Goal: Task Accomplishment & Management: Manage account settings

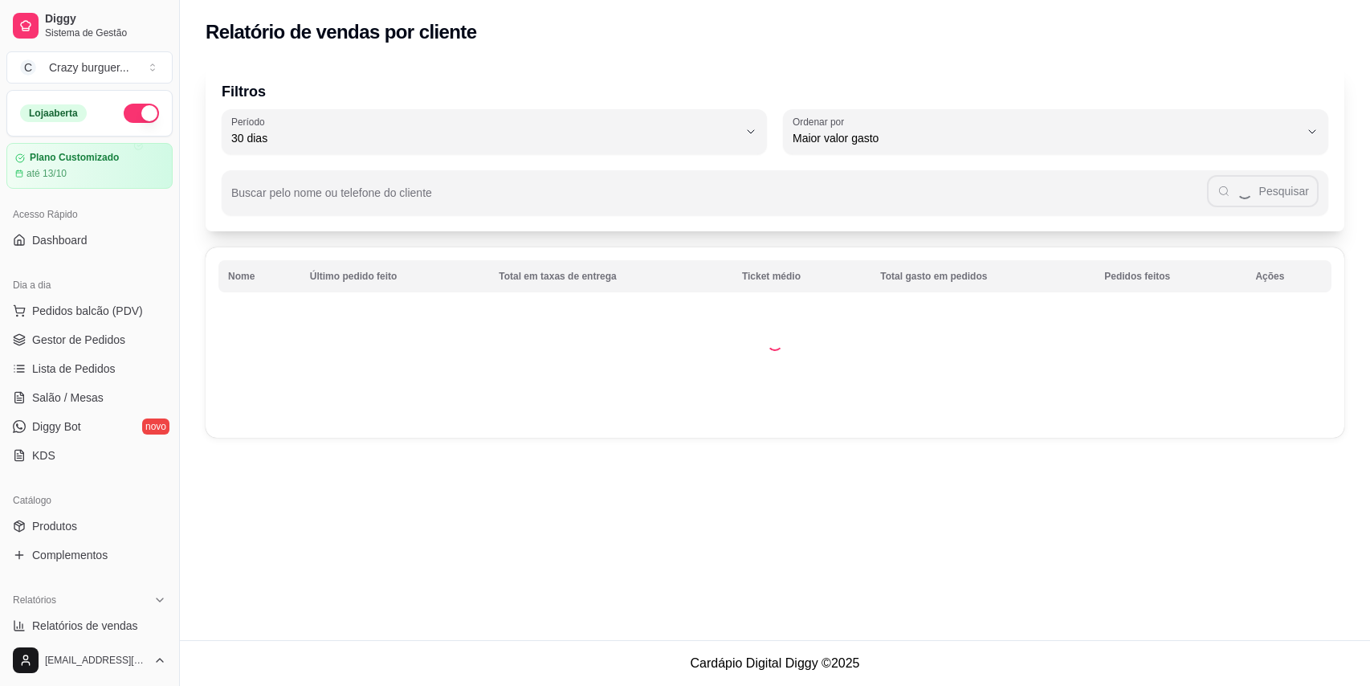
select select "30"
select select "HIGHEST_TOTAL_SPENT_WITH_ORDERS"
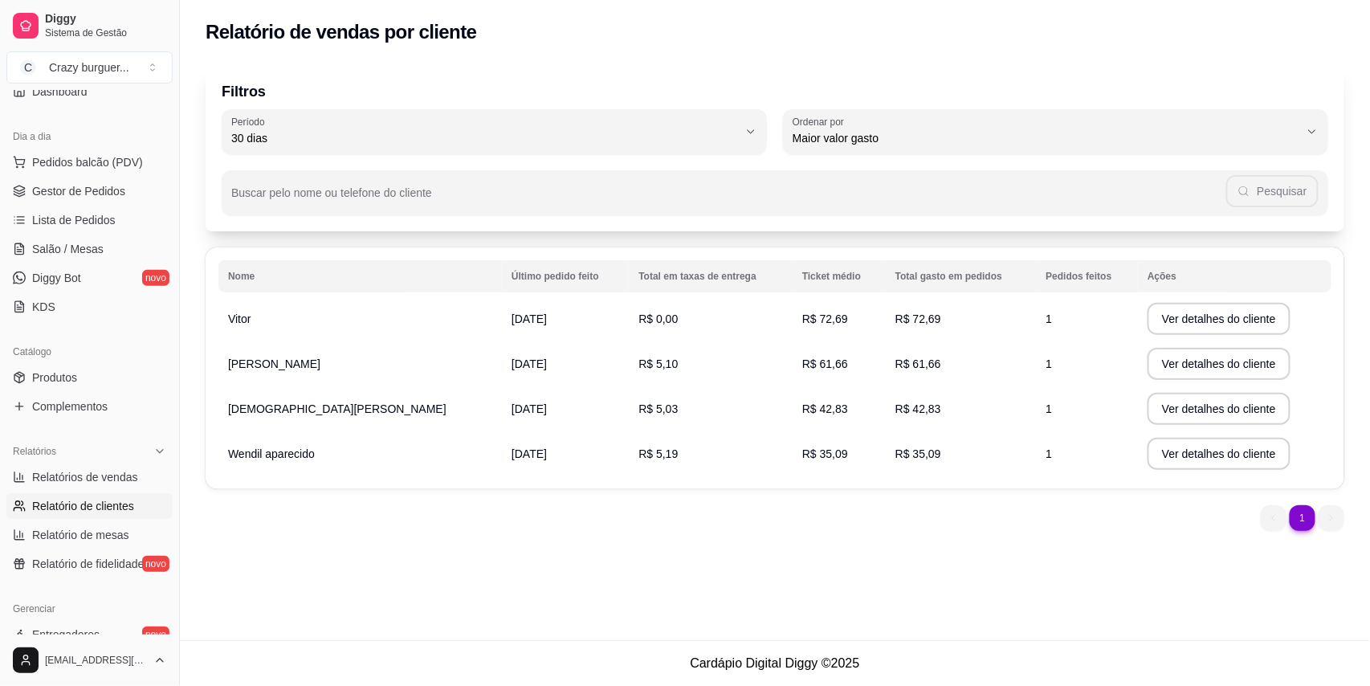
click at [502, 413] on td "[DATE]" at bounding box center [565, 408] width 127 height 45
click at [502, 415] on td "[DATE]" at bounding box center [565, 408] width 127 height 45
click at [515, 418] on td "[DATE]" at bounding box center [565, 408] width 127 height 45
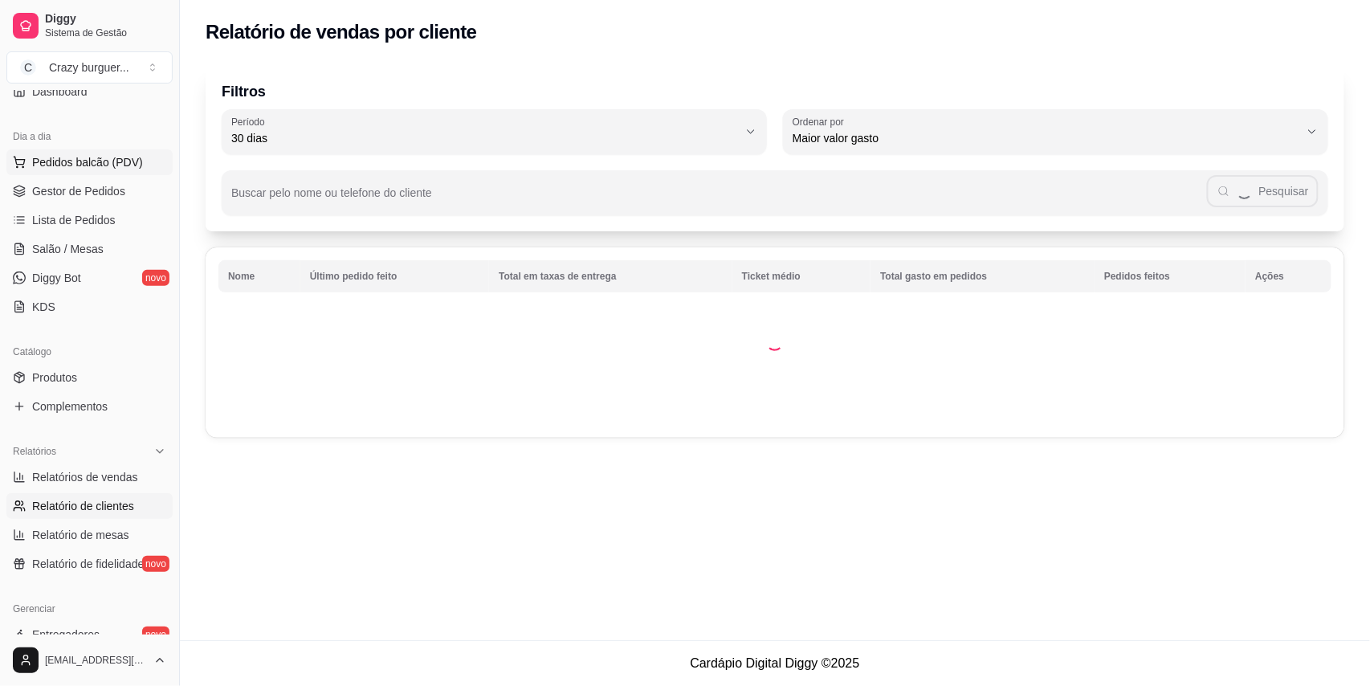
click at [140, 164] on button "Pedidos balcão (PDV)" at bounding box center [89, 162] width 166 height 26
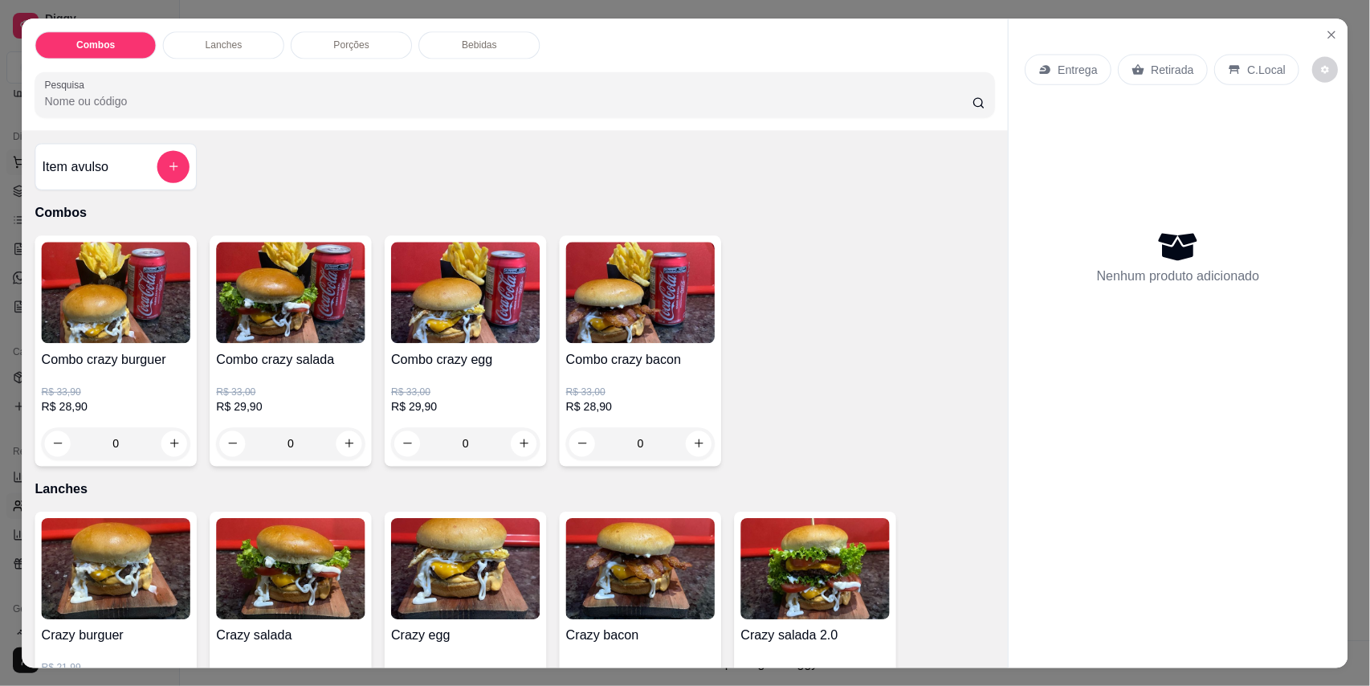
click at [140, 164] on div "Item avulso" at bounding box center [116, 166] width 147 height 32
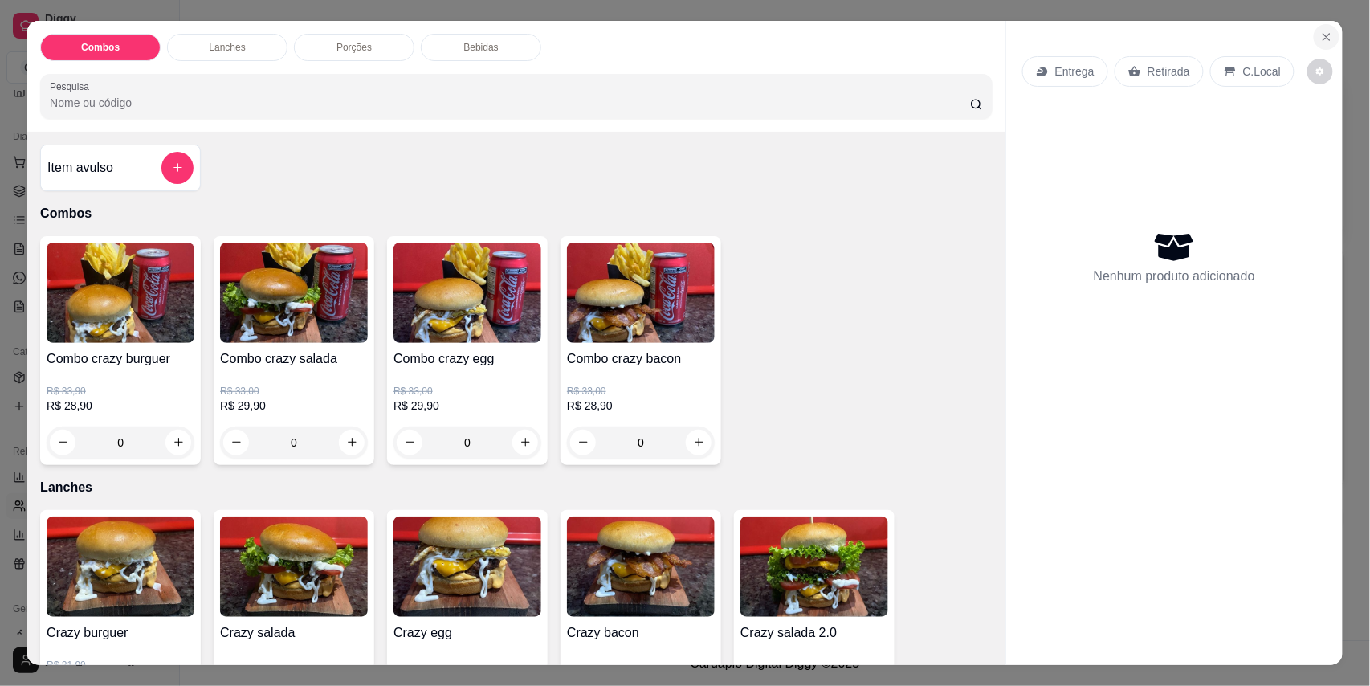
click at [1313, 23] on section "Combos Lanches Porções Bebidas Pesquisa Item avulso Combos Combo crazy burguer …" at bounding box center [685, 343] width 1316 height 645
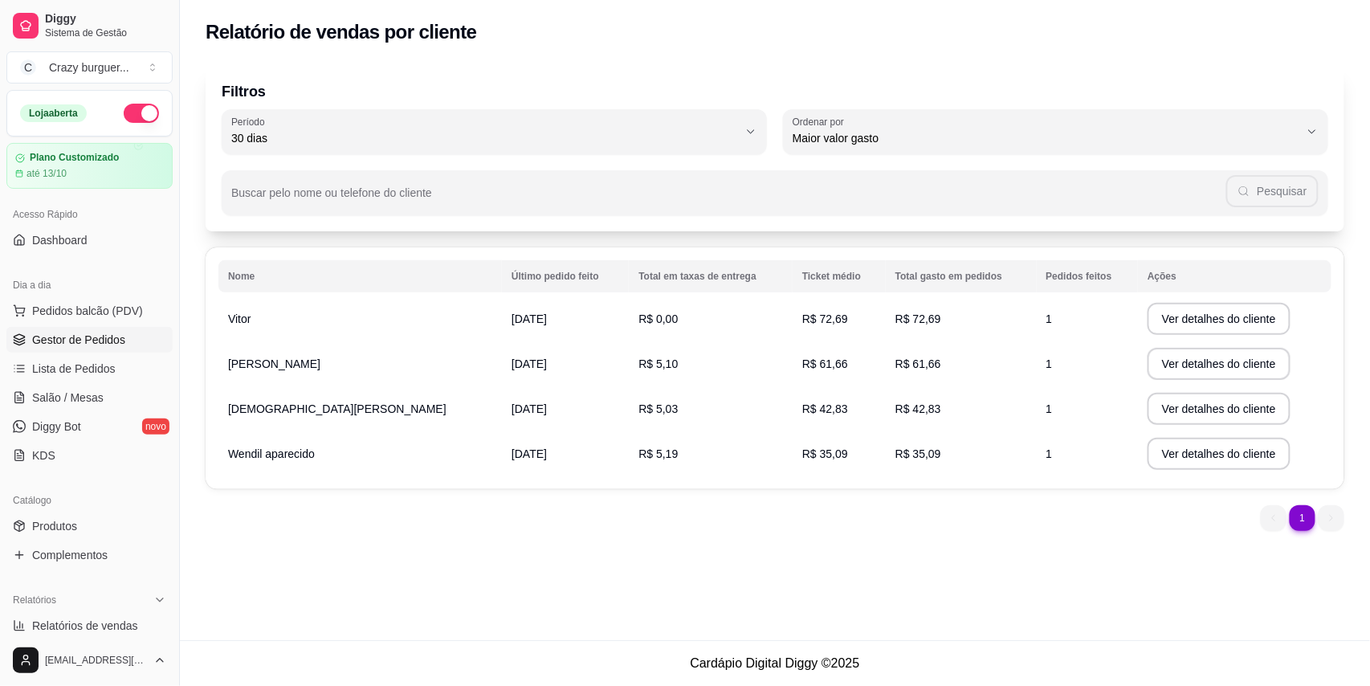
click at [71, 334] on span "Gestor de Pedidos" at bounding box center [78, 340] width 93 height 16
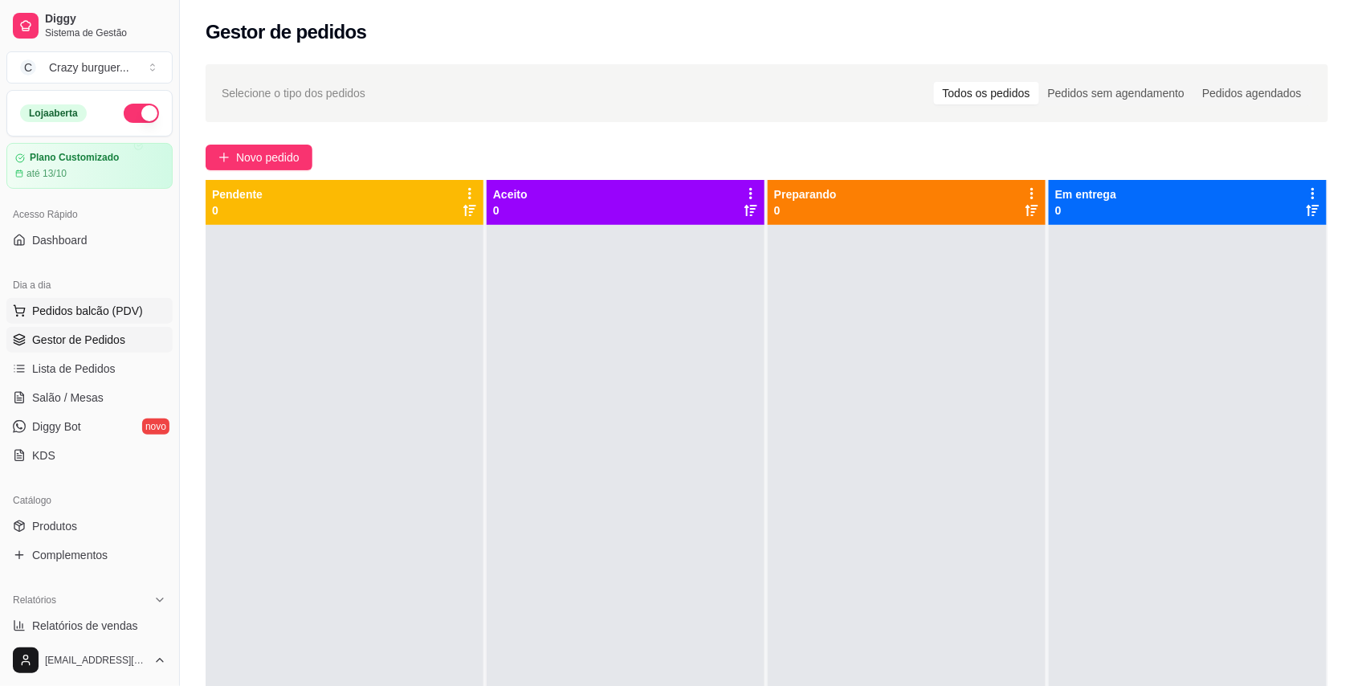
click at [91, 308] on span "Pedidos balcão (PDV)" at bounding box center [87, 311] width 111 height 16
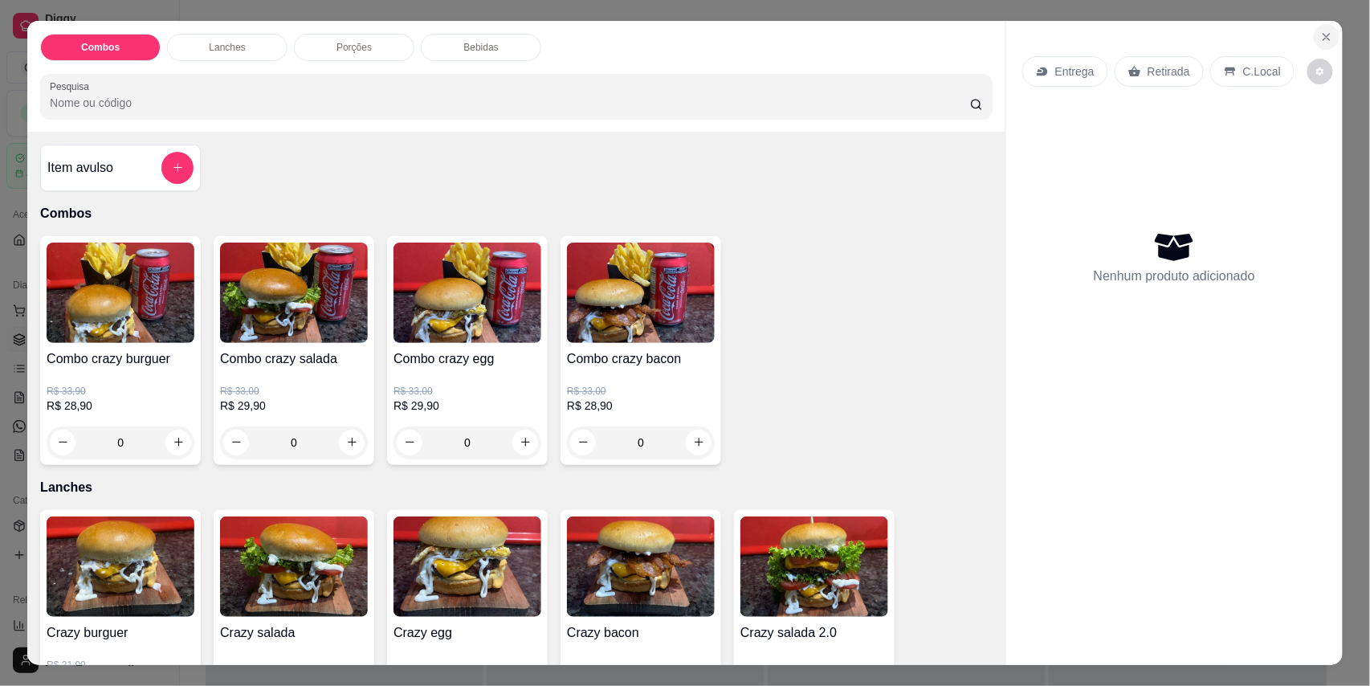
click at [1321, 34] on icon "Close" at bounding box center [1327, 37] width 13 height 13
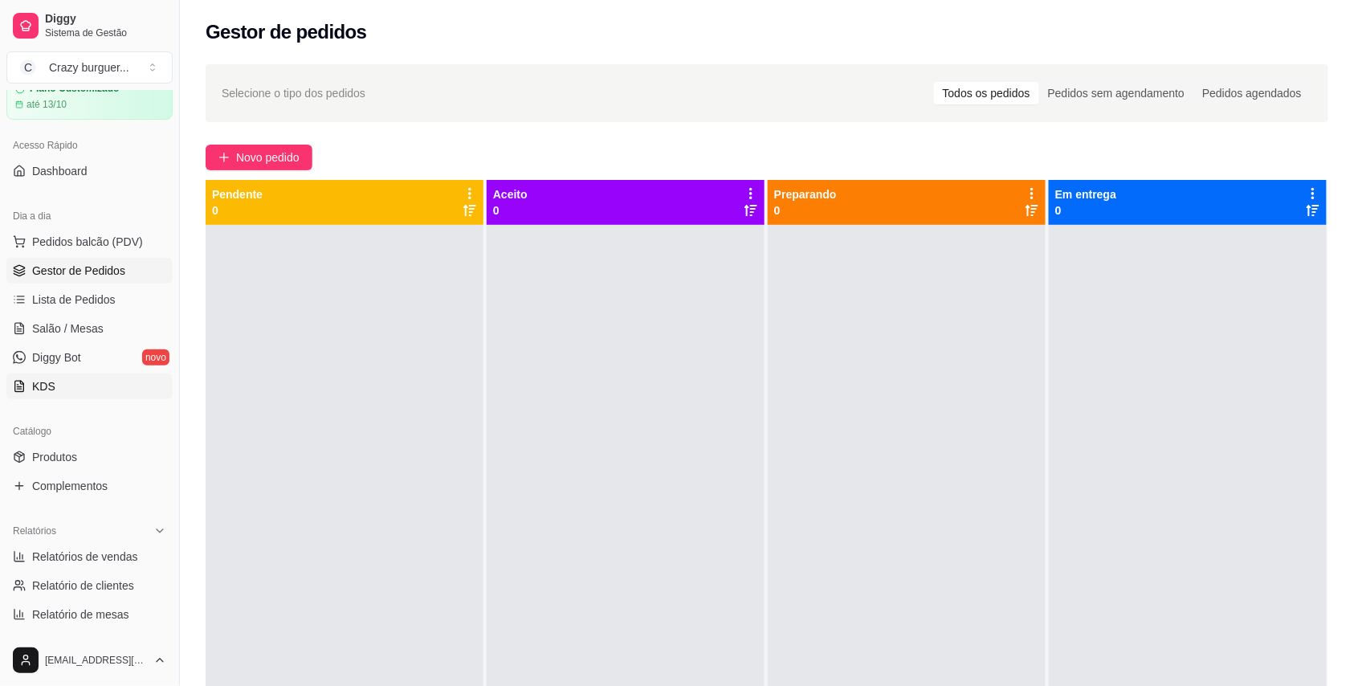
scroll to position [107, 0]
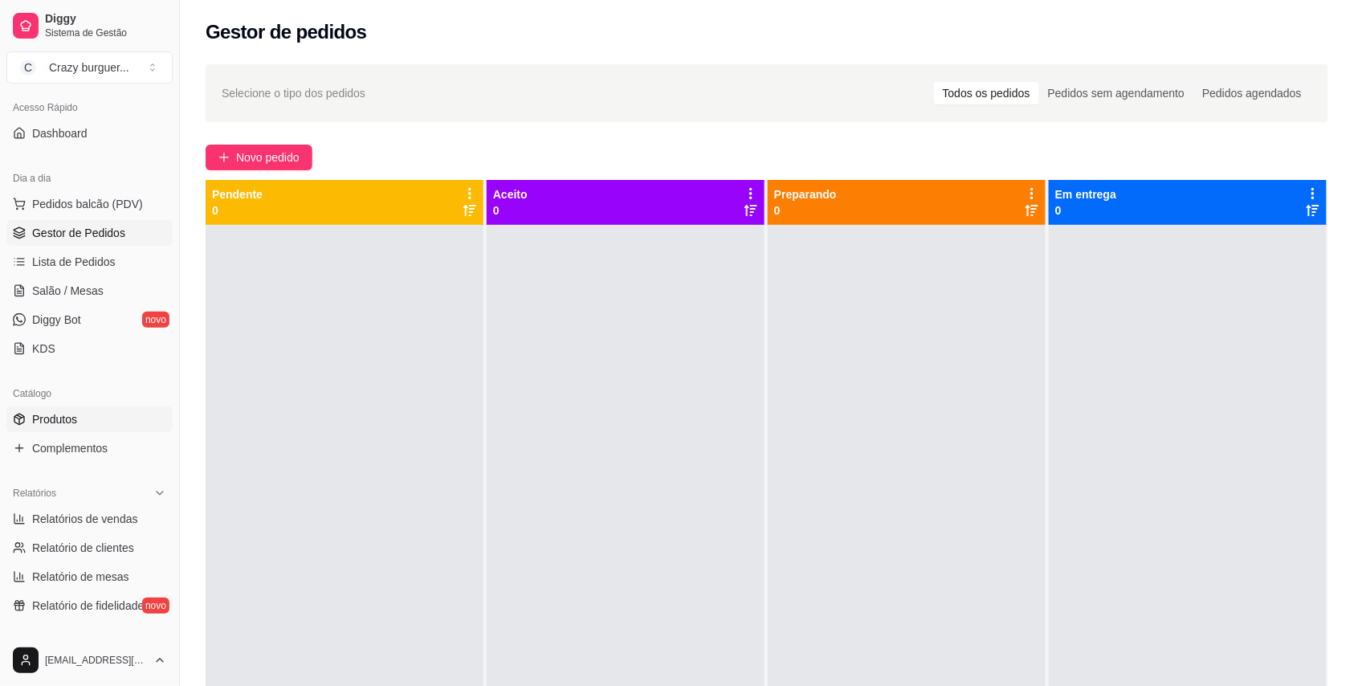
click at [80, 418] on link "Produtos" at bounding box center [89, 419] width 166 height 26
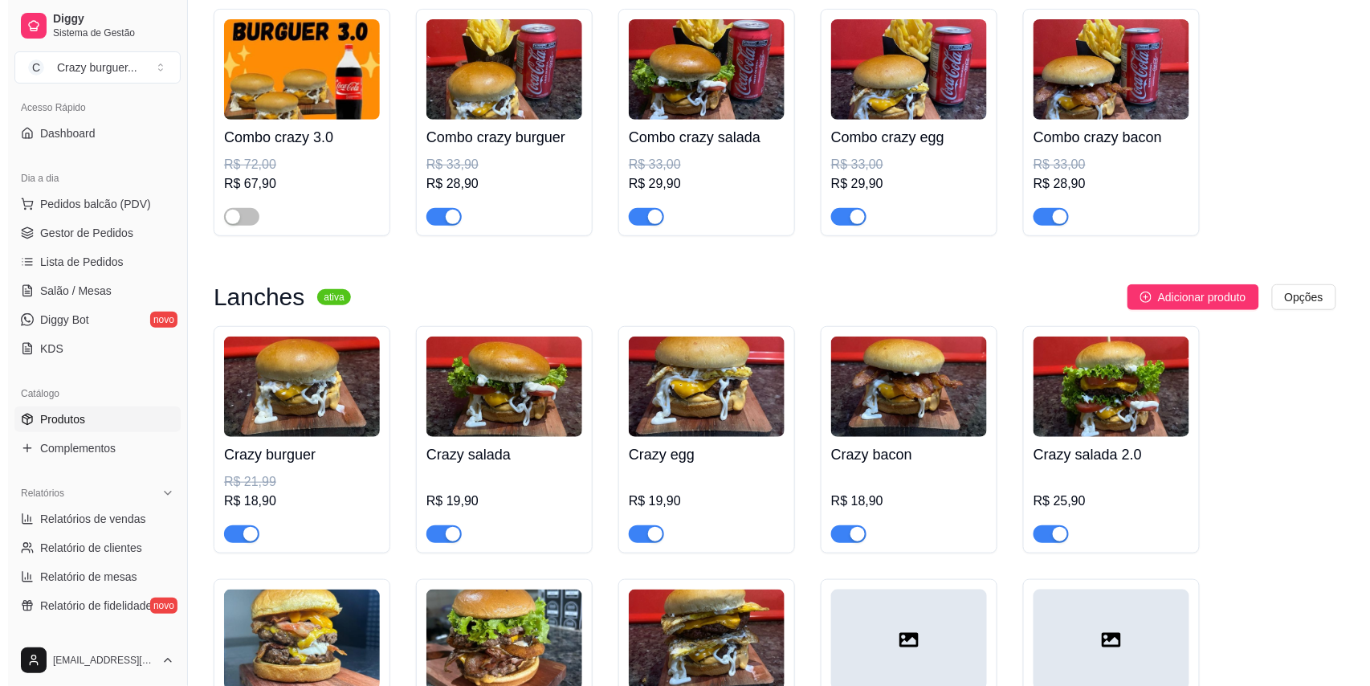
scroll to position [214, 0]
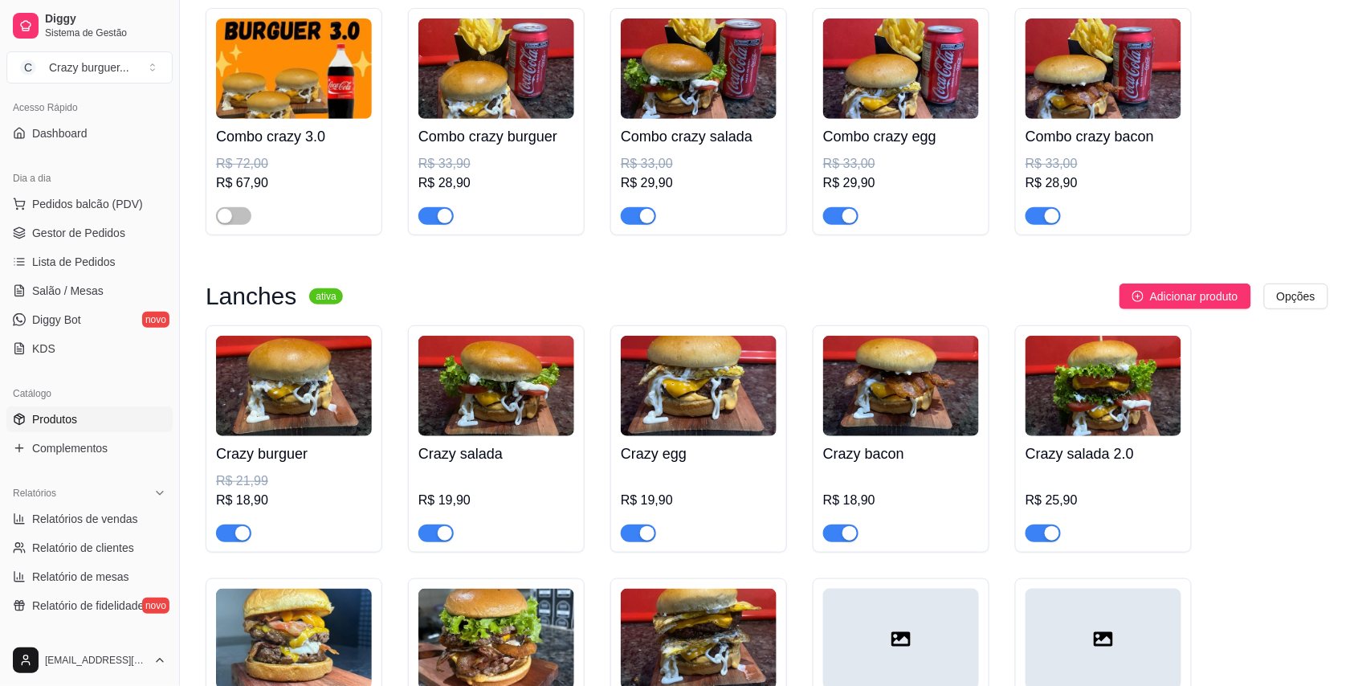
click at [274, 490] on div "R$ 21,99" at bounding box center [294, 481] width 156 height 19
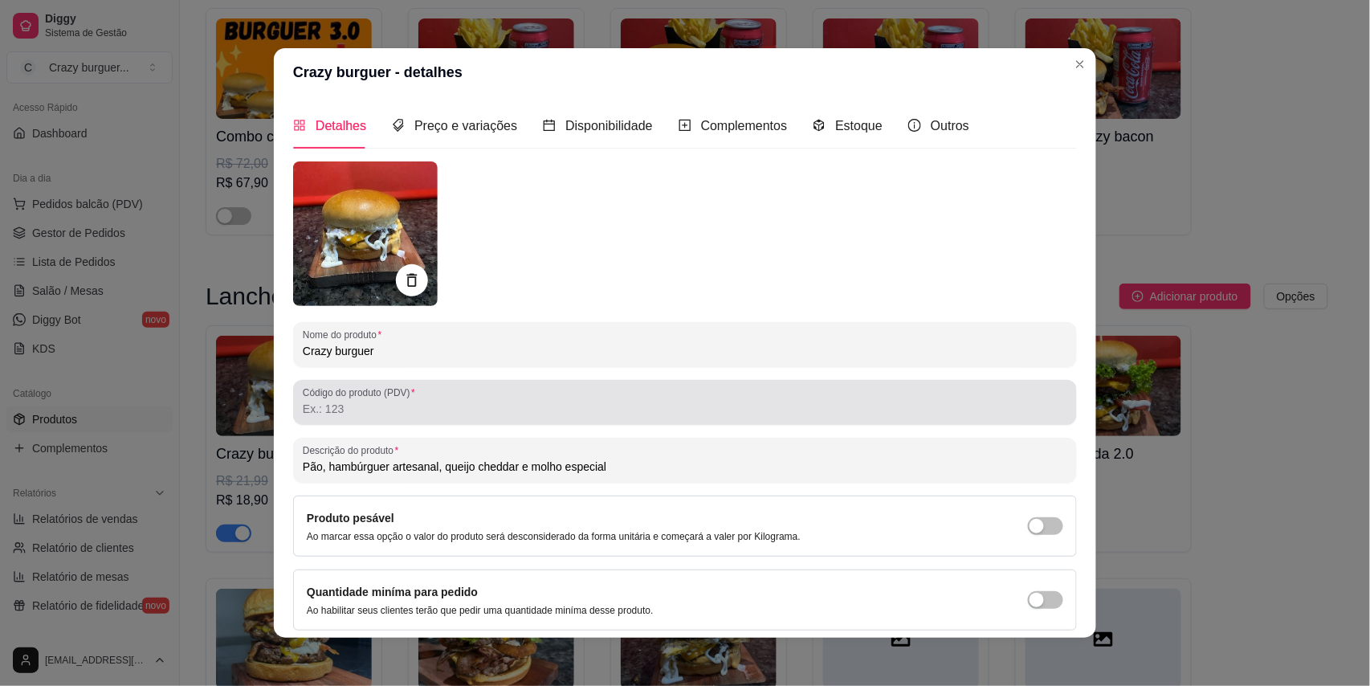
scroll to position [59, 0]
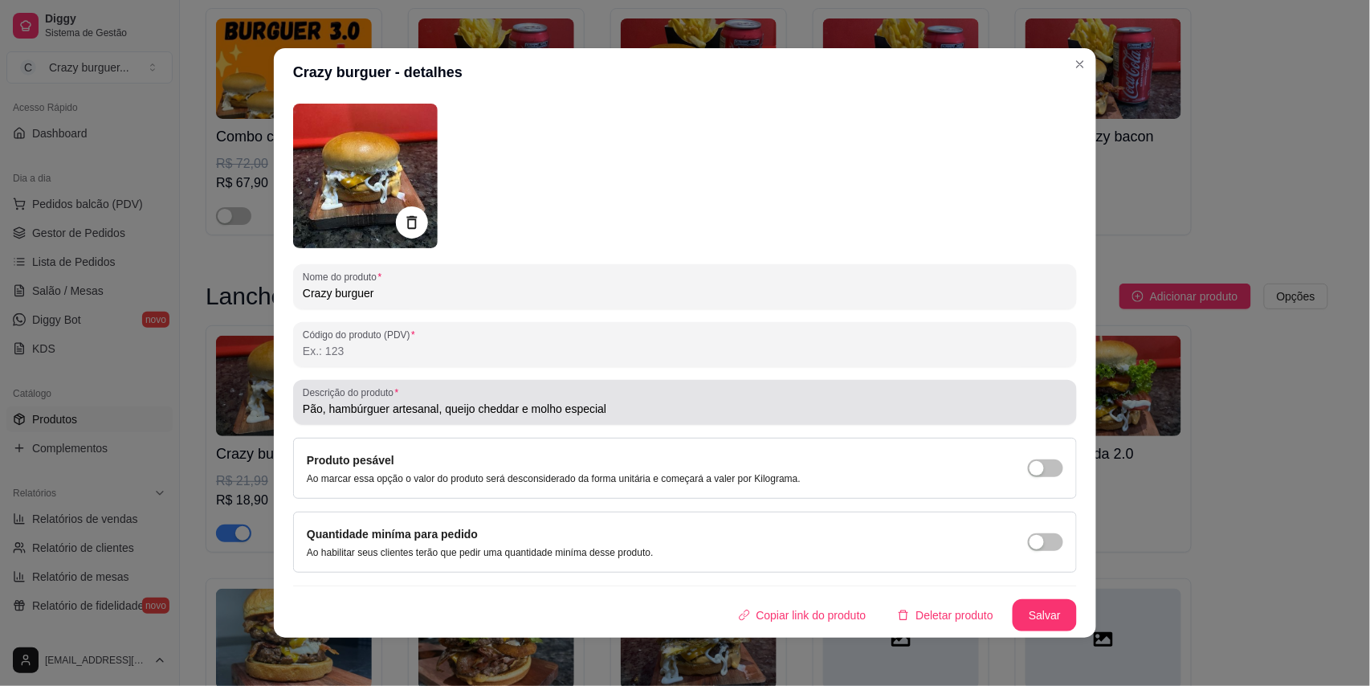
type input "Pão, hambúrguer artesanal, queijo cheddar e molho especial"
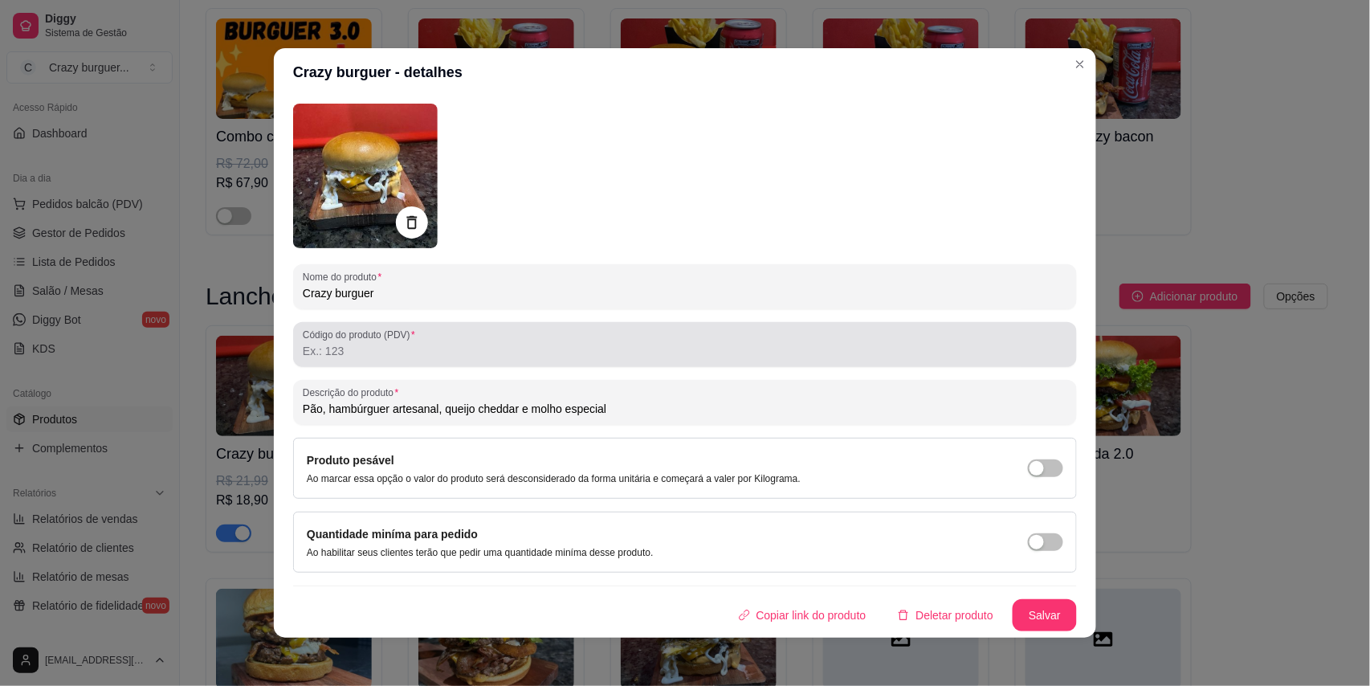
scroll to position [0, 0]
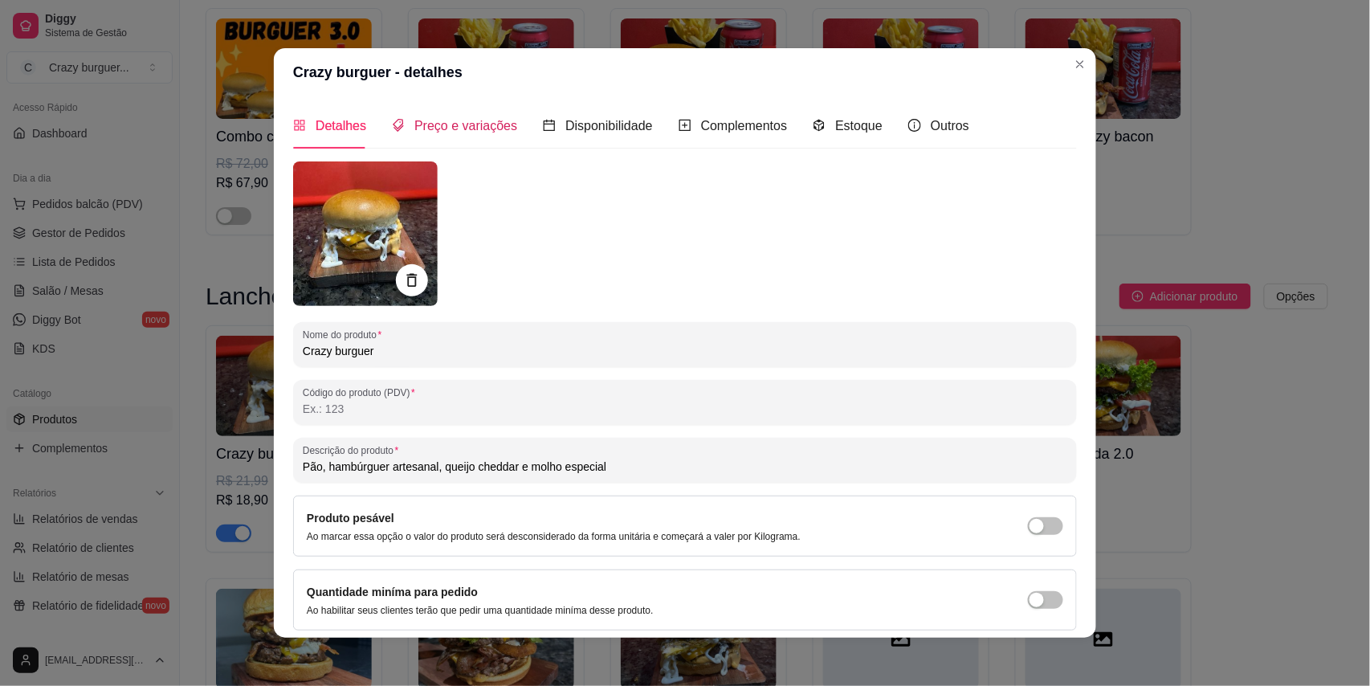
click at [460, 133] on span "Preço e variações" at bounding box center [465, 126] width 103 height 14
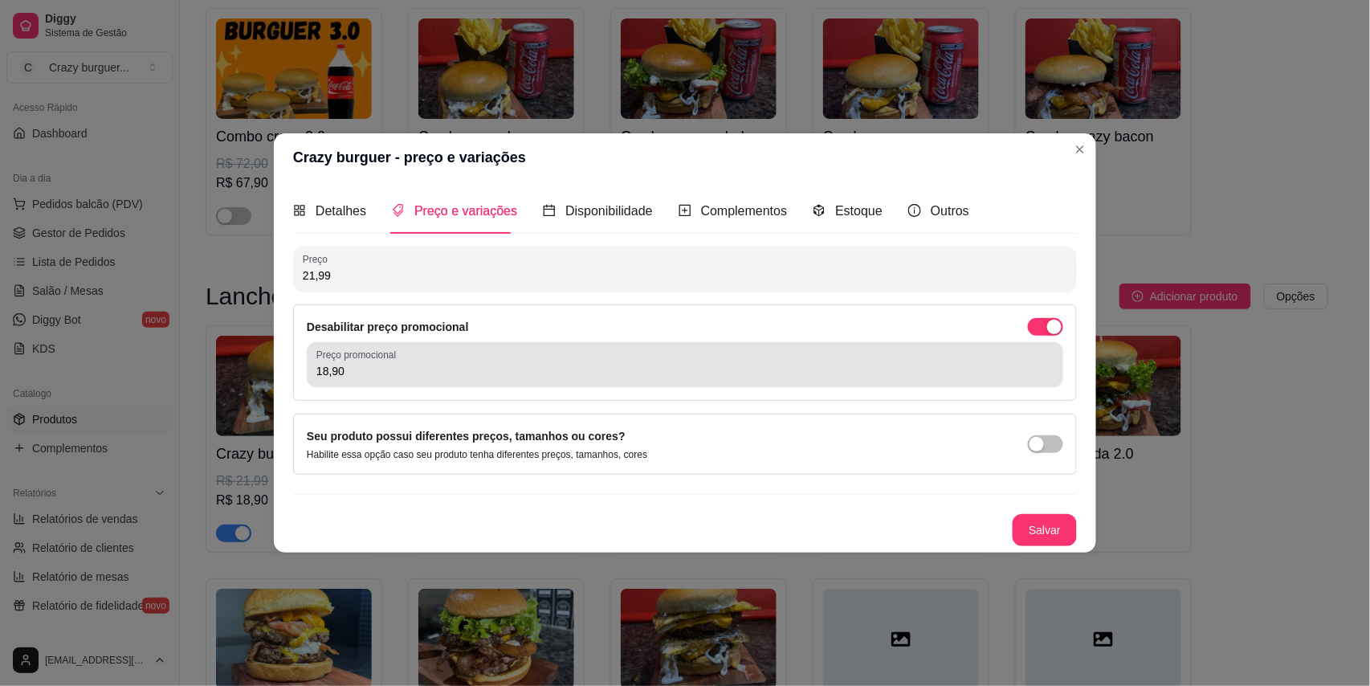
click at [381, 365] on input "18,90" at bounding box center [684, 371] width 737 height 16
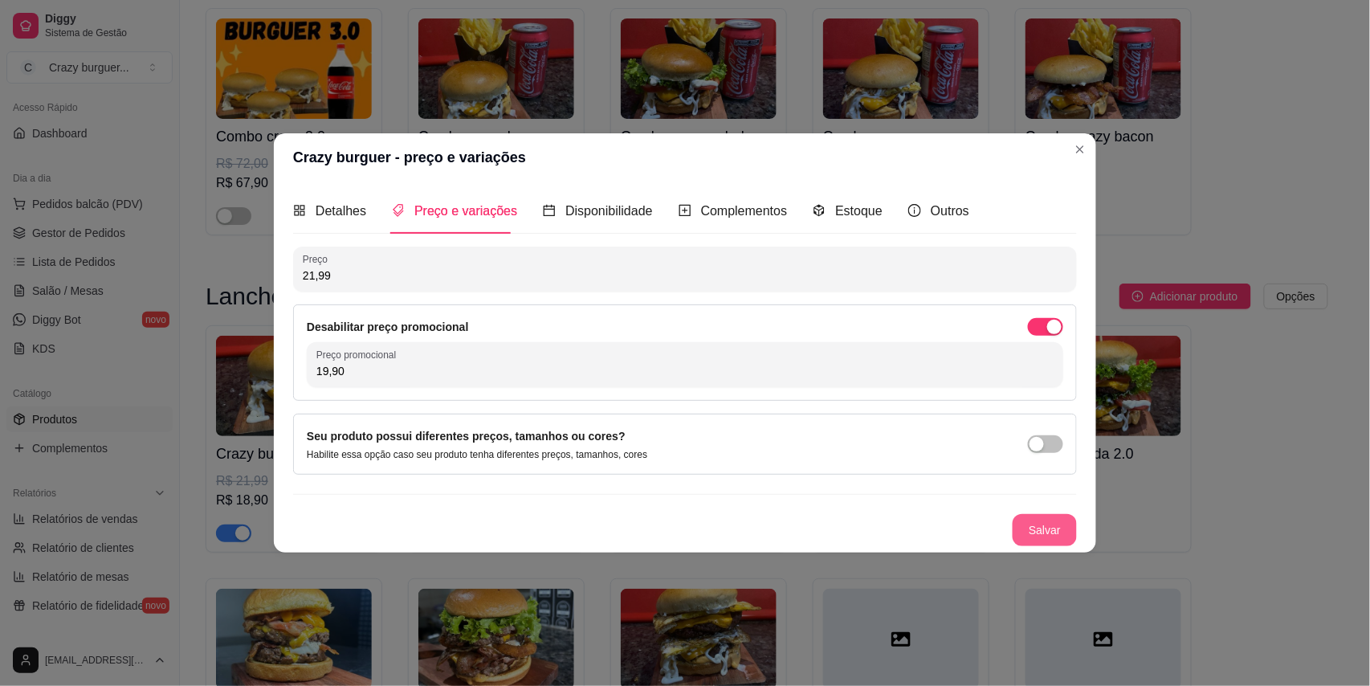
type input "19,90"
click at [1039, 521] on button "Salvar" at bounding box center [1045, 530] width 64 height 32
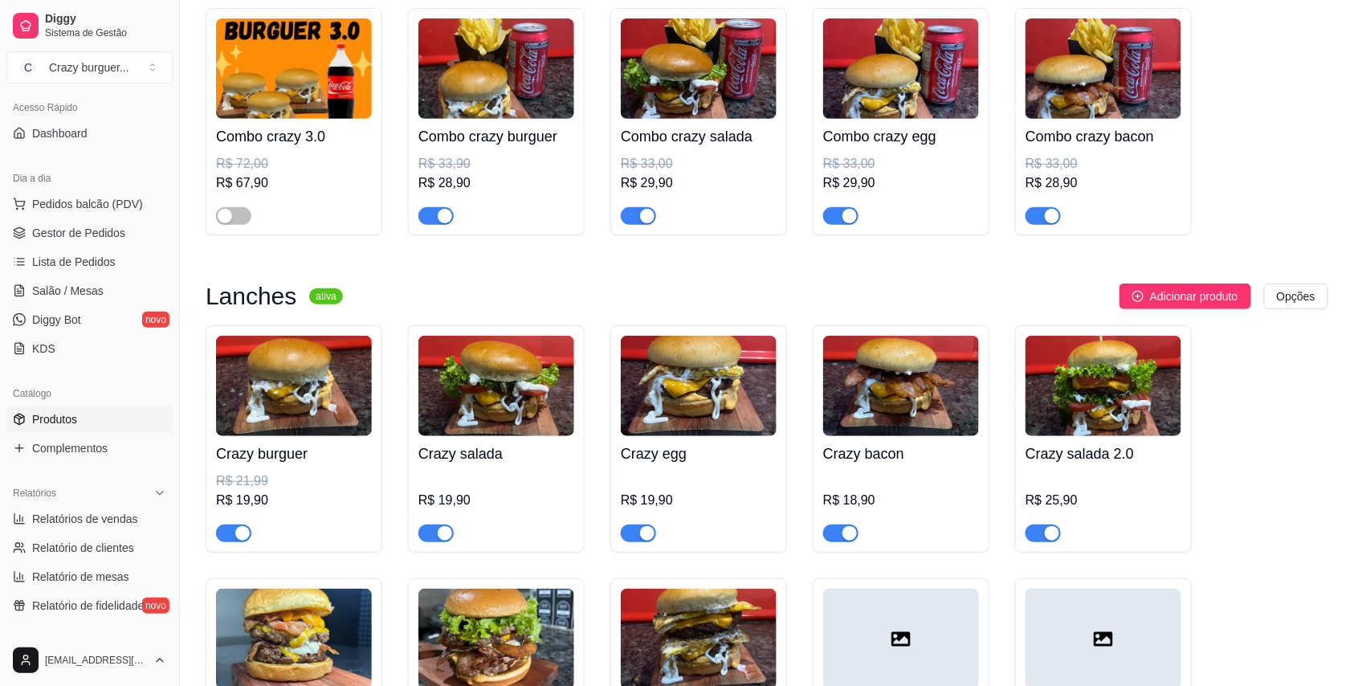
click at [514, 384] on img at bounding box center [497, 386] width 156 height 100
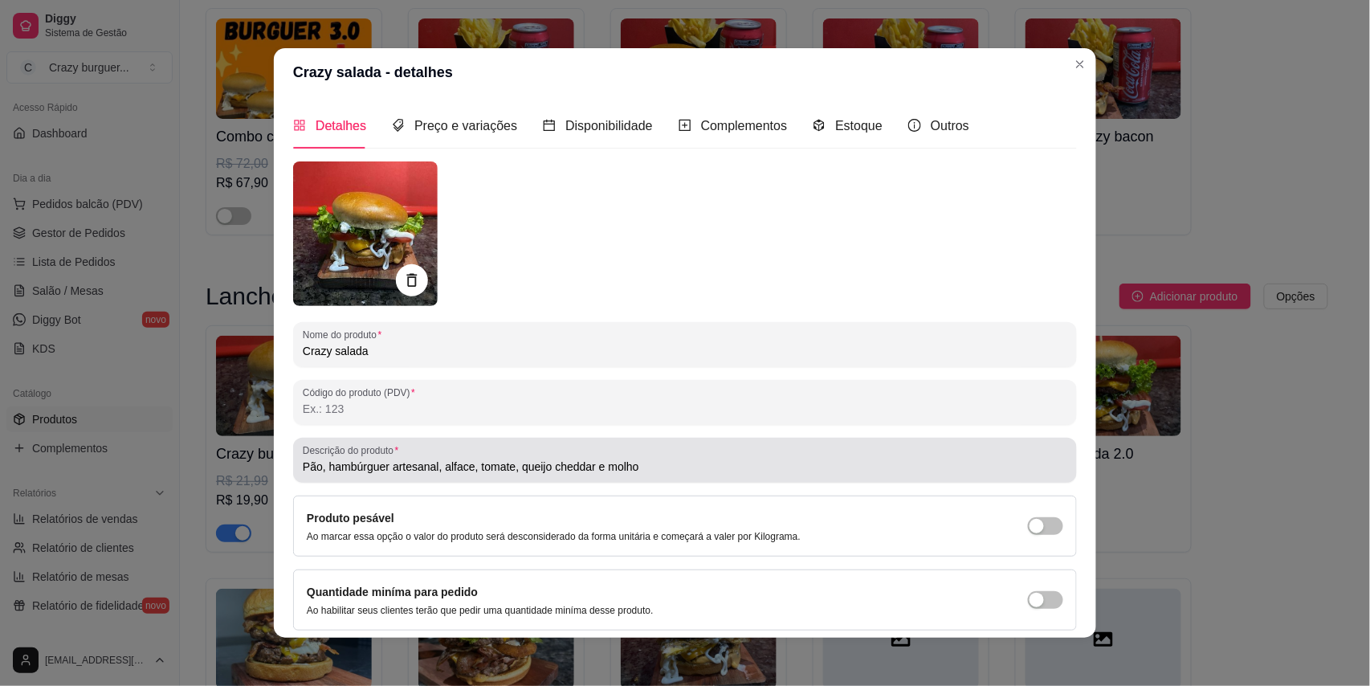
type input "Pão, hambúrguer artesanal, alface, tomate, queijo cheddar e molho"
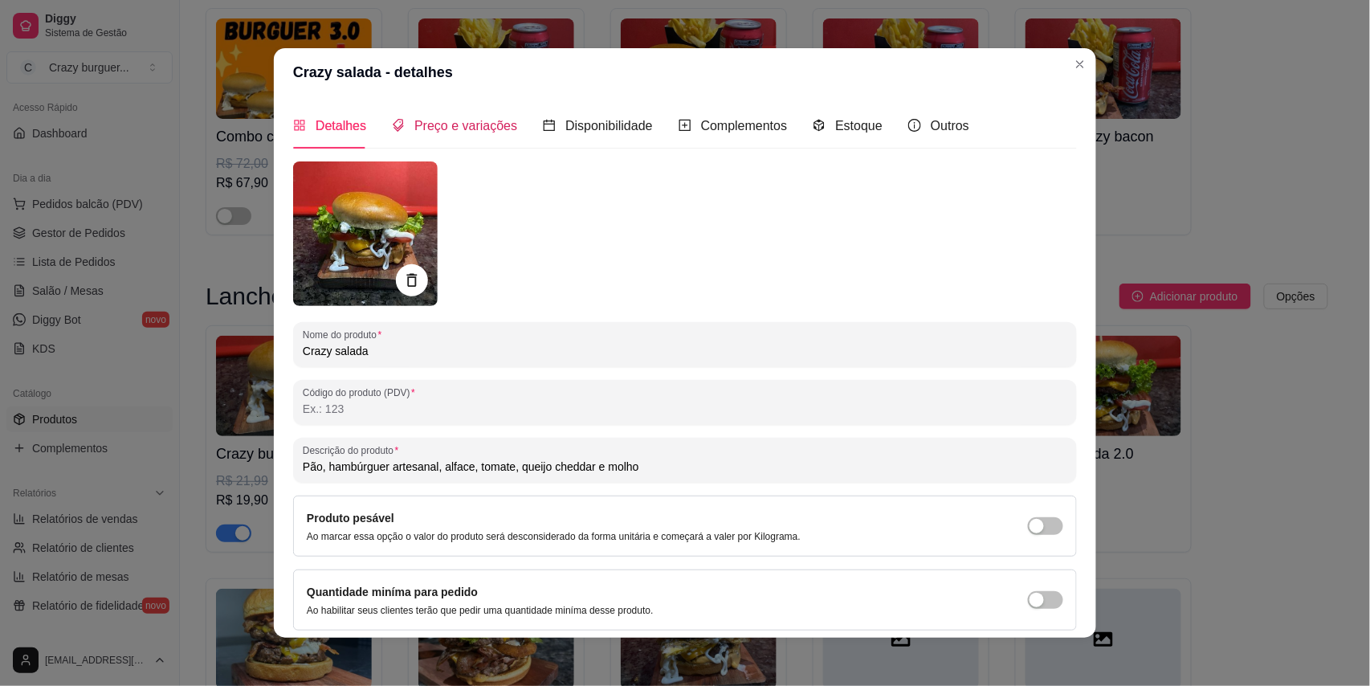
click at [487, 127] on span "Preço e variações" at bounding box center [465, 126] width 103 height 14
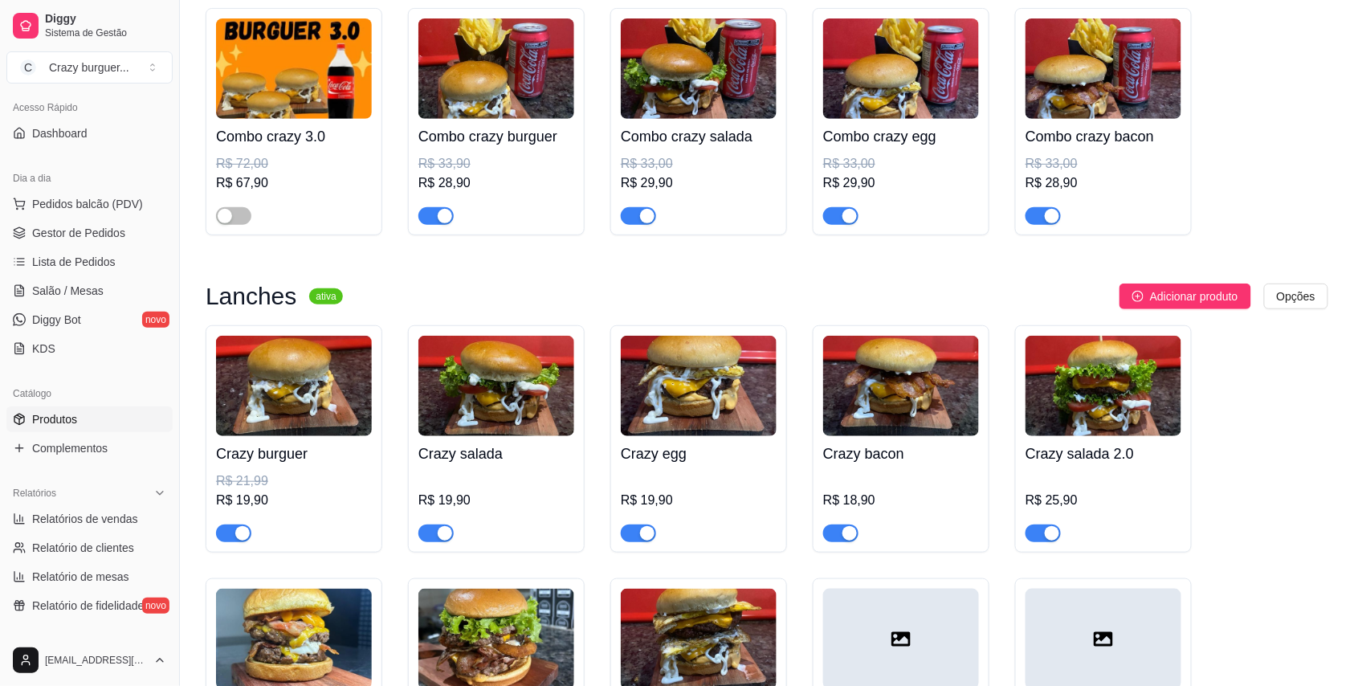
click at [506, 393] on img at bounding box center [497, 386] width 156 height 100
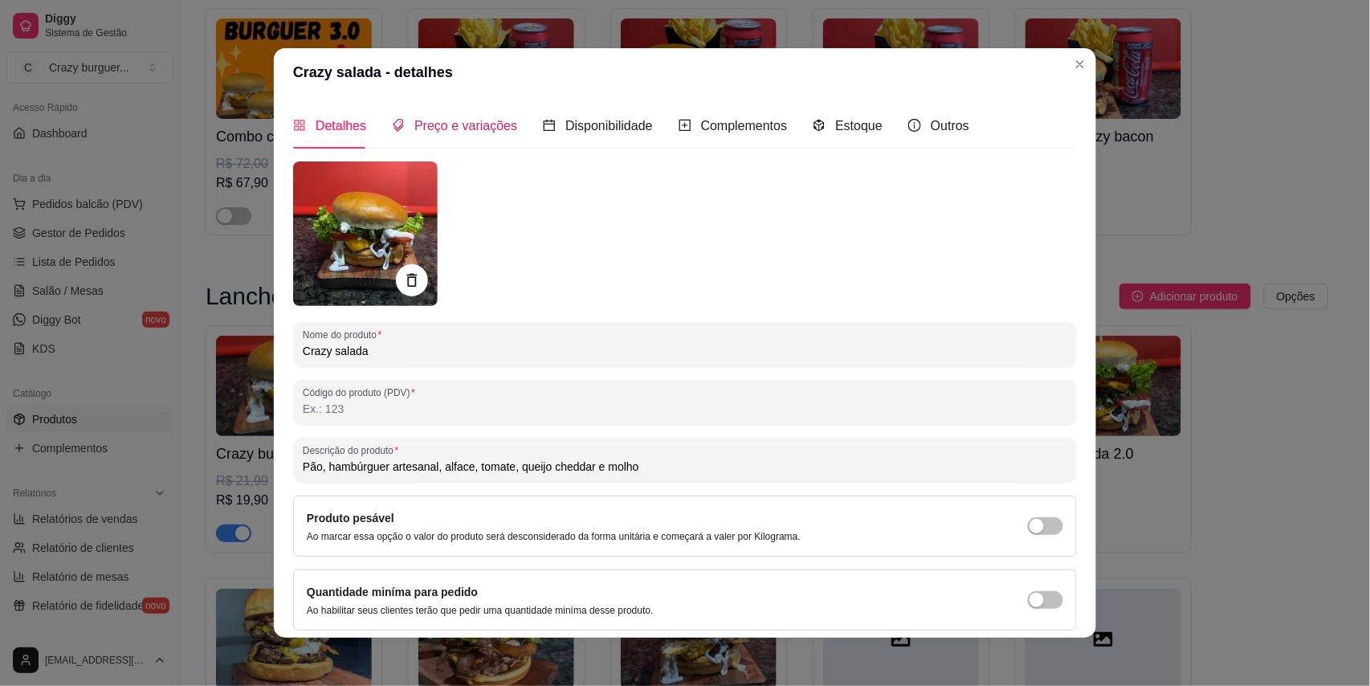
click at [469, 125] on span "Preço e variações" at bounding box center [465, 126] width 103 height 14
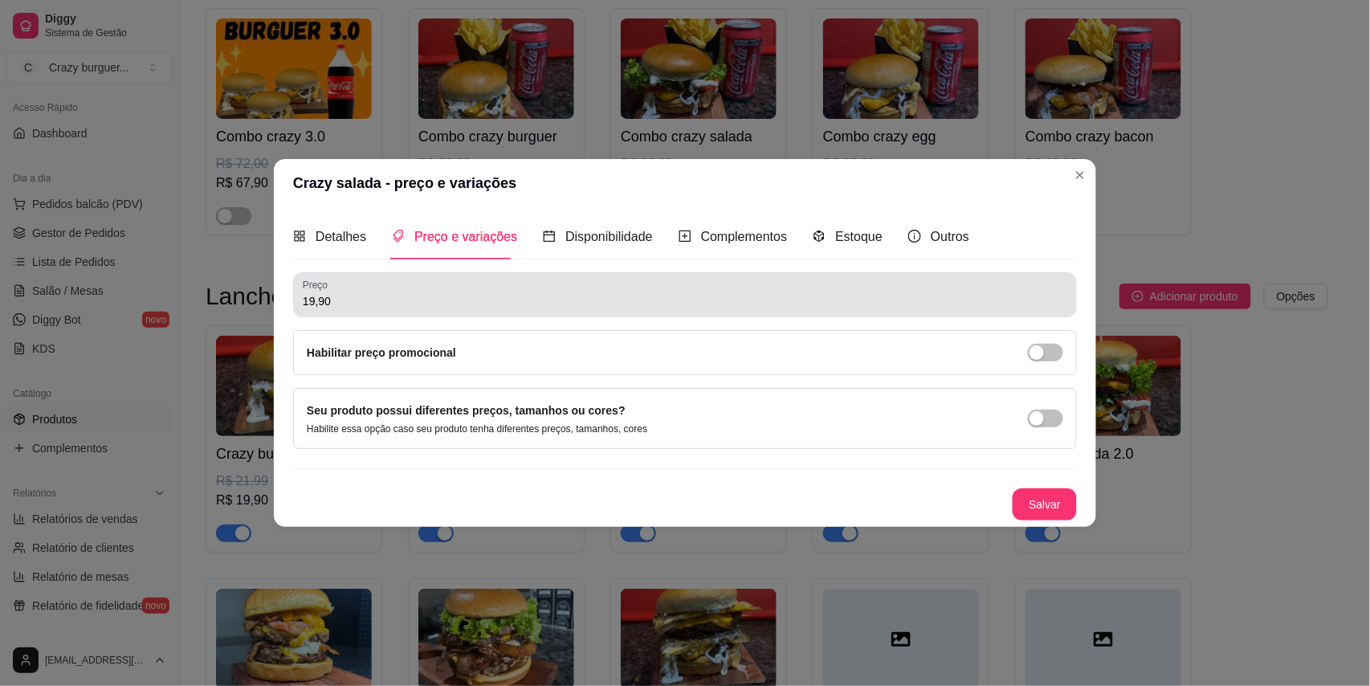
click at [422, 293] on input "19,90" at bounding box center [685, 301] width 765 height 16
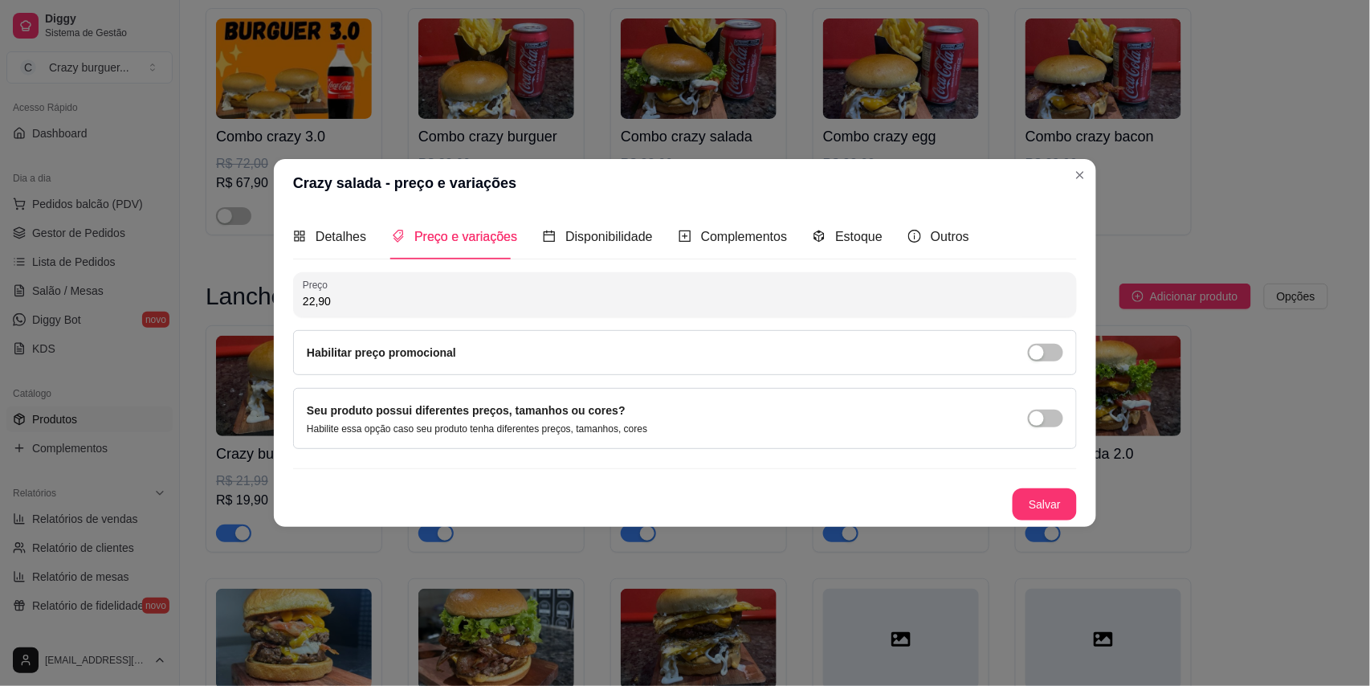
click at [639, 353] on div "Habilitar preço promocional" at bounding box center [685, 353] width 757 height 18
click at [1048, 355] on span "button" at bounding box center [1045, 353] width 35 height 18
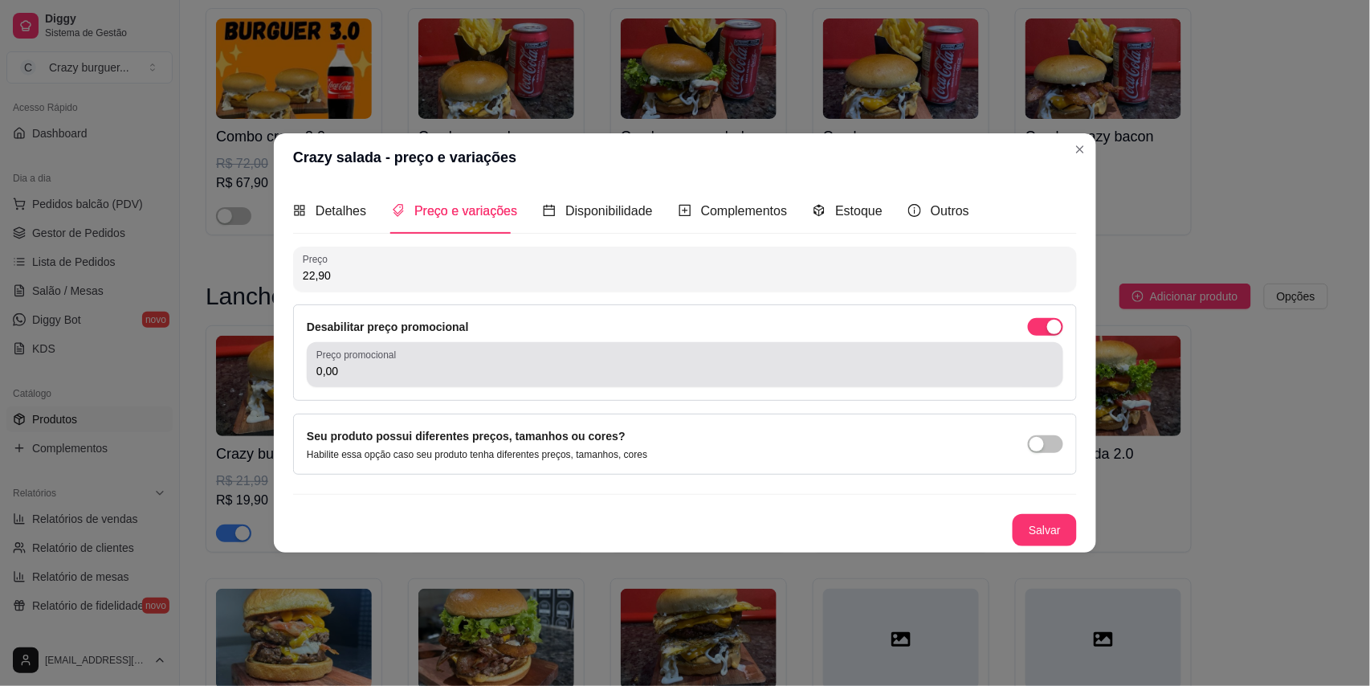
click at [739, 381] on div "Preço promocional 0,00" at bounding box center [685, 364] width 757 height 45
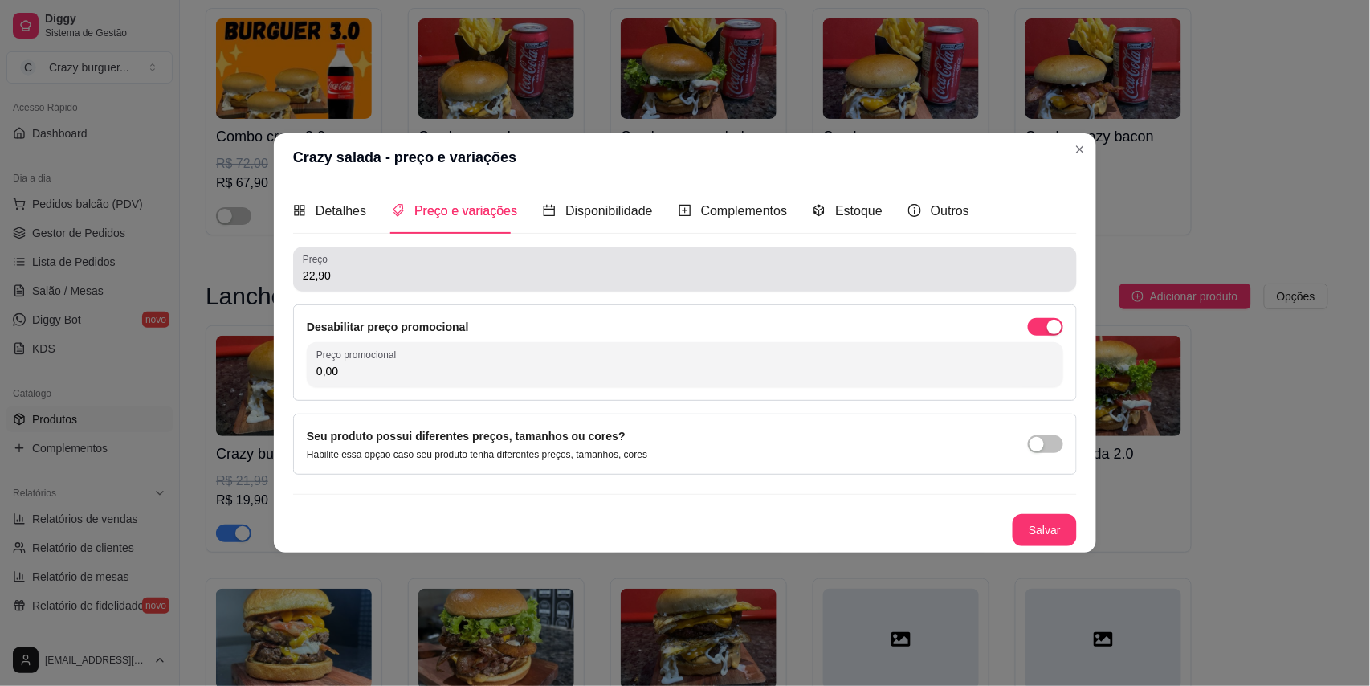
click at [537, 281] on input "22,90" at bounding box center [685, 275] width 765 height 16
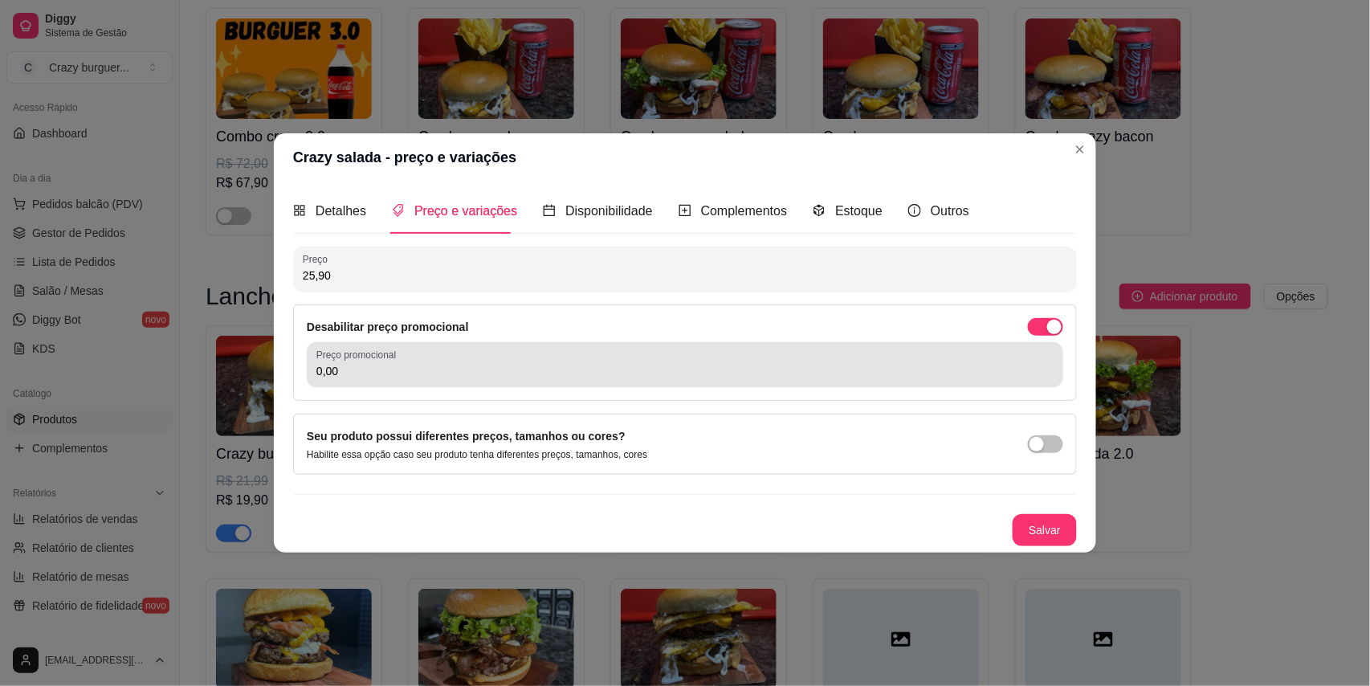
type input "25,90"
click at [512, 378] on input "0,00" at bounding box center [684, 371] width 737 height 16
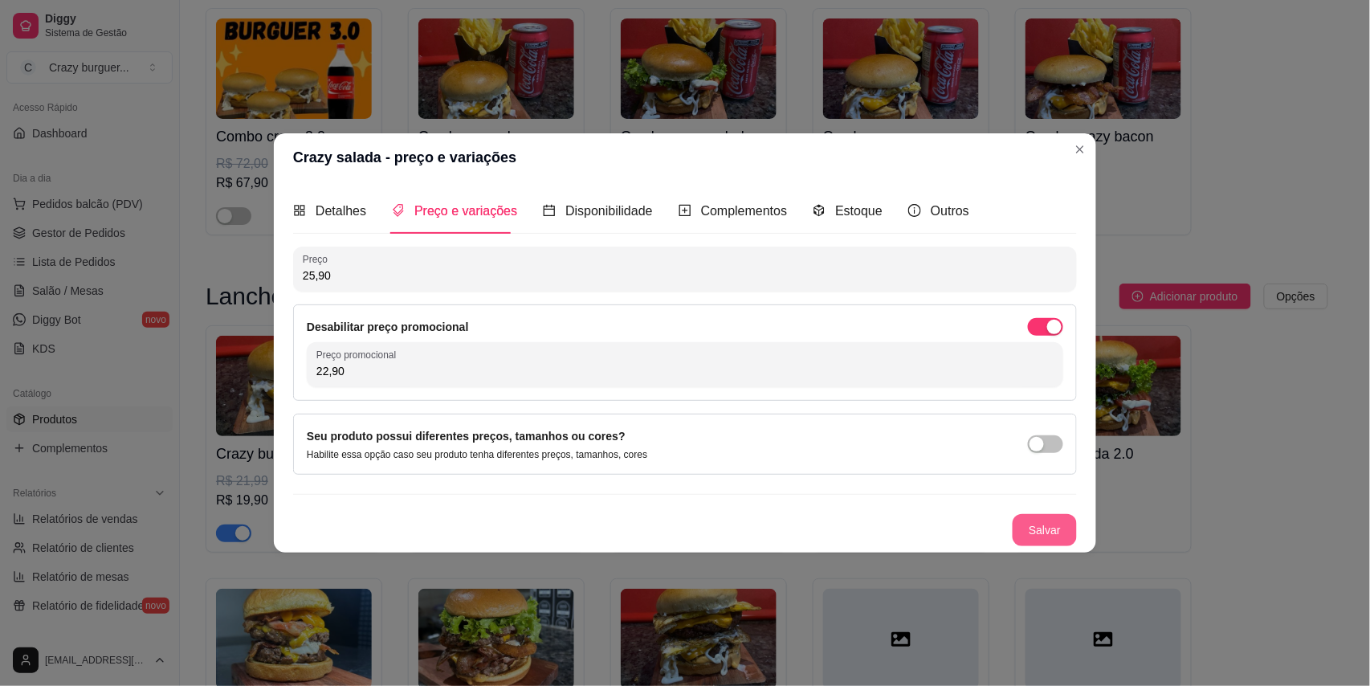
type input "22,90"
click at [1038, 535] on button "Salvar" at bounding box center [1045, 530] width 63 height 31
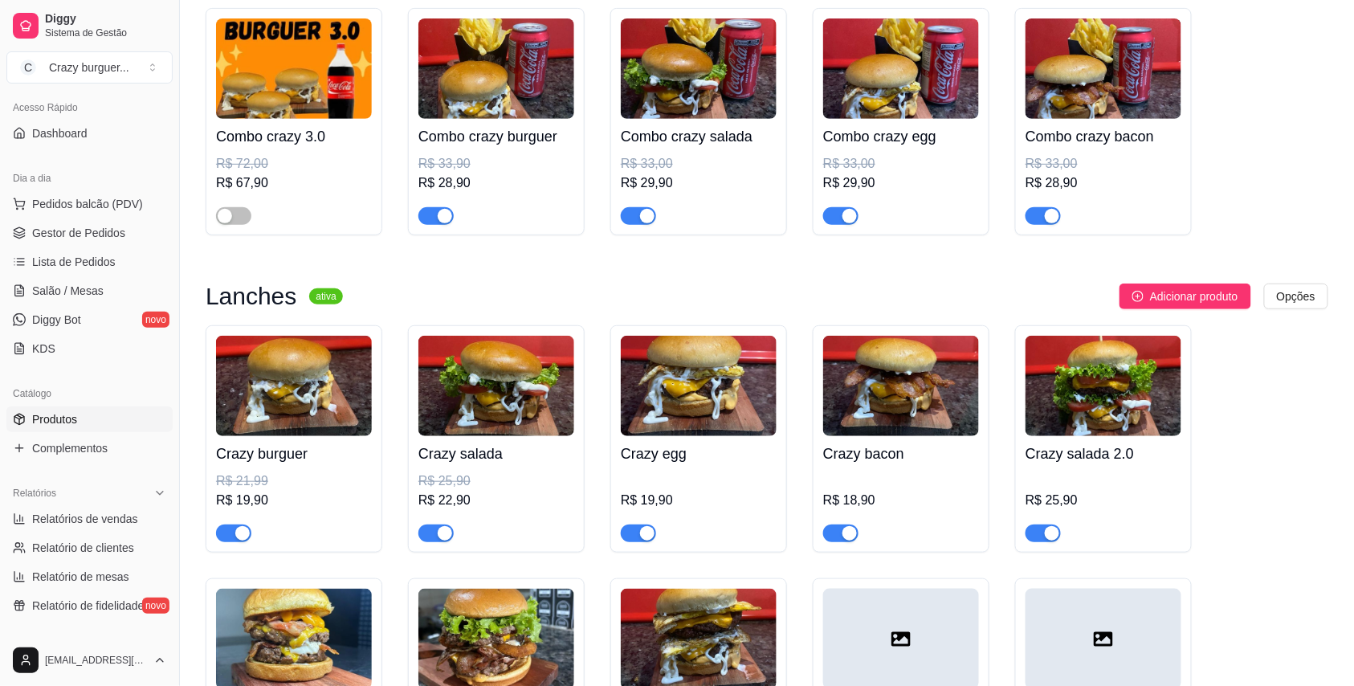
click at [675, 440] on div "Crazy egg R$ 19,90" at bounding box center [699, 489] width 156 height 106
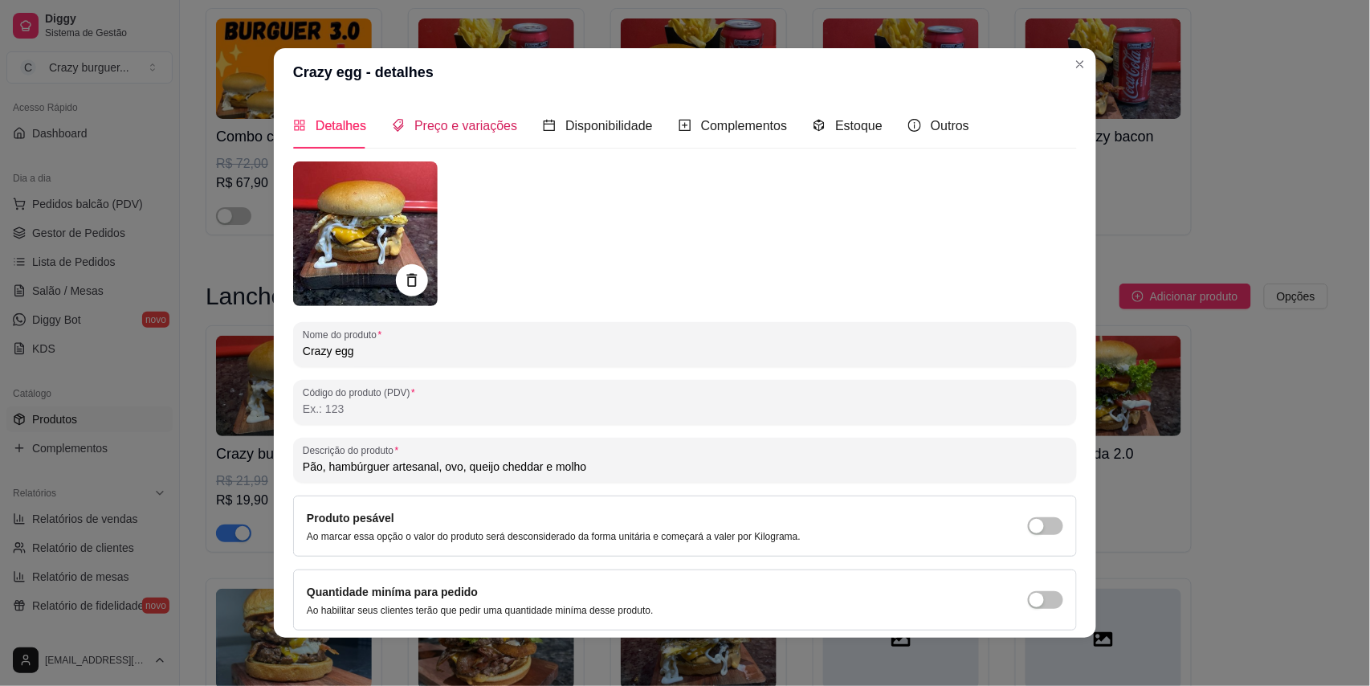
click at [461, 135] on div "Preço e variações" at bounding box center [454, 126] width 125 height 20
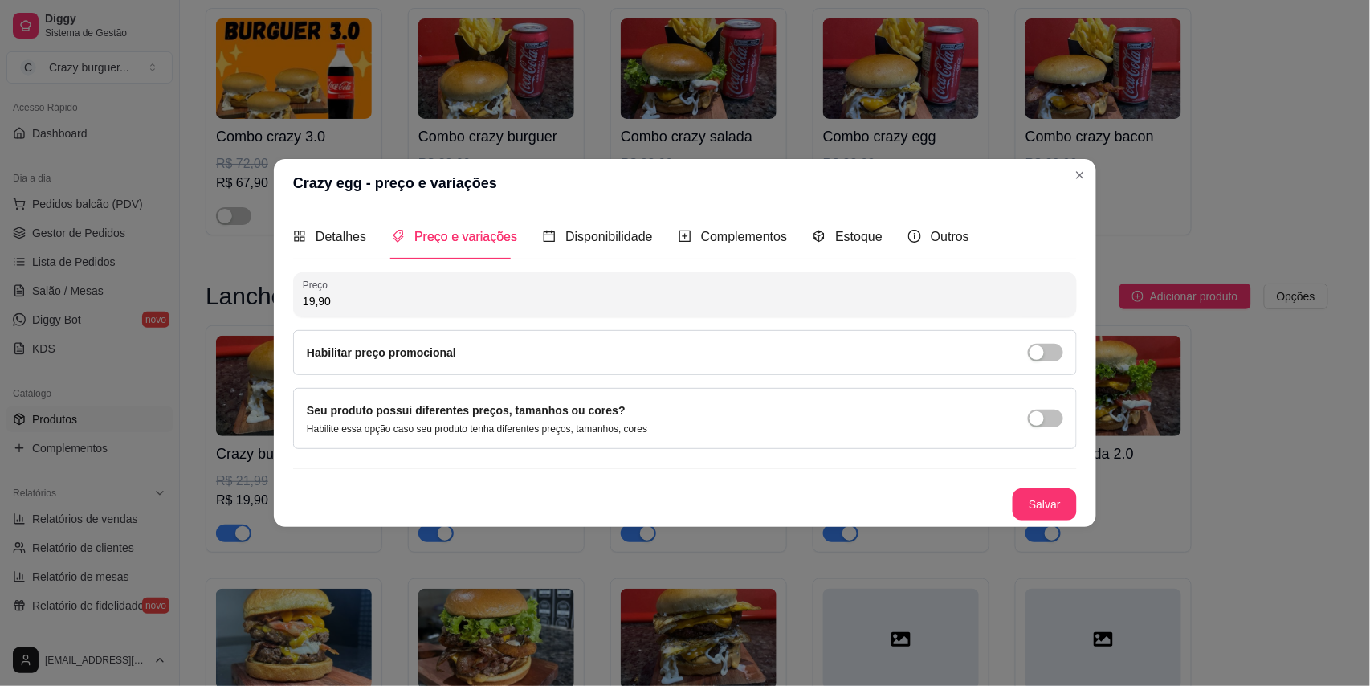
click at [437, 310] on div "Preço 19,90" at bounding box center [685, 294] width 784 height 45
type input "26,90"
click at [422, 341] on div "Habilitar preço promocional" at bounding box center [685, 352] width 784 height 45
click at [422, 351] on label "Habilitar preço promocional" at bounding box center [381, 352] width 149 height 13
click at [424, 357] on label "Habilitar preço promocional" at bounding box center [381, 352] width 149 height 13
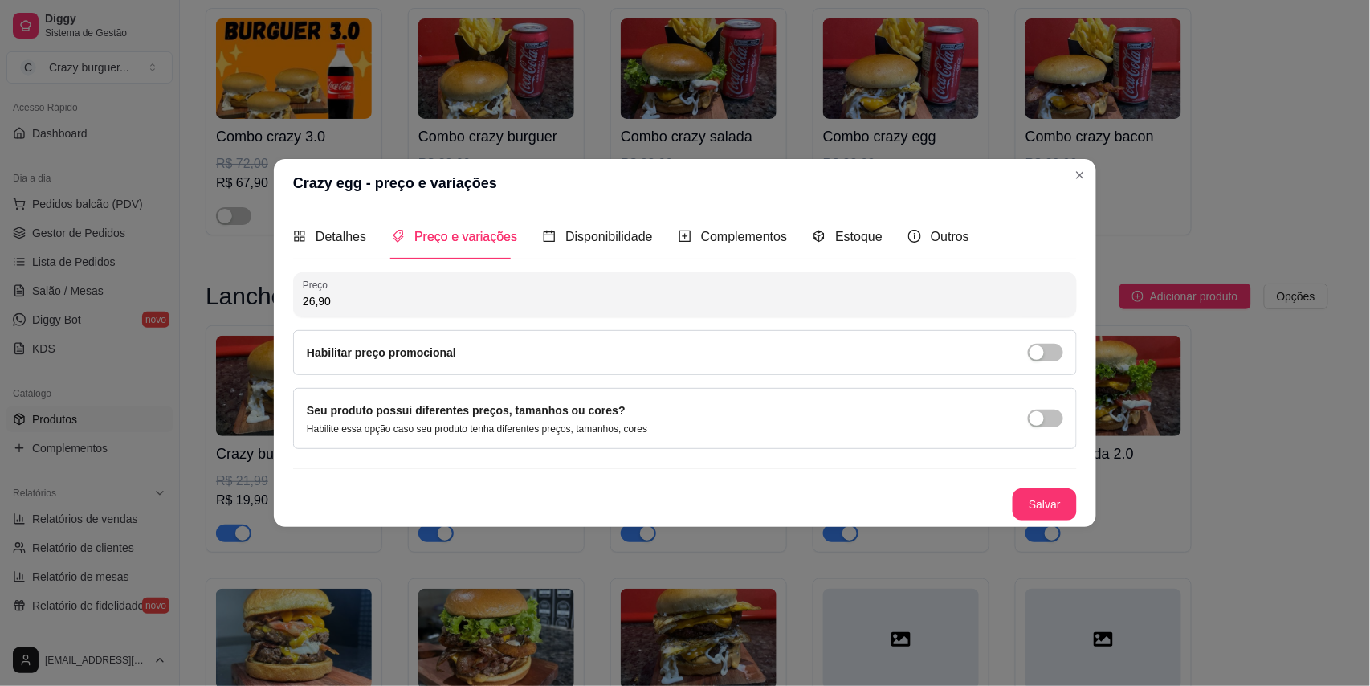
click at [453, 347] on div "Habilitar preço promocional" at bounding box center [685, 353] width 757 height 18
click at [1058, 357] on span "button" at bounding box center [1045, 353] width 35 height 18
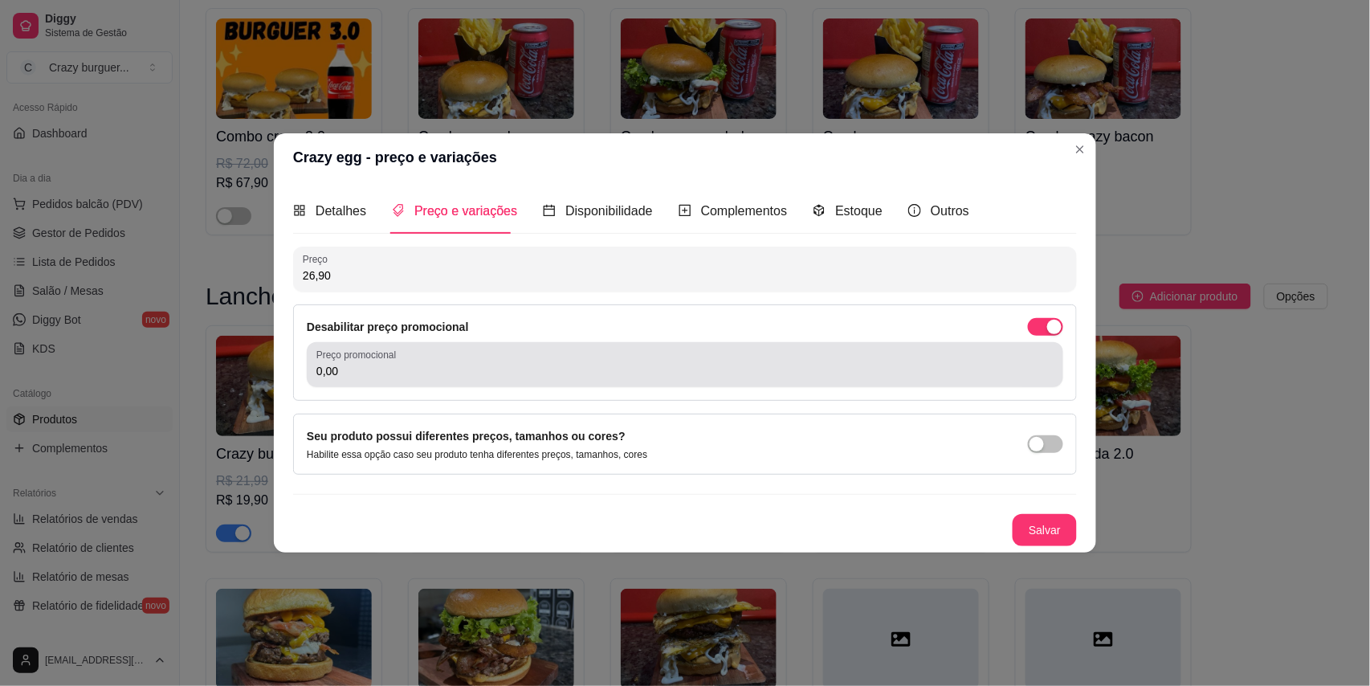
click at [639, 357] on div "0,00" at bounding box center [684, 365] width 737 height 32
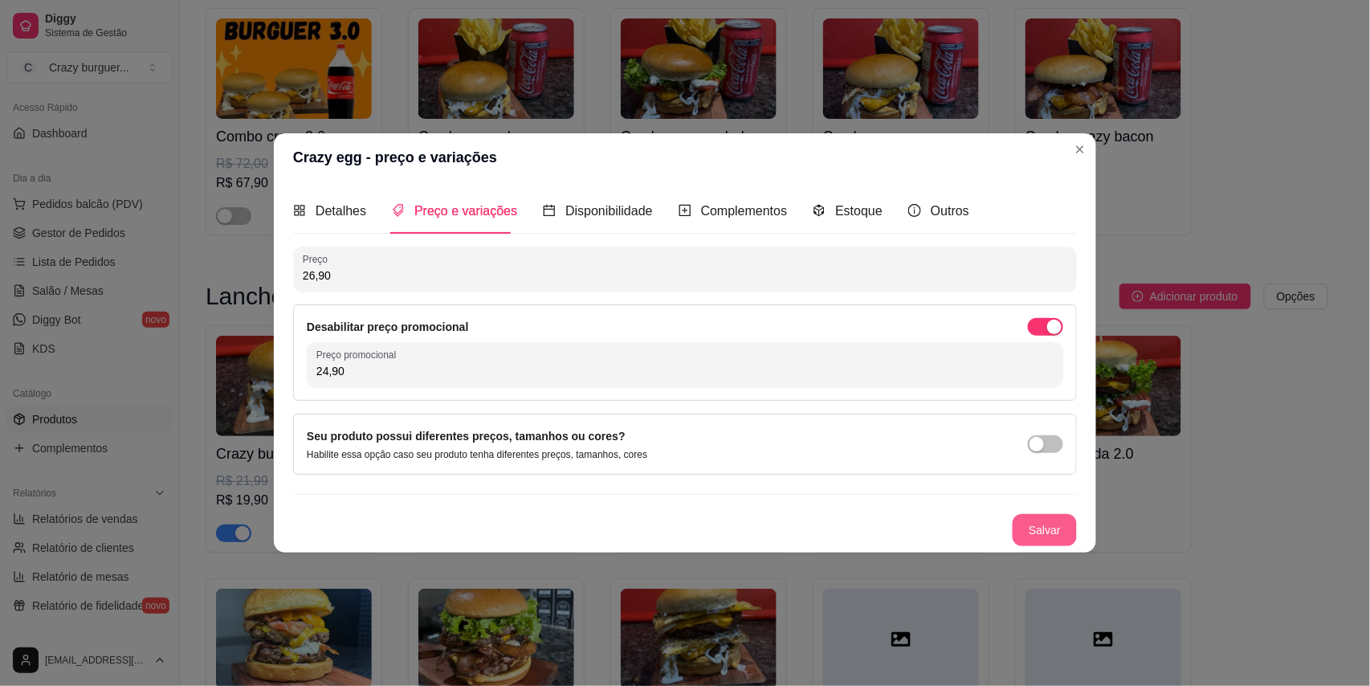
type input "24,90"
click at [1026, 515] on div "Preço 26,90 Desabilitar preço promocional Preço promocional 24,90 Seu produto p…" at bounding box center [685, 397] width 784 height 300
click at [1028, 532] on button "Salvar" at bounding box center [1045, 530] width 64 height 32
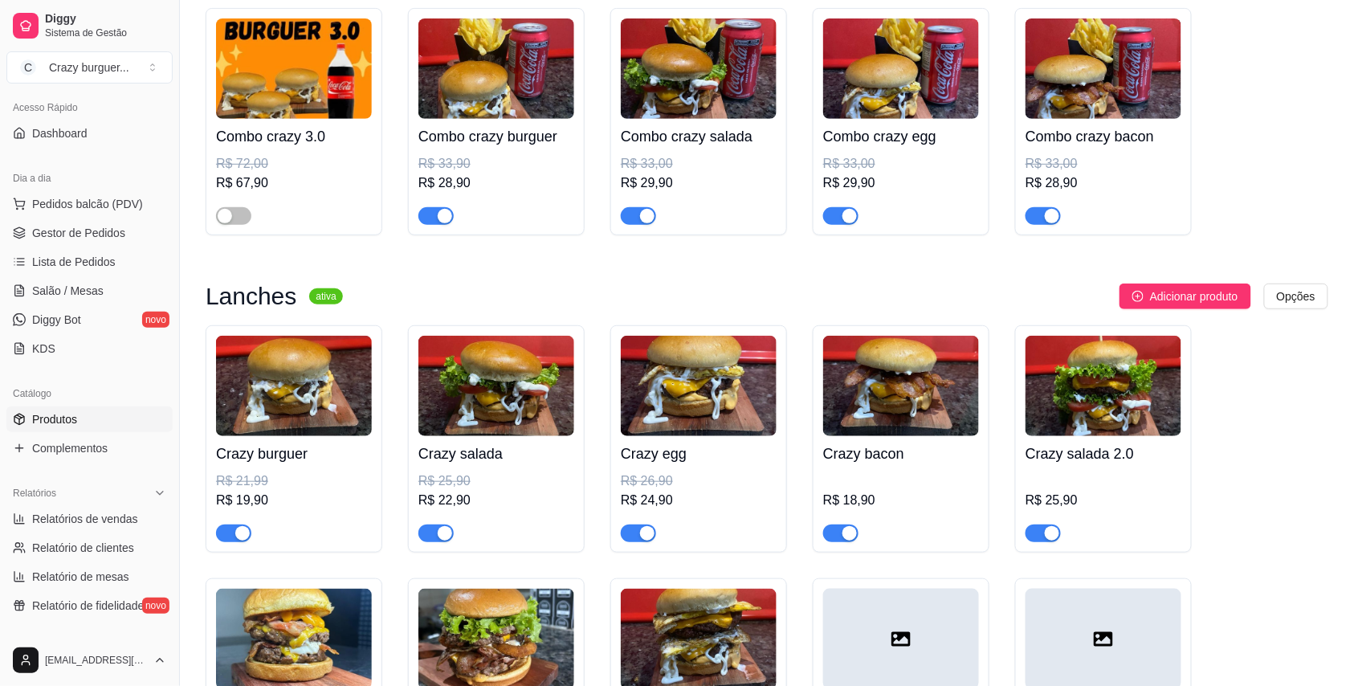
click at [879, 415] on img at bounding box center [901, 386] width 156 height 100
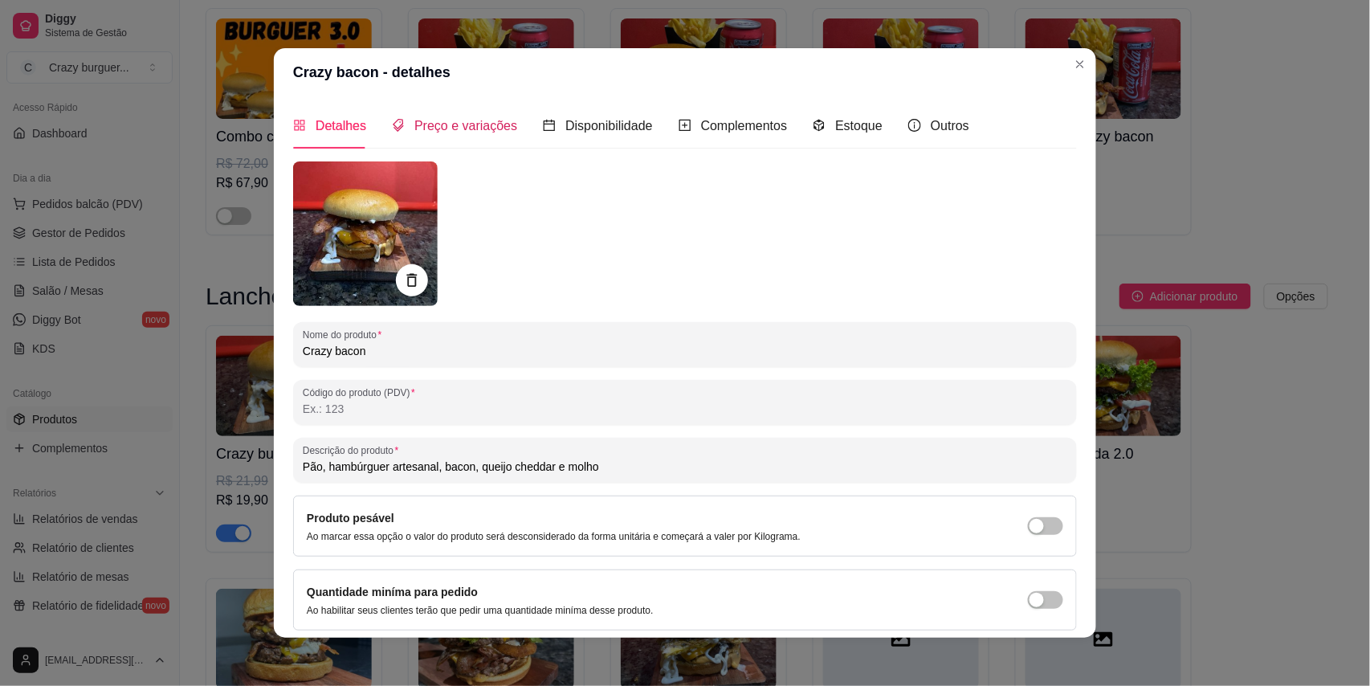
click at [480, 133] on span "Preço e variações" at bounding box center [465, 126] width 103 height 14
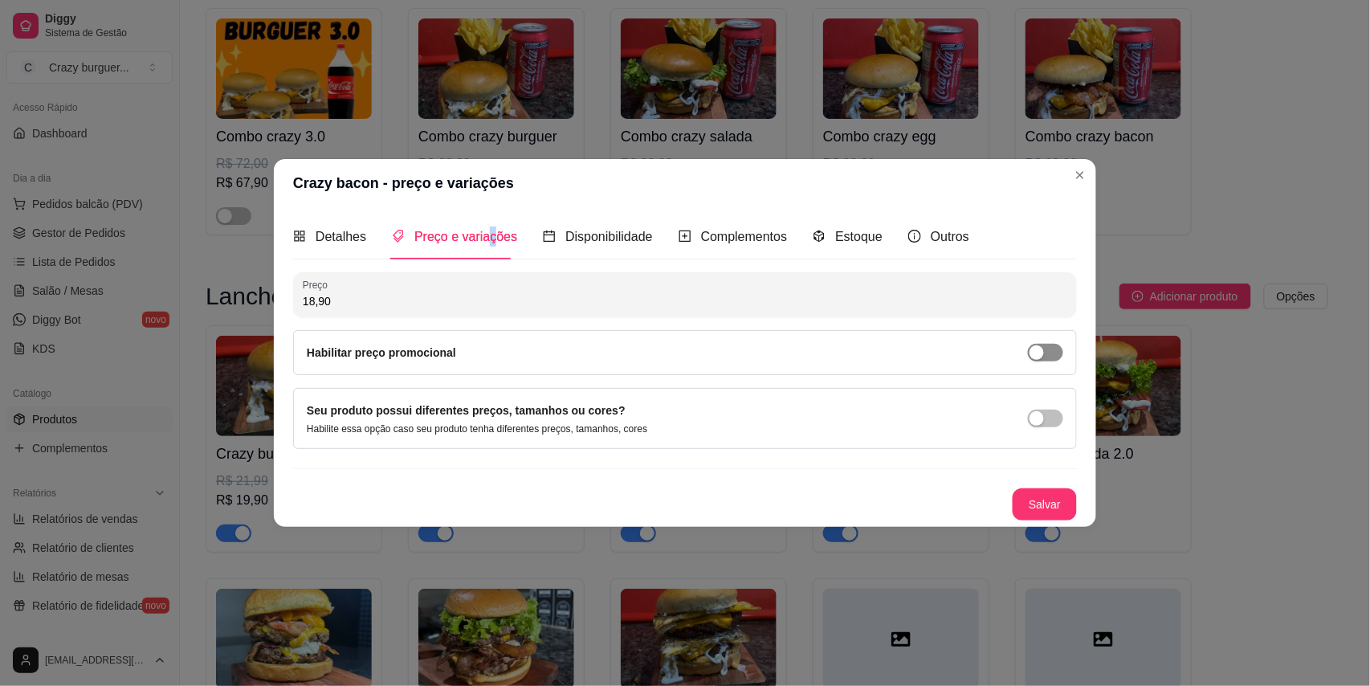
click at [1038, 357] on div "button" at bounding box center [1037, 352] width 14 height 14
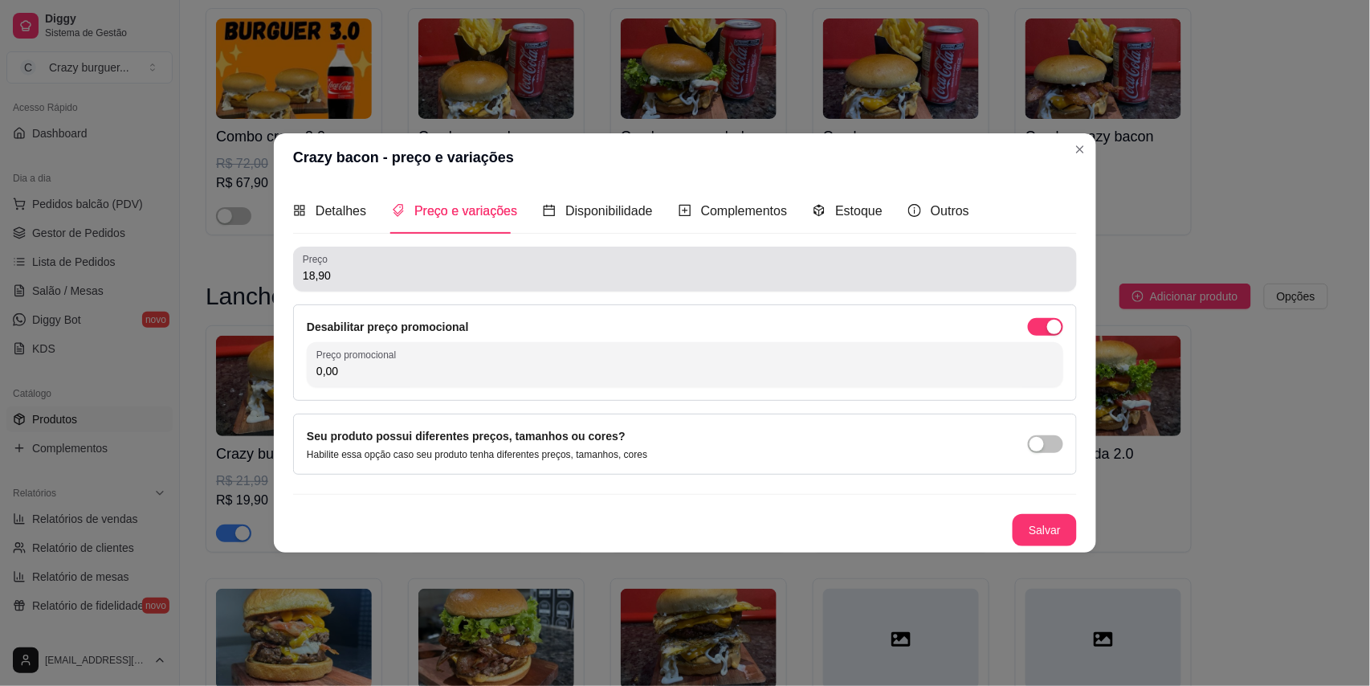
click at [615, 281] on input "18,90" at bounding box center [685, 275] width 765 height 16
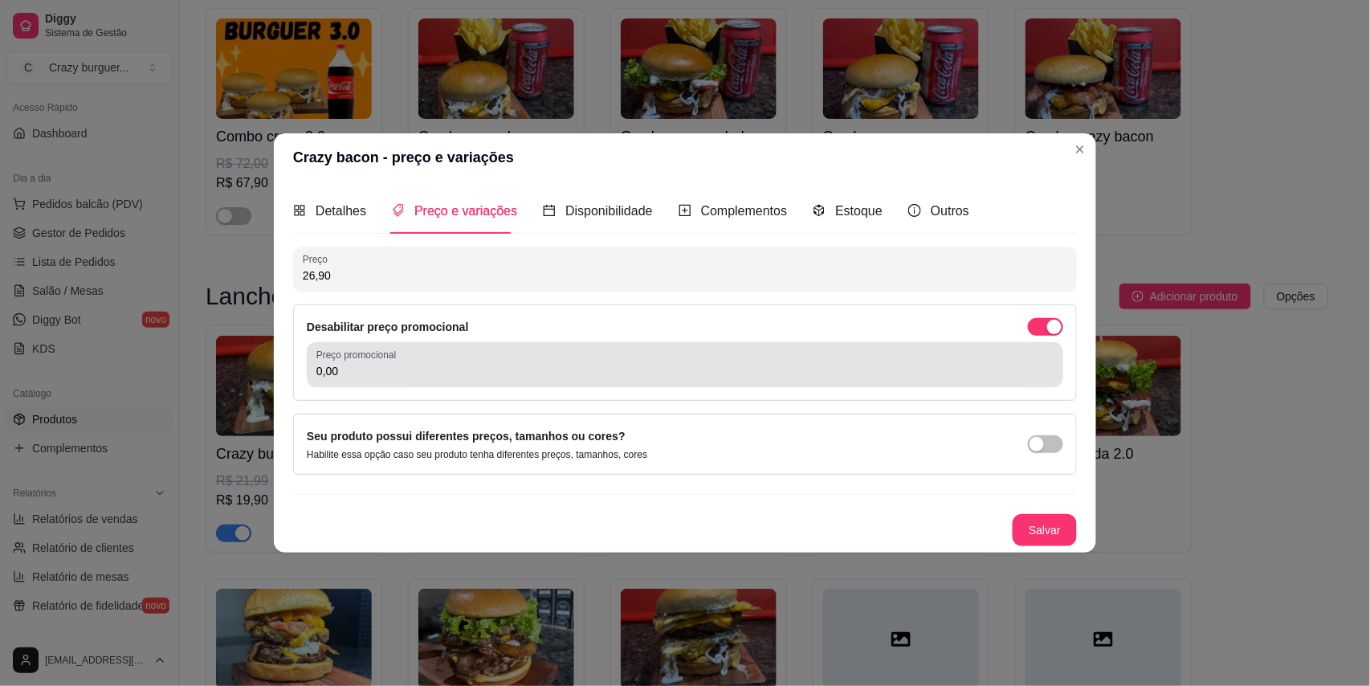
type input "26,90"
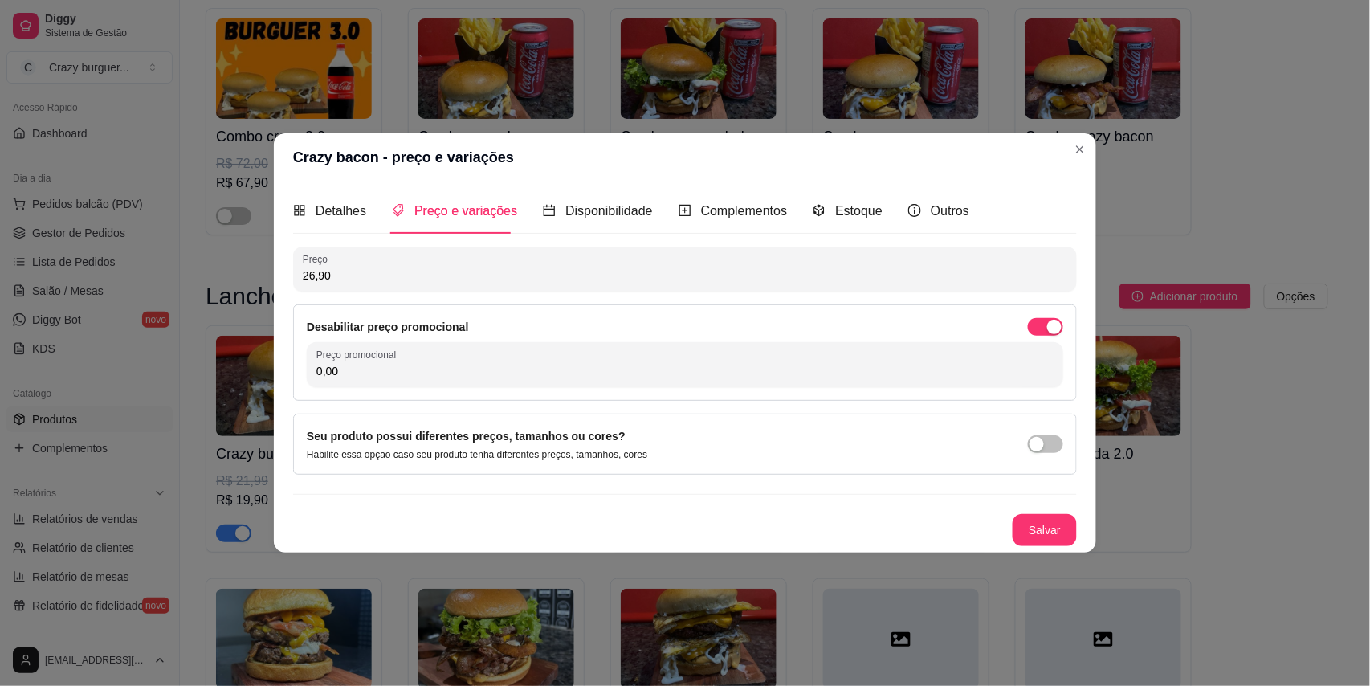
click at [717, 363] on input "0,00" at bounding box center [684, 371] width 737 height 16
type input "24,90"
click at [1039, 521] on button "Salvar" at bounding box center [1045, 530] width 64 height 32
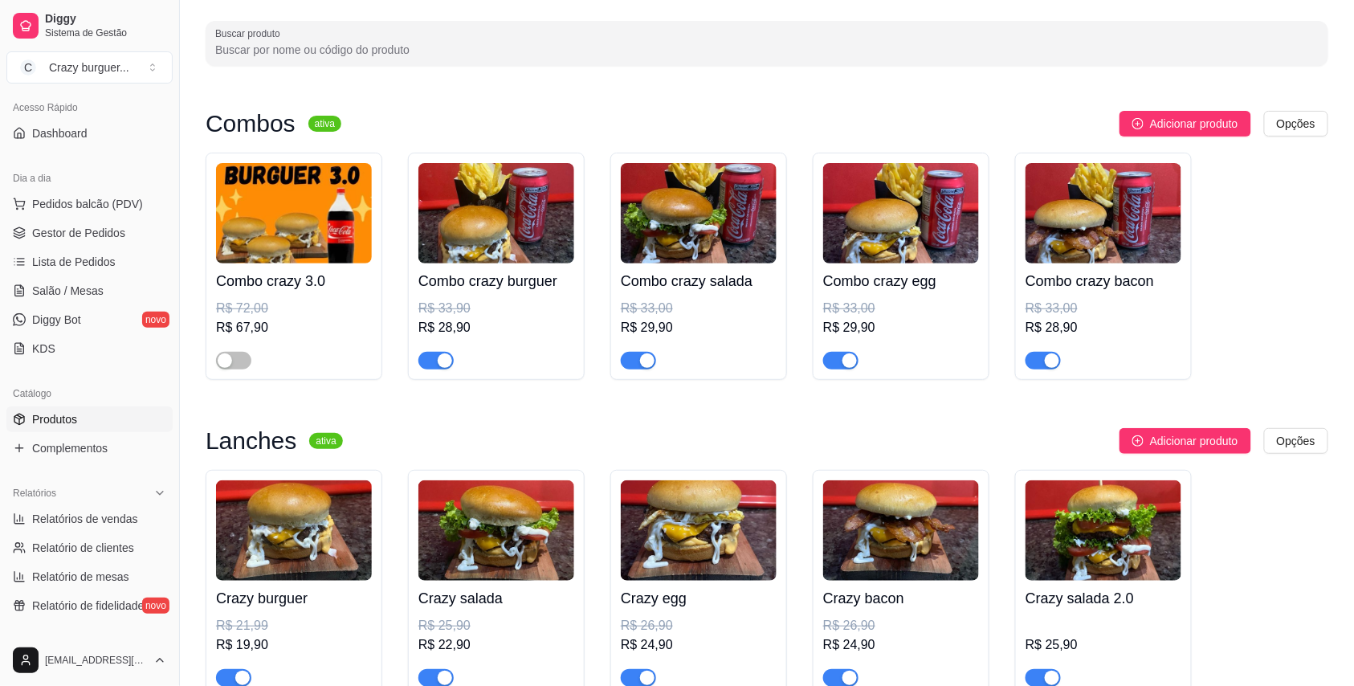
scroll to position [107, 0]
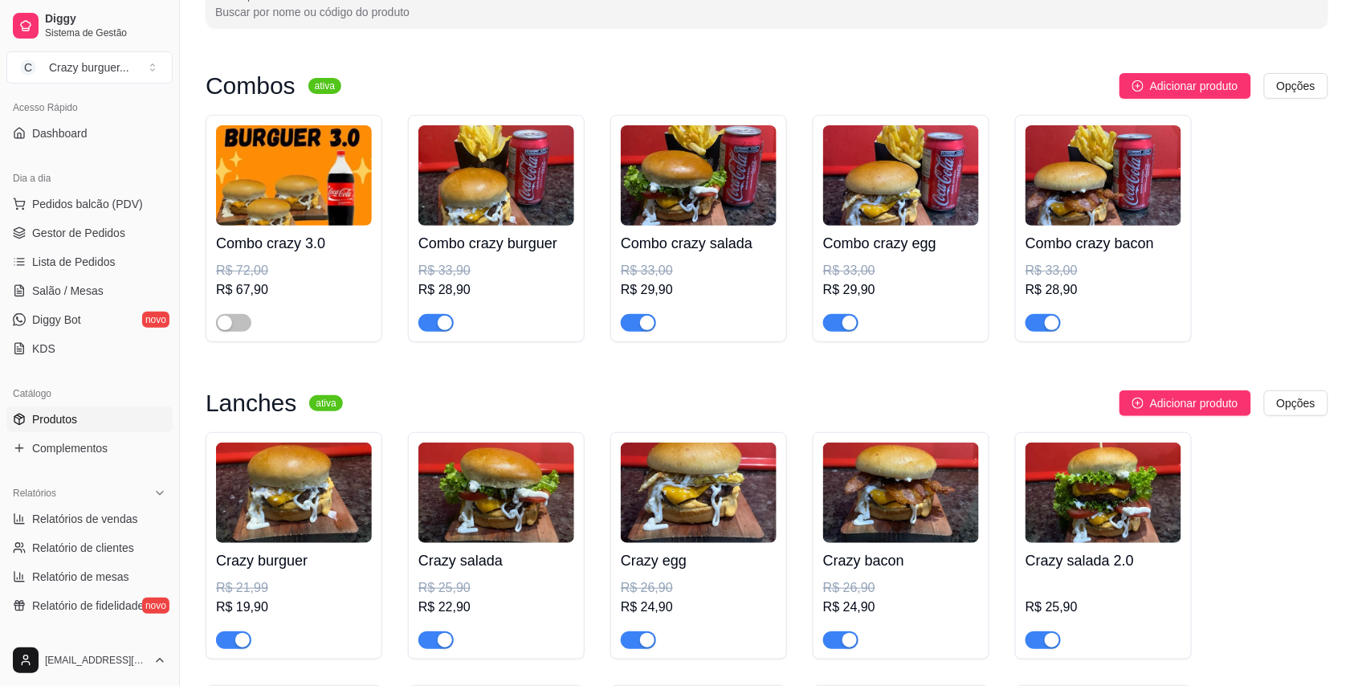
click at [474, 257] on div "Combo crazy burguer R$ 33,90 R$ 28,90" at bounding box center [497, 279] width 156 height 106
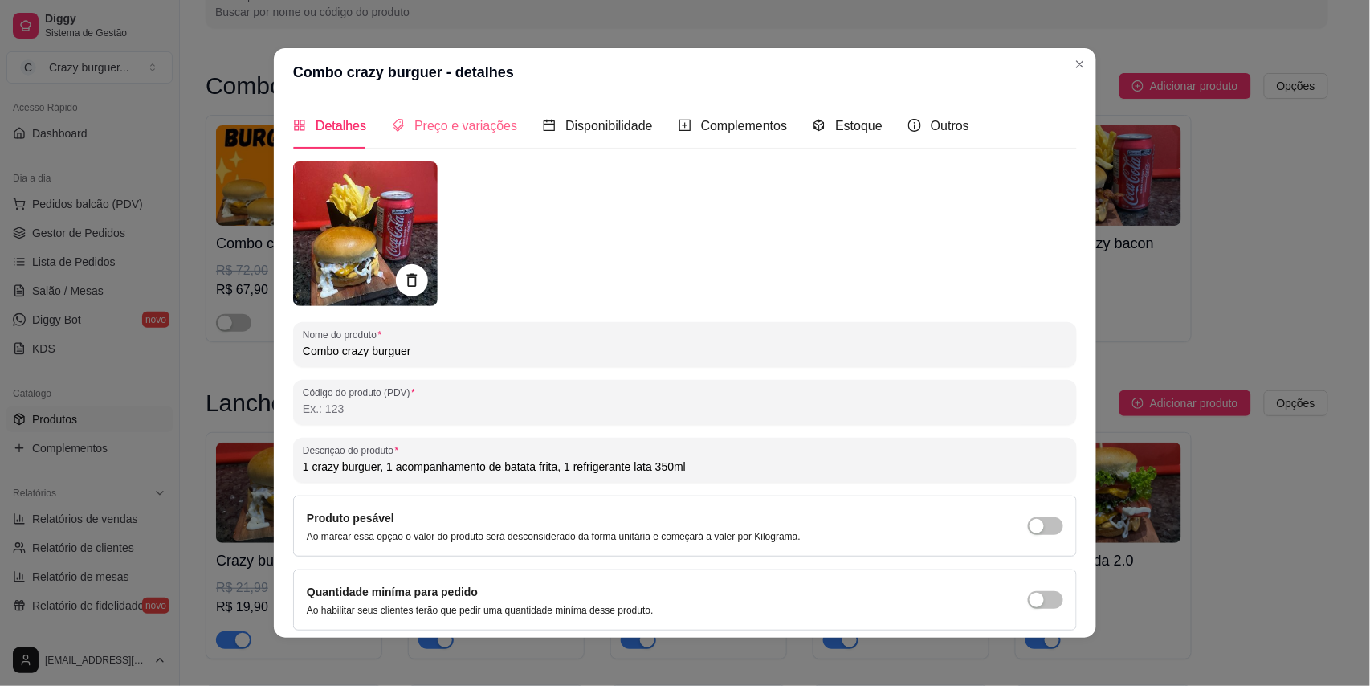
click at [482, 137] on div "Preço e variações" at bounding box center [454, 126] width 125 height 46
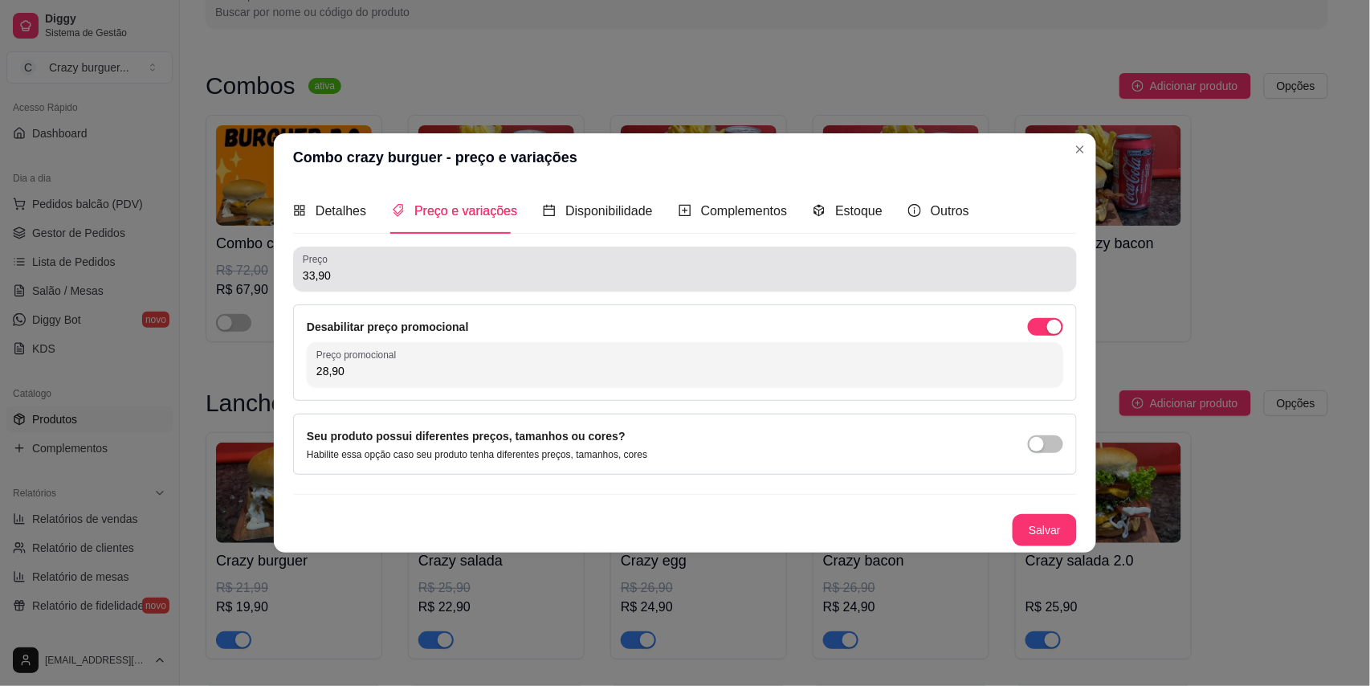
click at [441, 278] on input "33,90" at bounding box center [685, 275] width 765 height 16
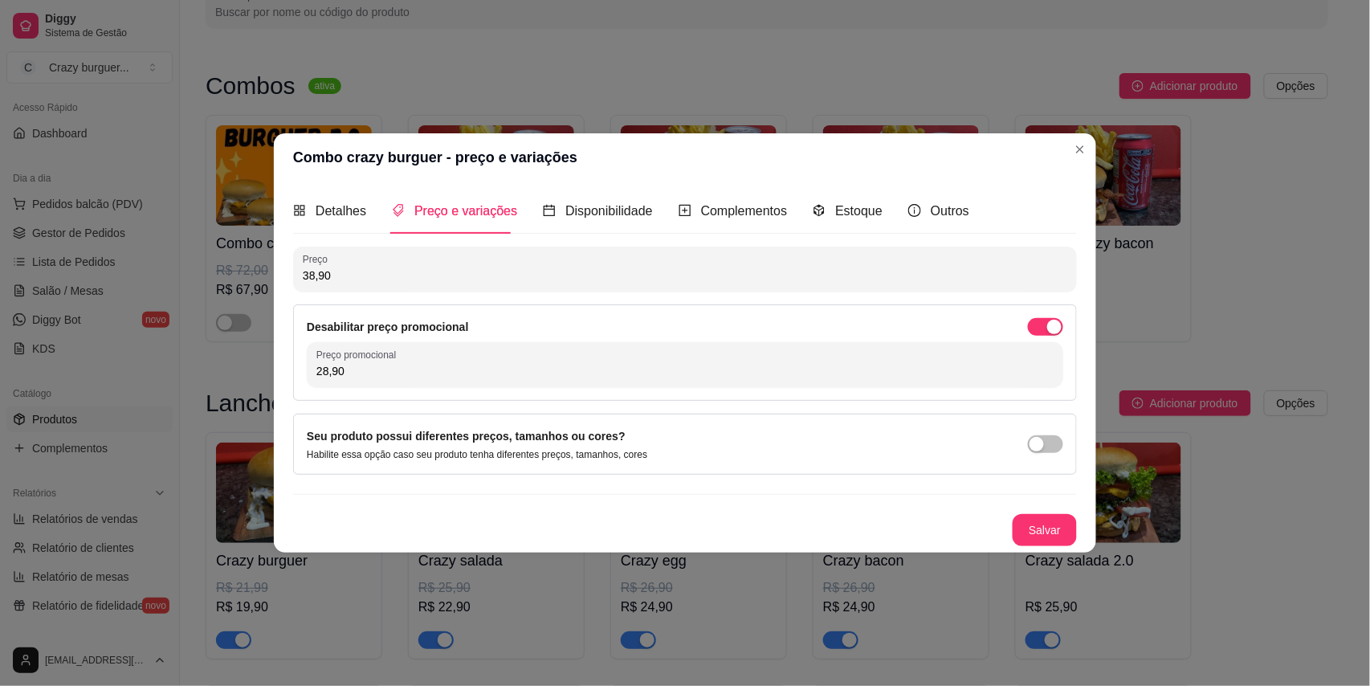
type input "38,90"
click at [528, 390] on div "Desabilitar preço promocional Preço promocional 28,90" at bounding box center [685, 352] width 784 height 96
click at [540, 389] on div "Desabilitar preço promocional Preço promocional 28,90" at bounding box center [685, 352] width 784 height 96
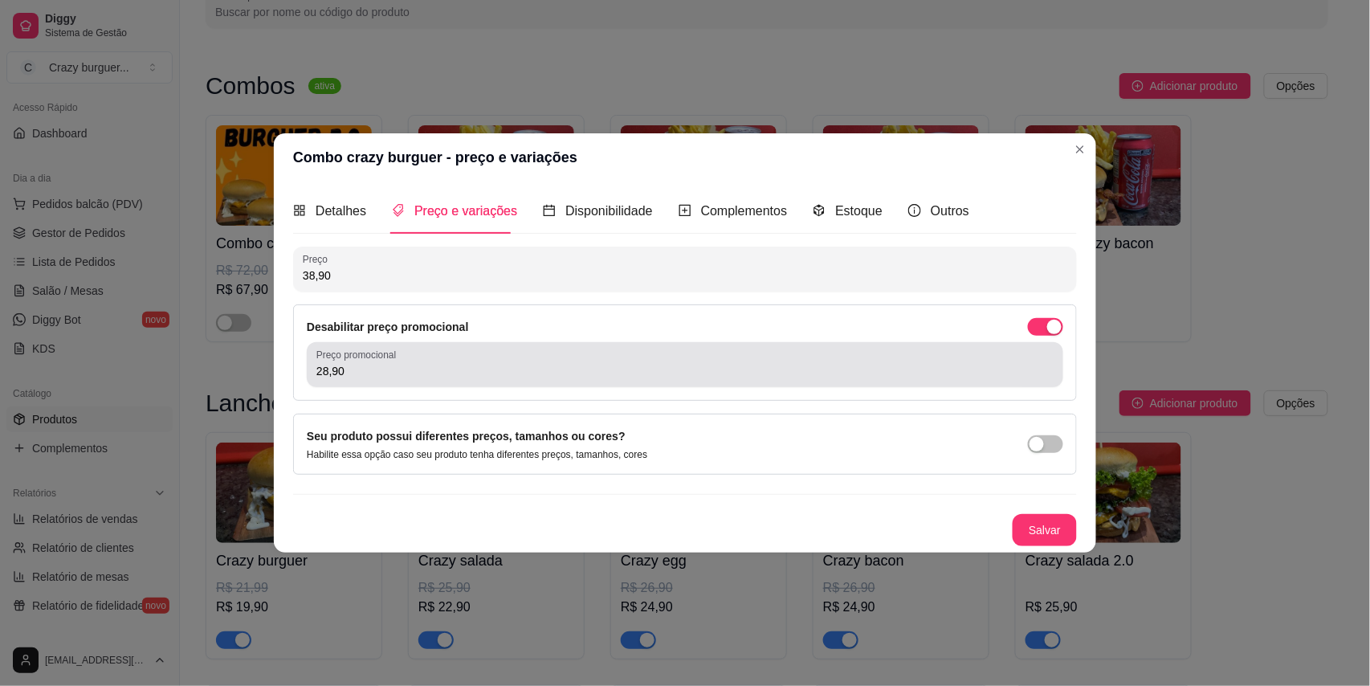
click at [548, 377] on input "28,90" at bounding box center [684, 371] width 737 height 16
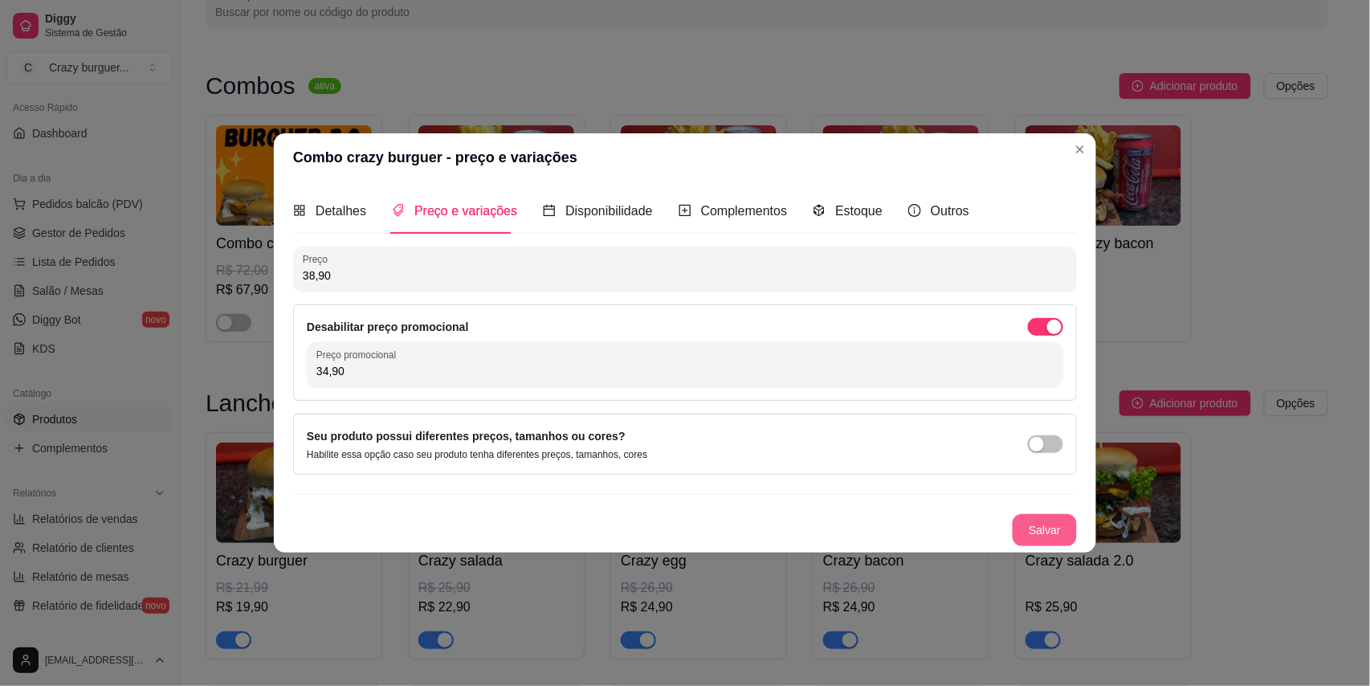
type input "34,90"
click at [1023, 533] on button "Salvar" at bounding box center [1045, 530] width 64 height 32
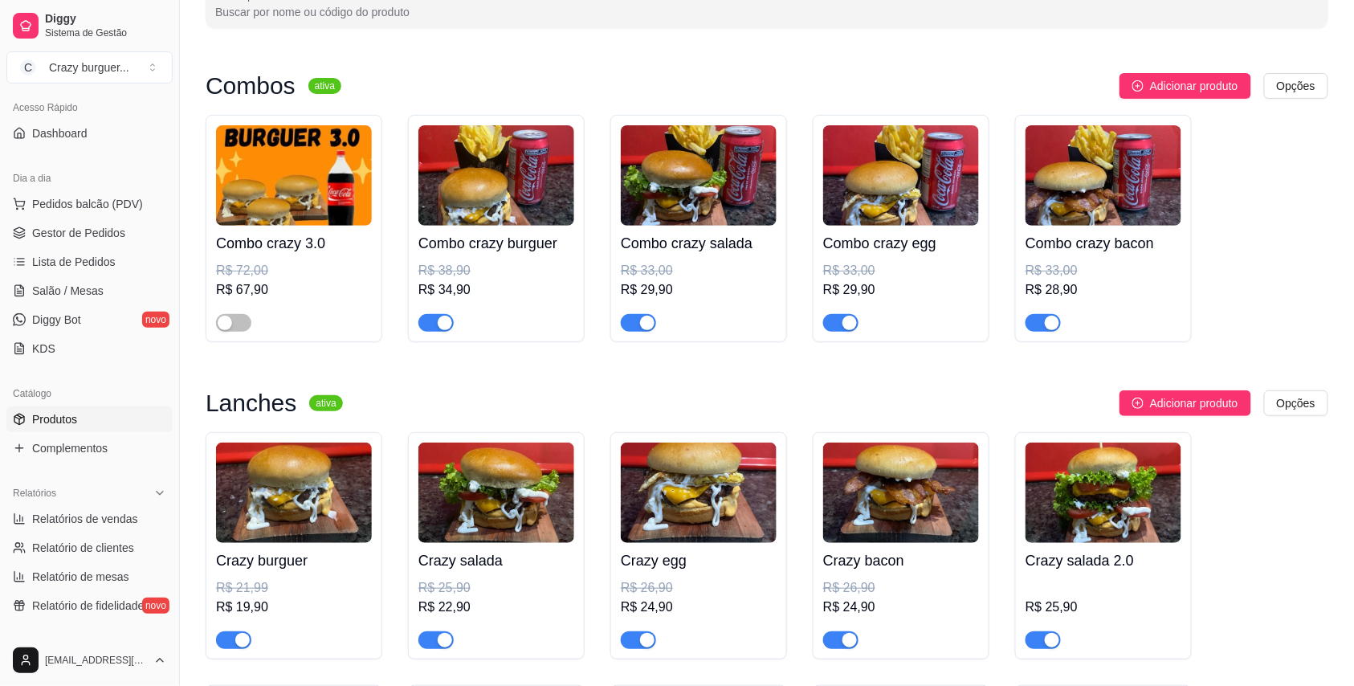
click at [713, 258] on div "Combo crazy salada R$ 33,00 R$ 29,90" at bounding box center [699, 279] width 156 height 106
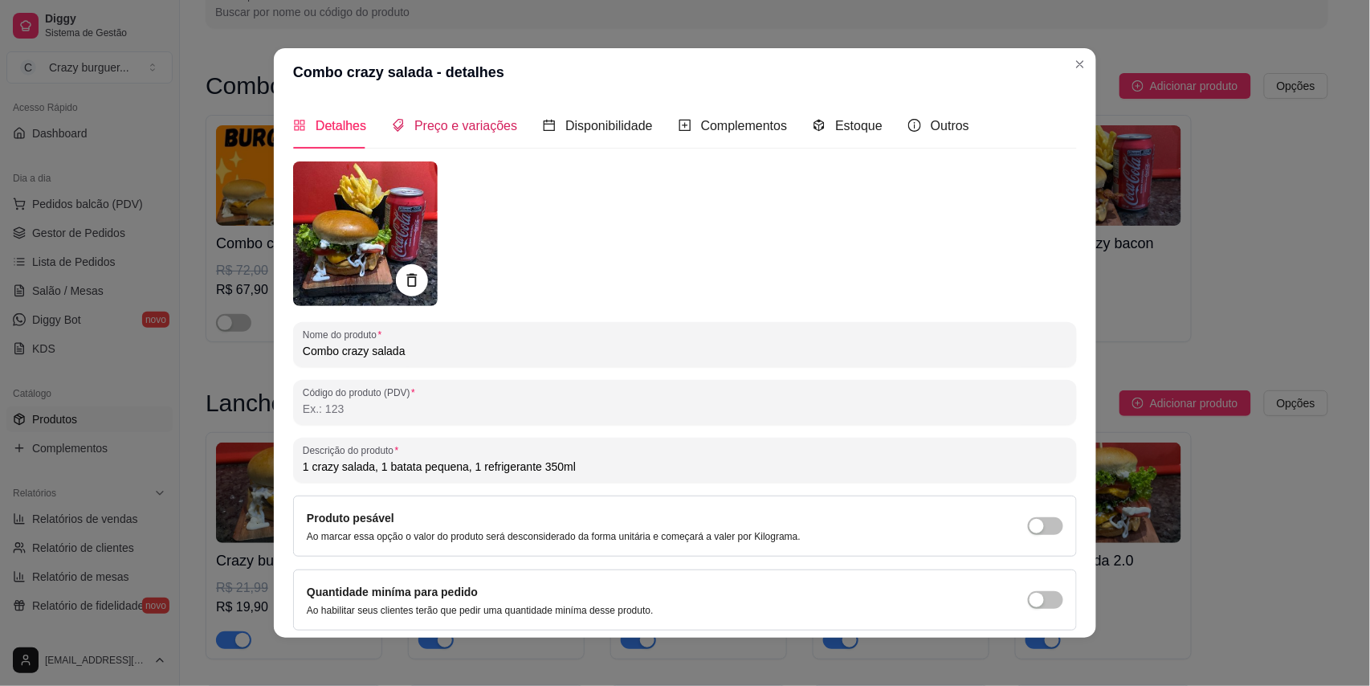
click at [489, 123] on span "Preço e variações" at bounding box center [465, 126] width 103 height 14
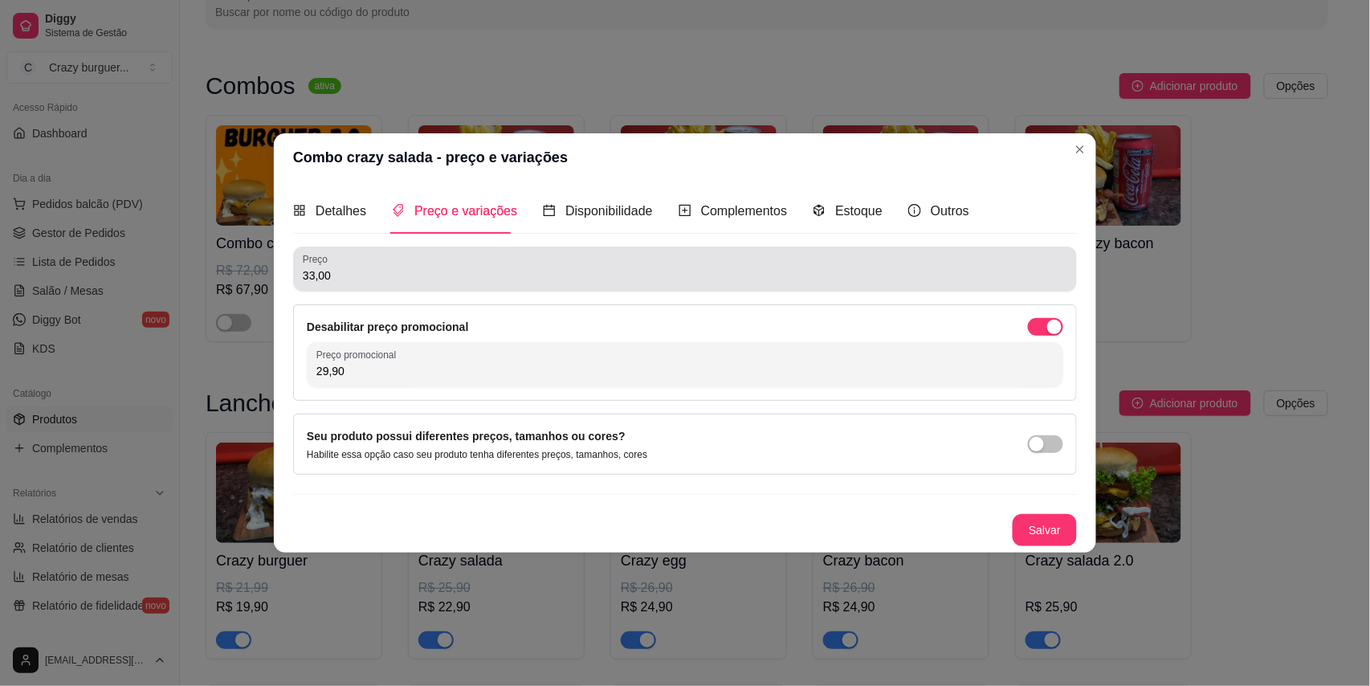
click at [406, 274] on input "33,00" at bounding box center [685, 275] width 765 height 16
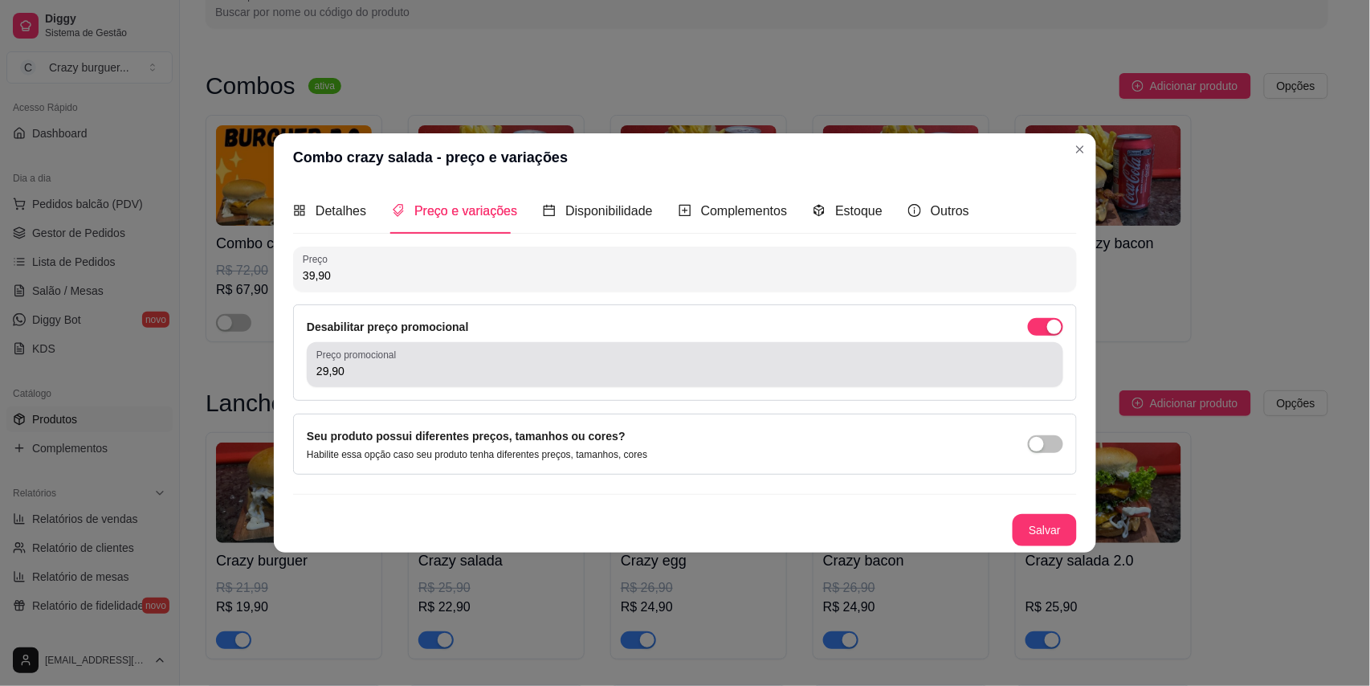
type input "39,90"
click at [390, 361] on div "Preço promocional 29,90" at bounding box center [685, 364] width 757 height 45
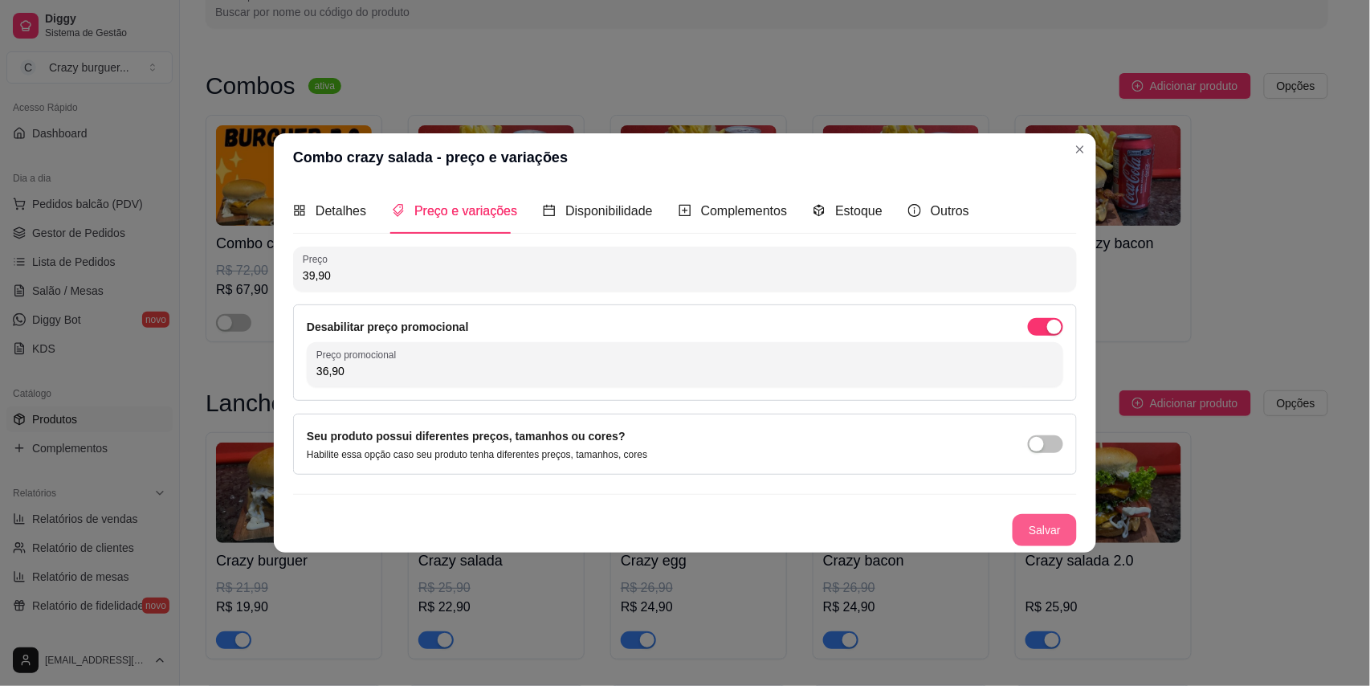
type input "36,90"
click at [1042, 524] on button "Salvar" at bounding box center [1045, 530] width 63 height 31
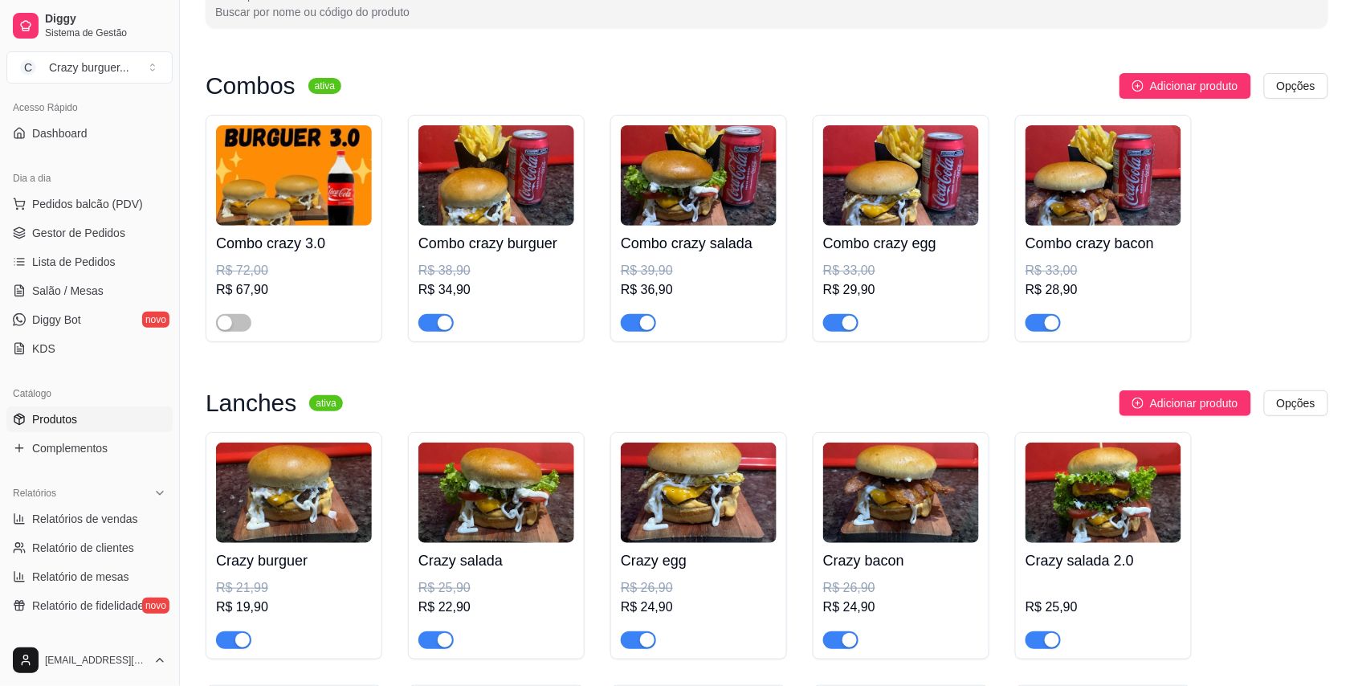
click at [879, 187] on img at bounding box center [901, 175] width 156 height 100
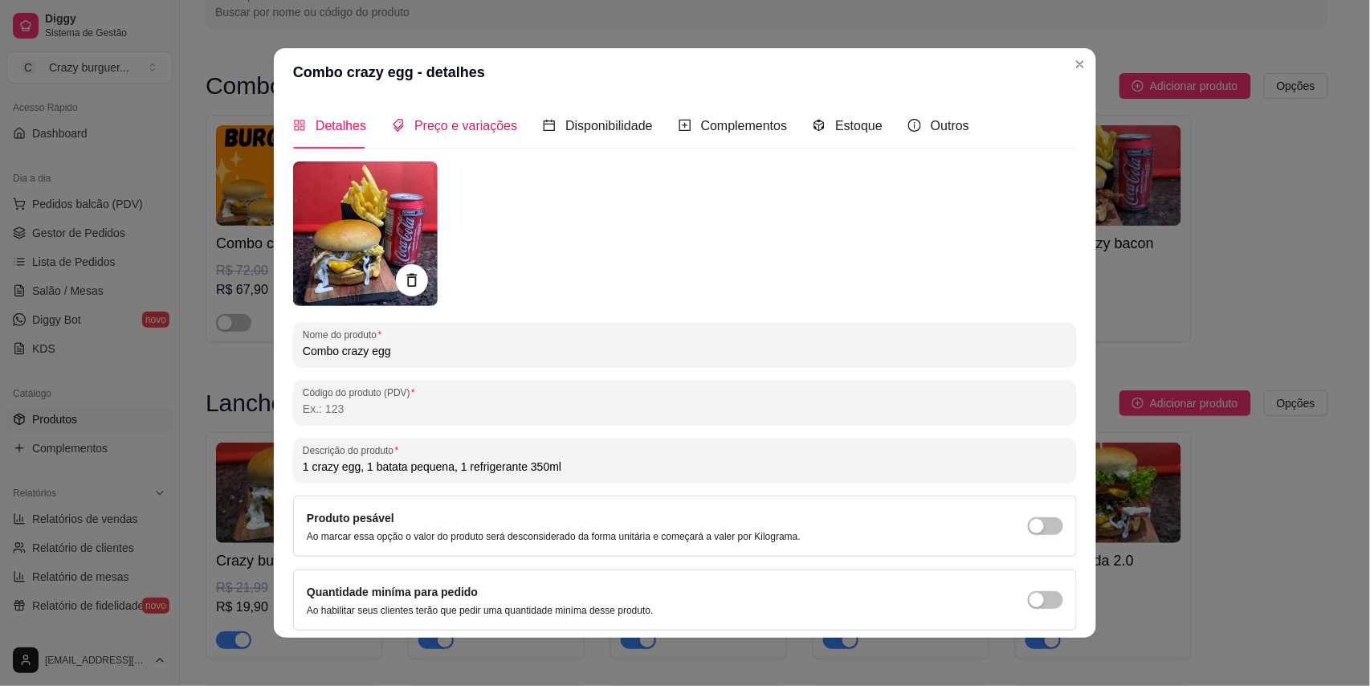
click at [466, 133] on div "Preço e variações" at bounding box center [454, 126] width 125 height 20
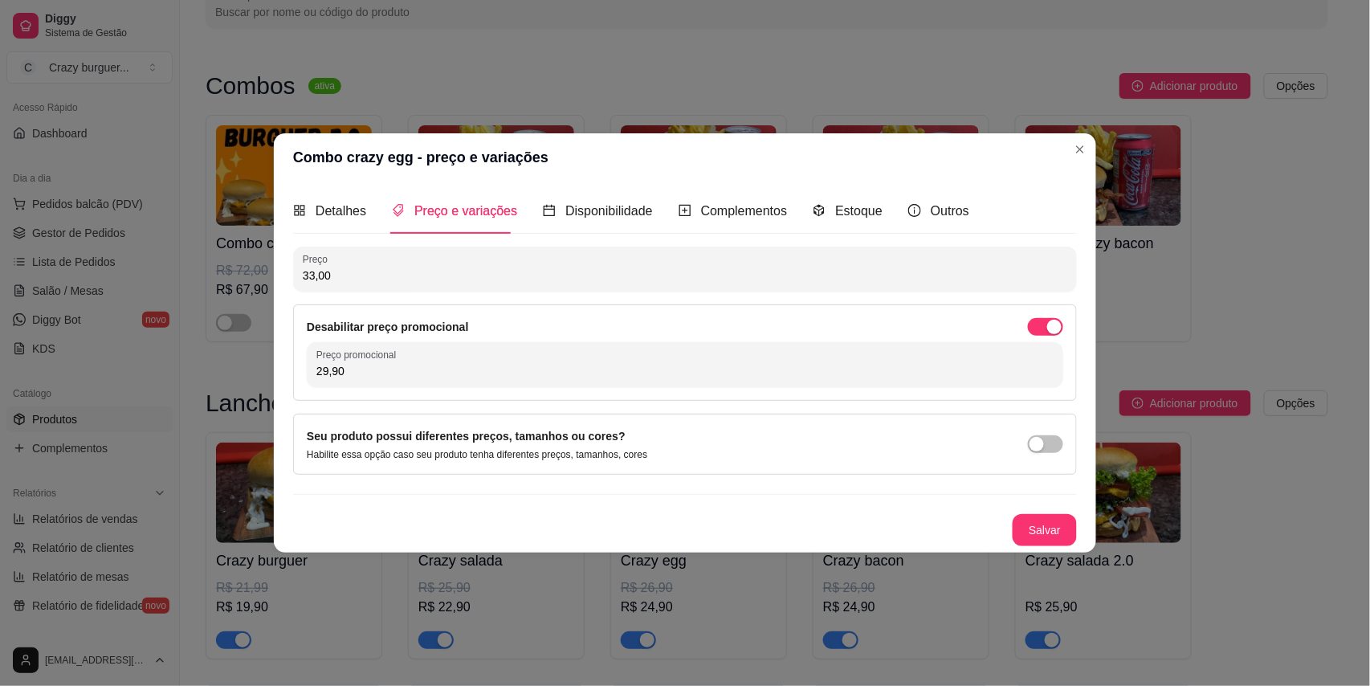
click at [483, 286] on div "Preço 33,00" at bounding box center [685, 269] width 784 height 45
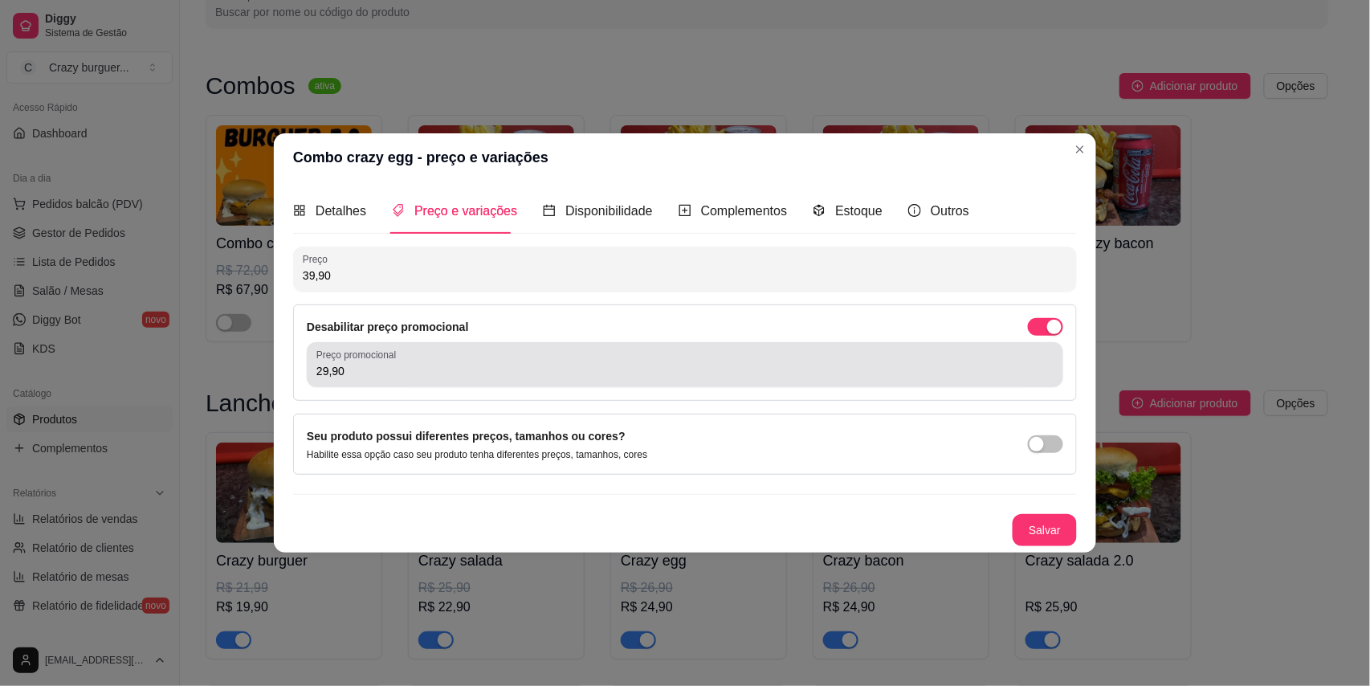
type input "39,90"
click at [456, 355] on div "29,90" at bounding box center [684, 365] width 737 height 32
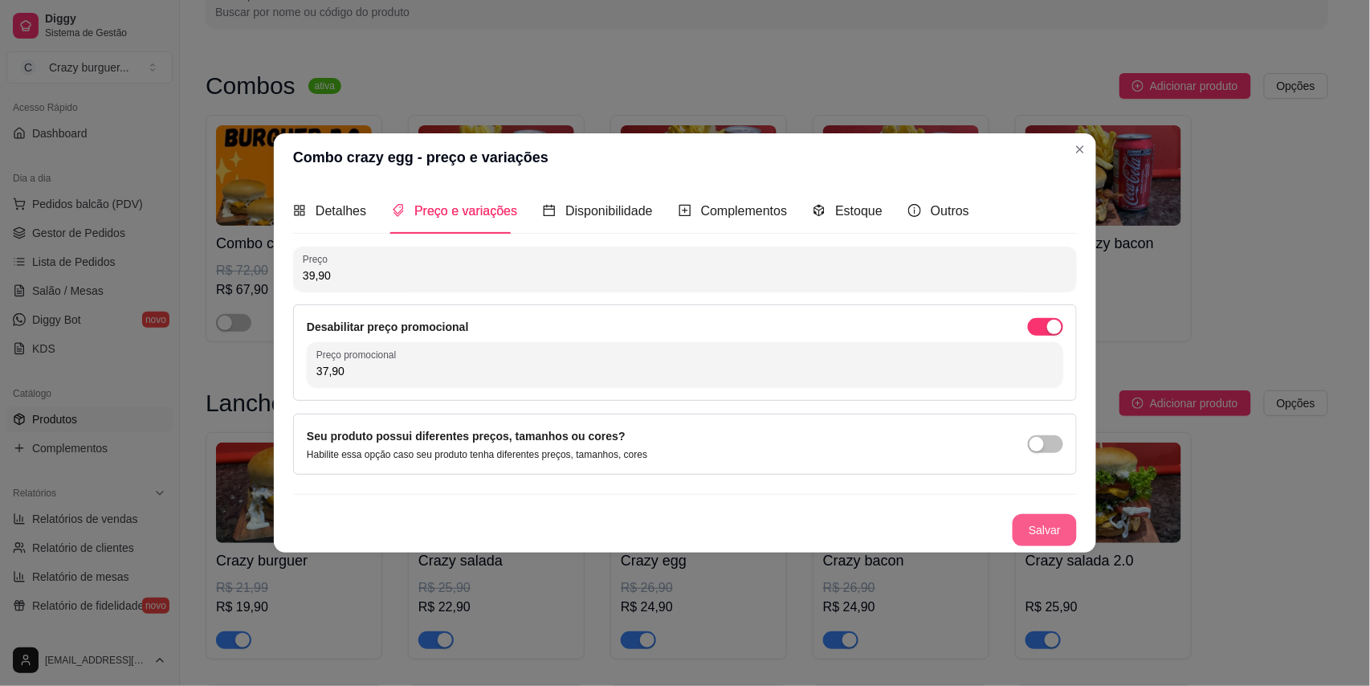
type input "37,90"
click at [1044, 527] on button "Salvar" at bounding box center [1045, 530] width 64 height 32
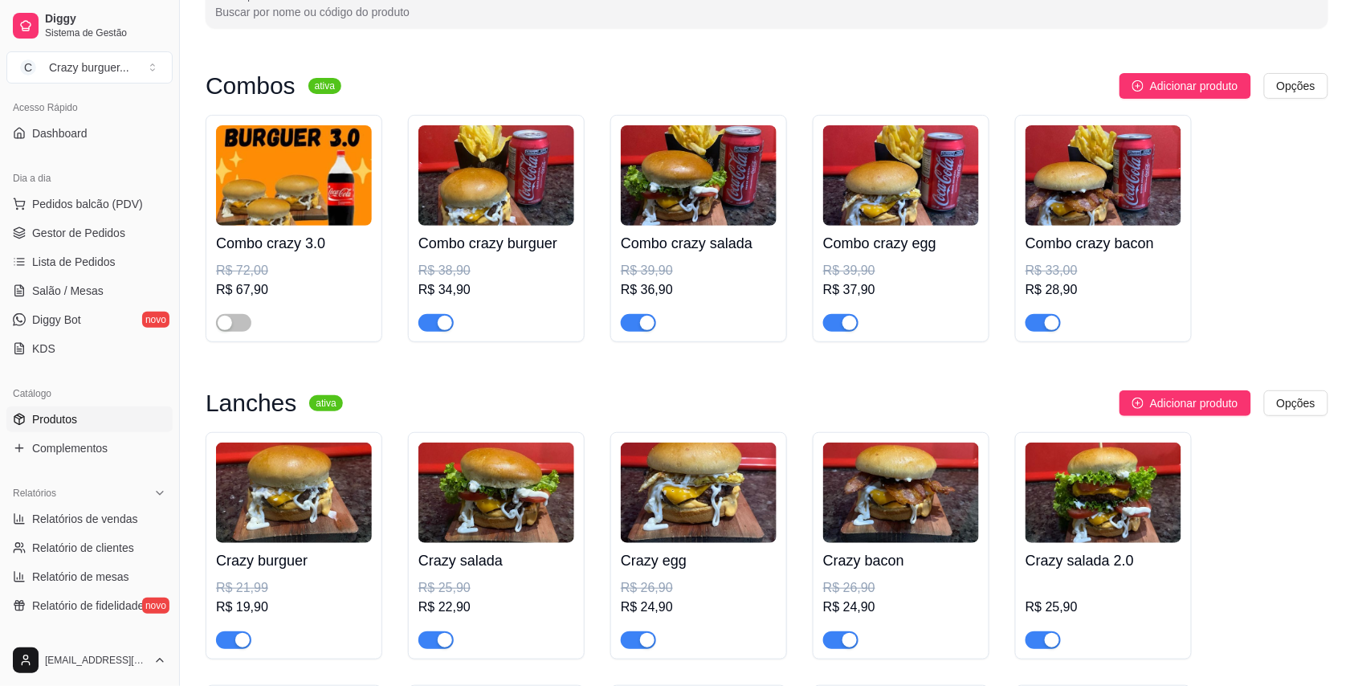
click at [1068, 271] on div "R$ 33,00" at bounding box center [1104, 270] width 156 height 19
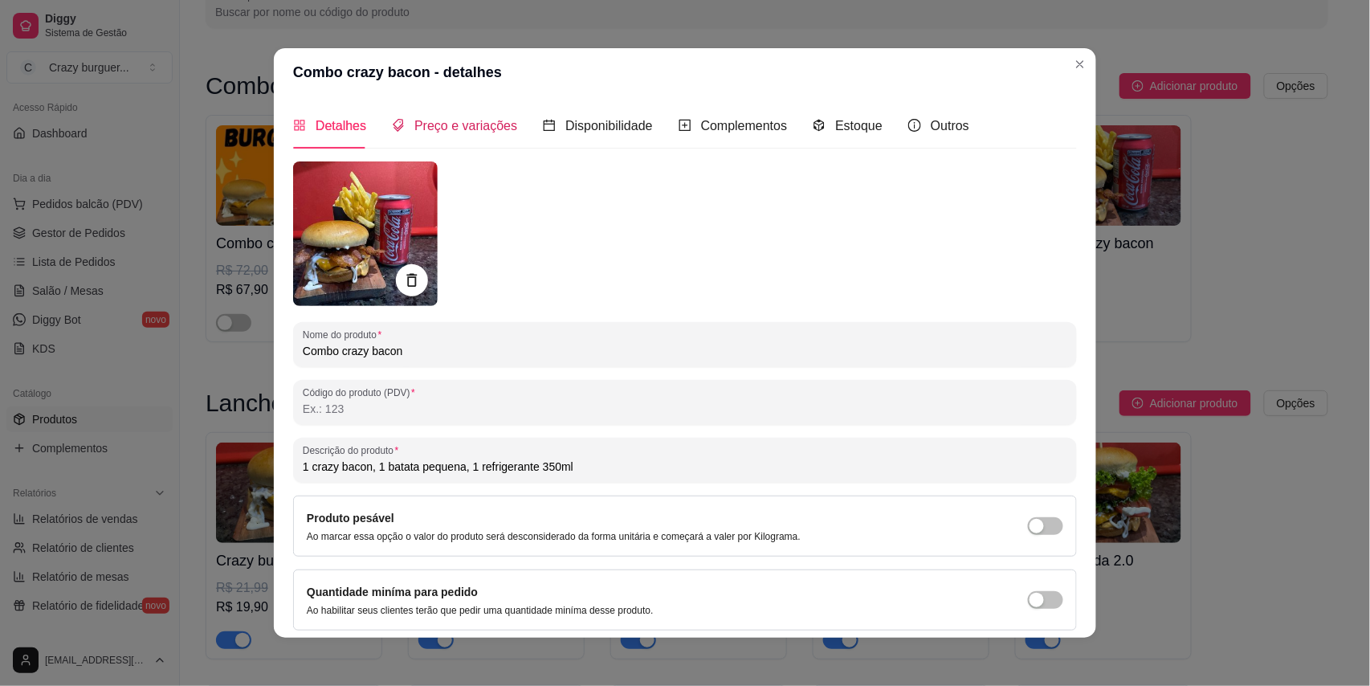
click at [479, 116] on div "Preço e variações" at bounding box center [454, 126] width 125 height 20
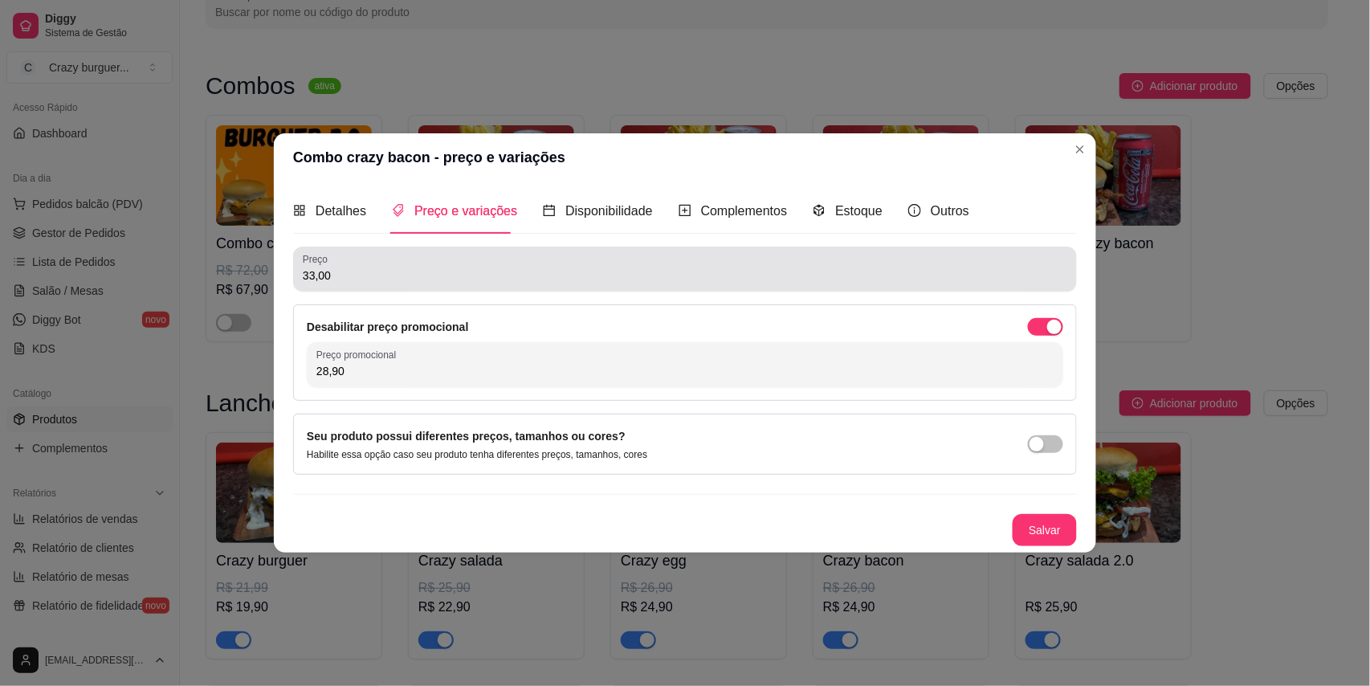
click at [480, 267] on div "33,00" at bounding box center [685, 269] width 765 height 32
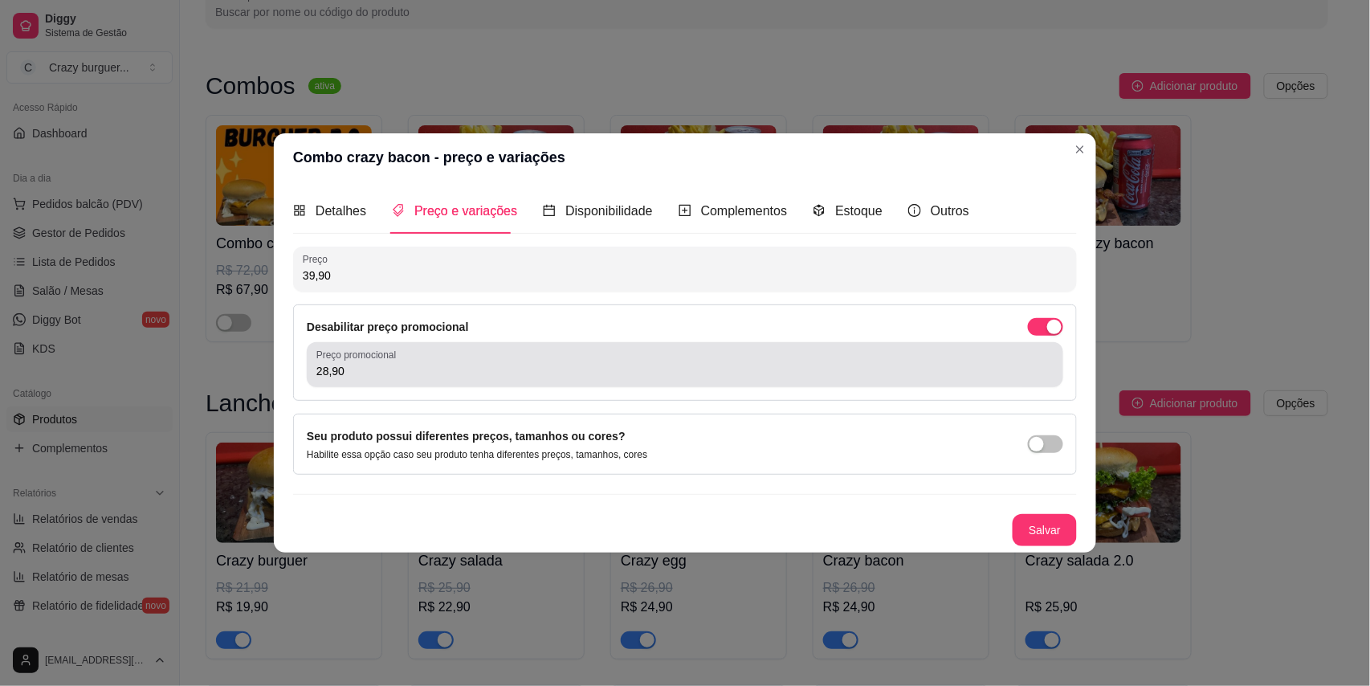
type input "39,90"
click at [413, 361] on div "28,90" at bounding box center [684, 365] width 737 height 32
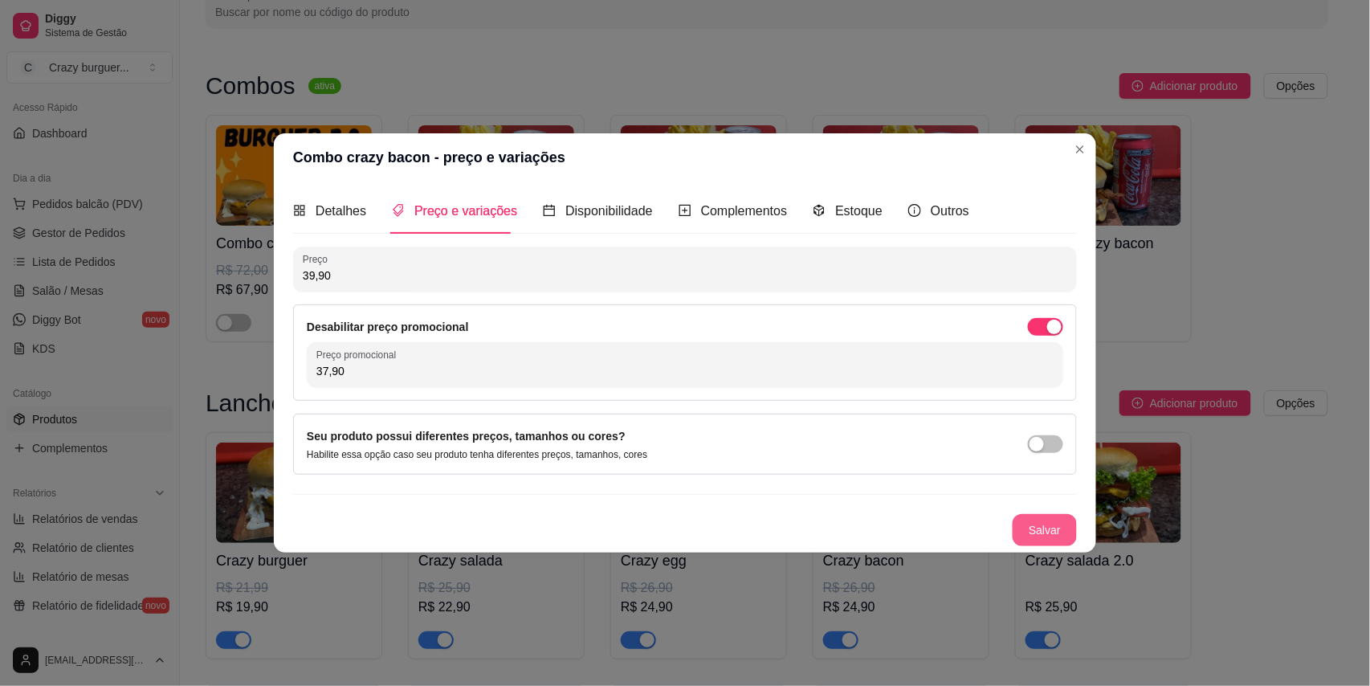
type input "37,90"
click at [1059, 524] on button "Salvar" at bounding box center [1045, 530] width 64 height 32
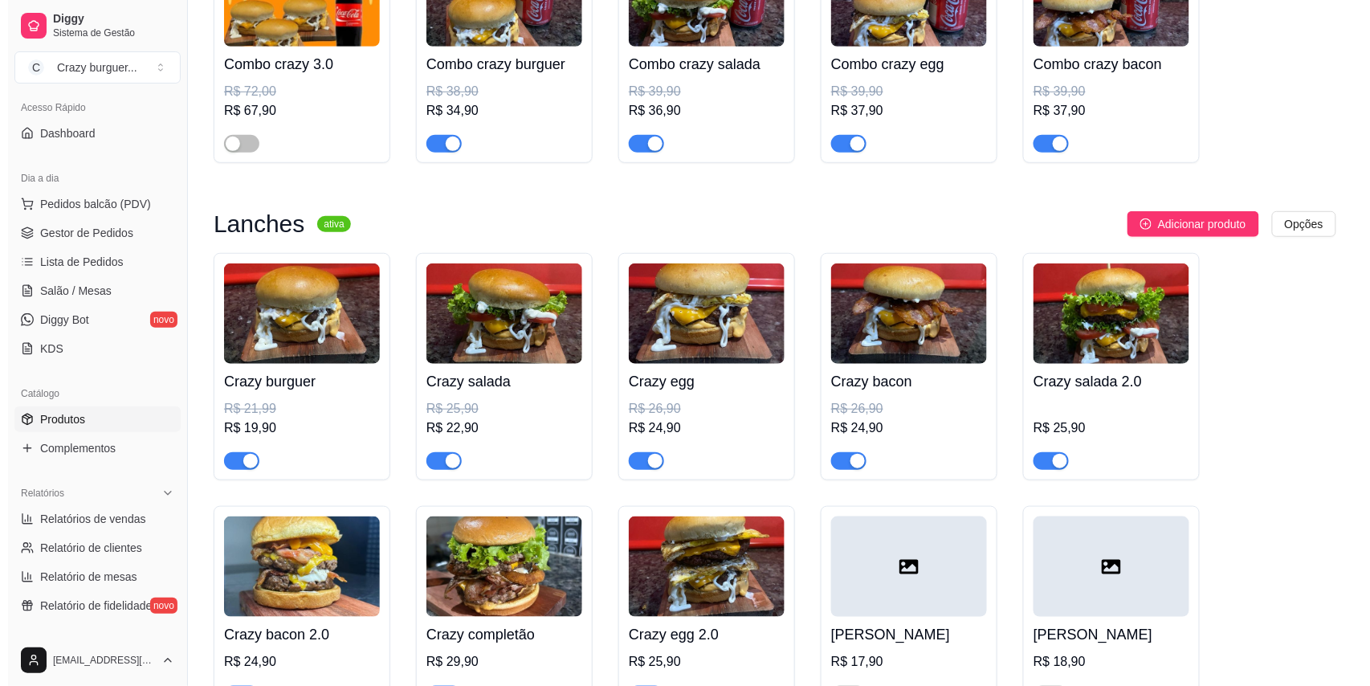
scroll to position [321, 0]
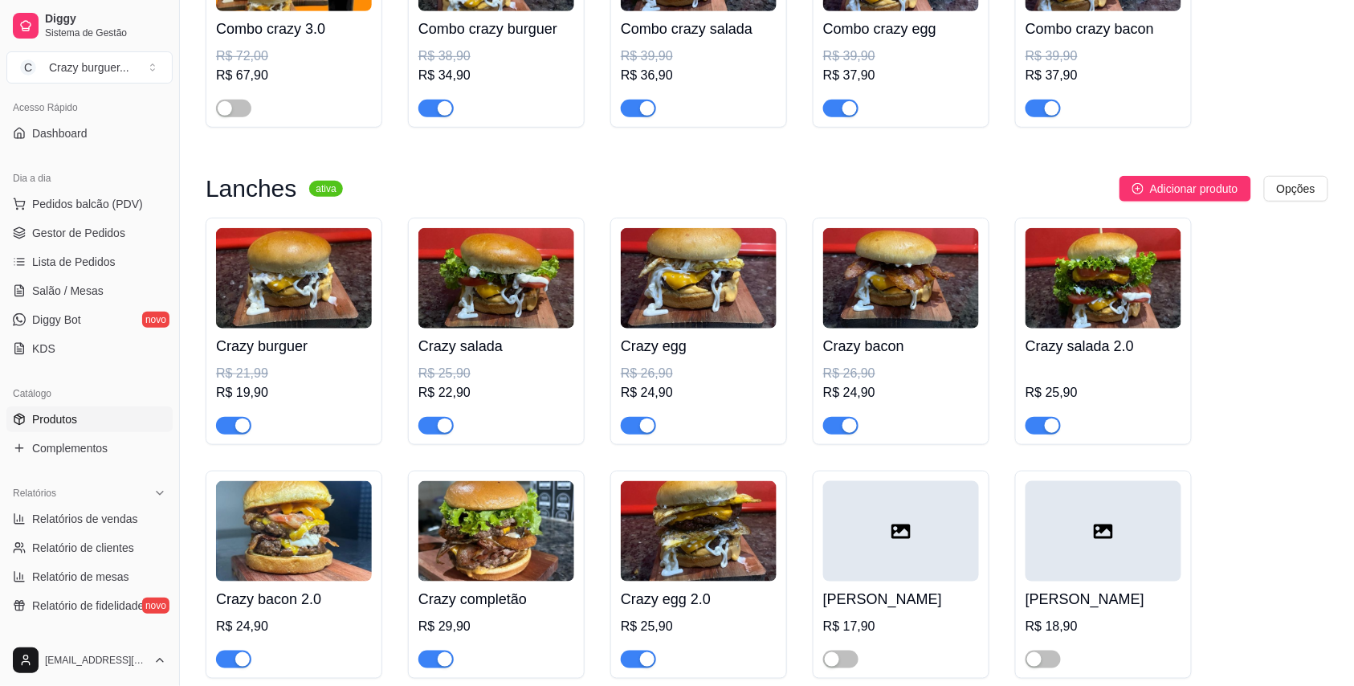
click at [1071, 361] on div "Crazy salada 2.0 R$ 25,90" at bounding box center [1104, 382] width 156 height 106
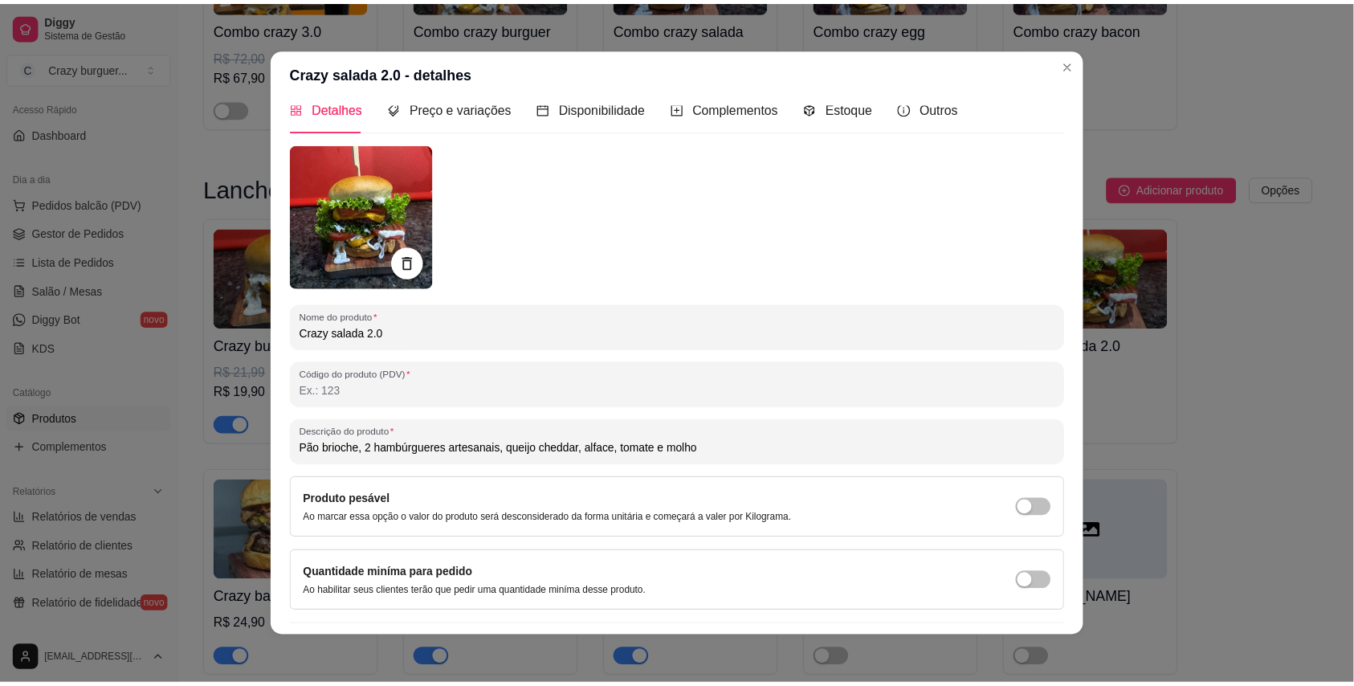
scroll to position [0, 0]
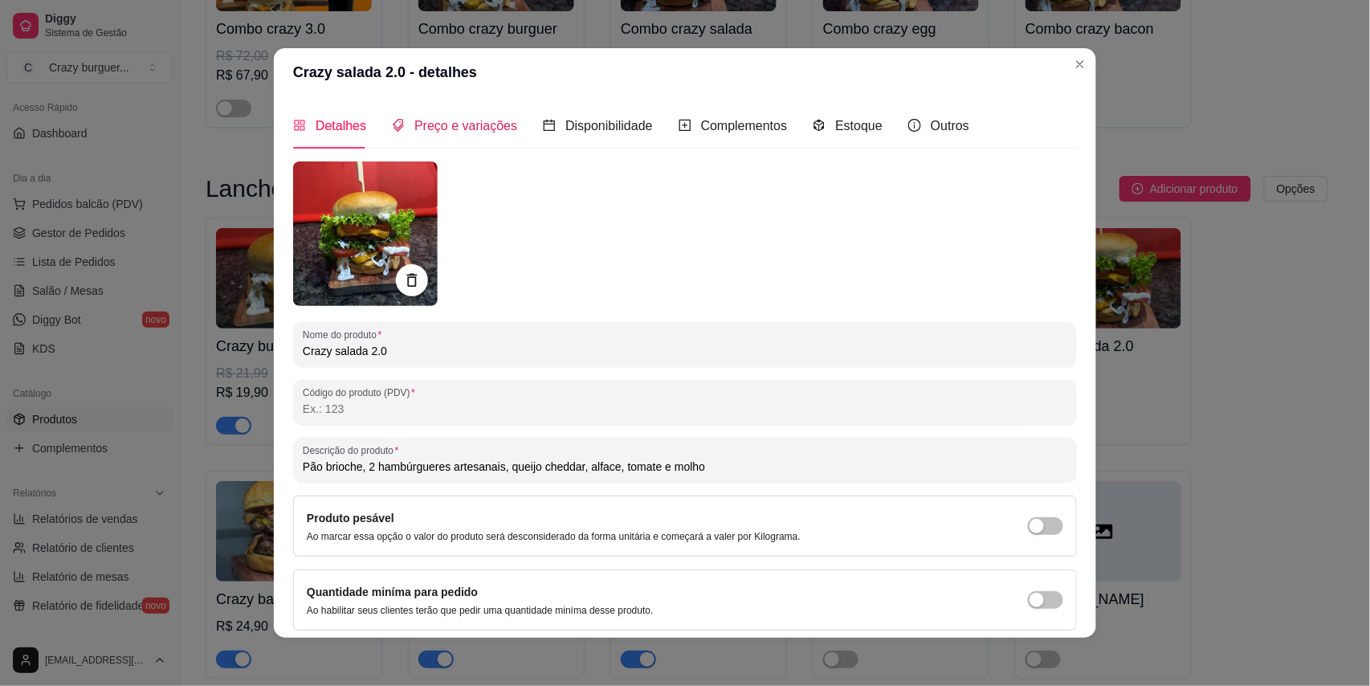
click at [473, 119] on span "Preço e variações" at bounding box center [465, 126] width 103 height 14
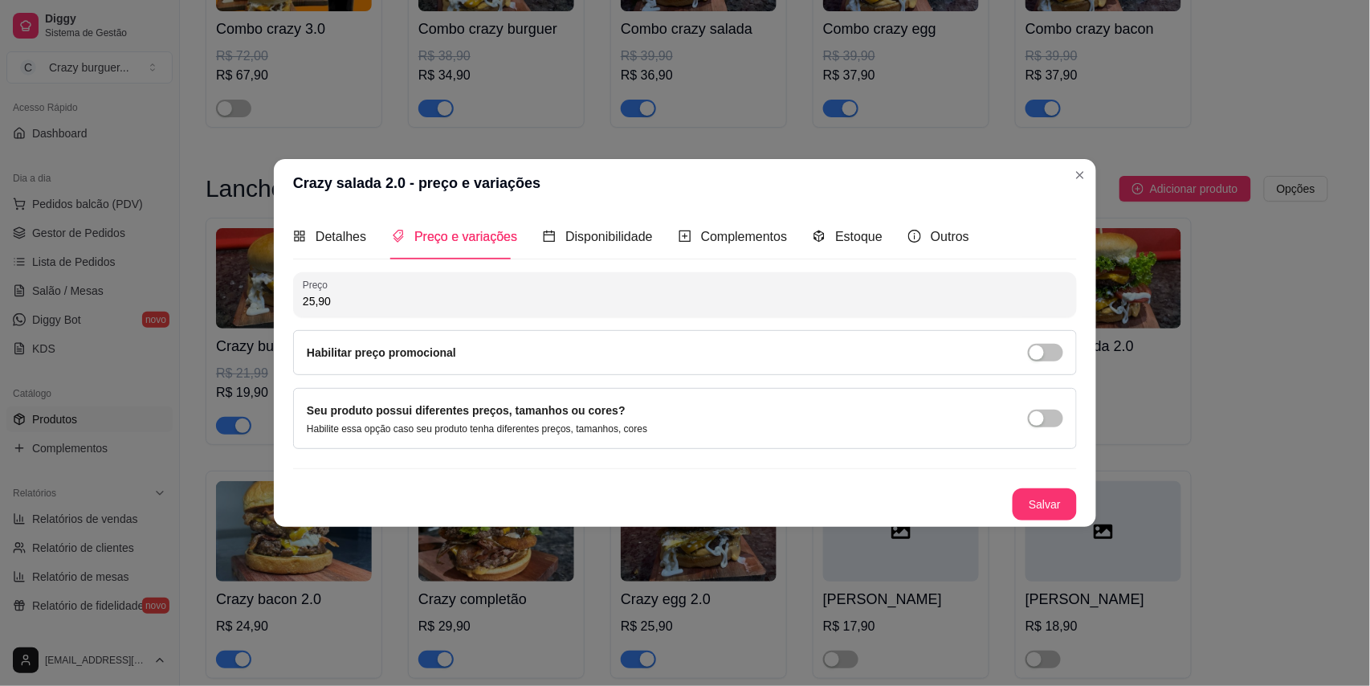
click at [500, 357] on div "Habilitar preço promocional" at bounding box center [685, 353] width 757 height 18
click at [508, 350] on div "Habilitar preço promocional" at bounding box center [685, 353] width 757 height 18
click at [1055, 355] on span "button" at bounding box center [1045, 353] width 35 height 18
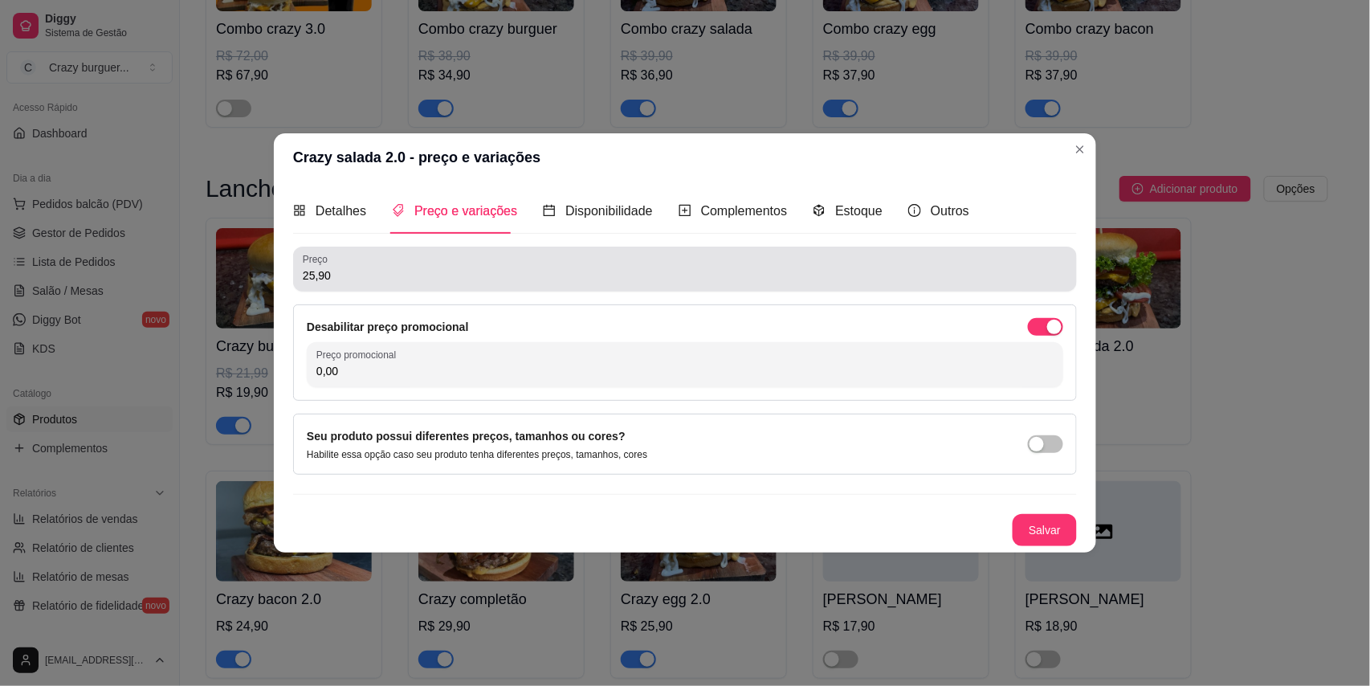
click at [811, 270] on input "25,90" at bounding box center [685, 275] width 765 height 16
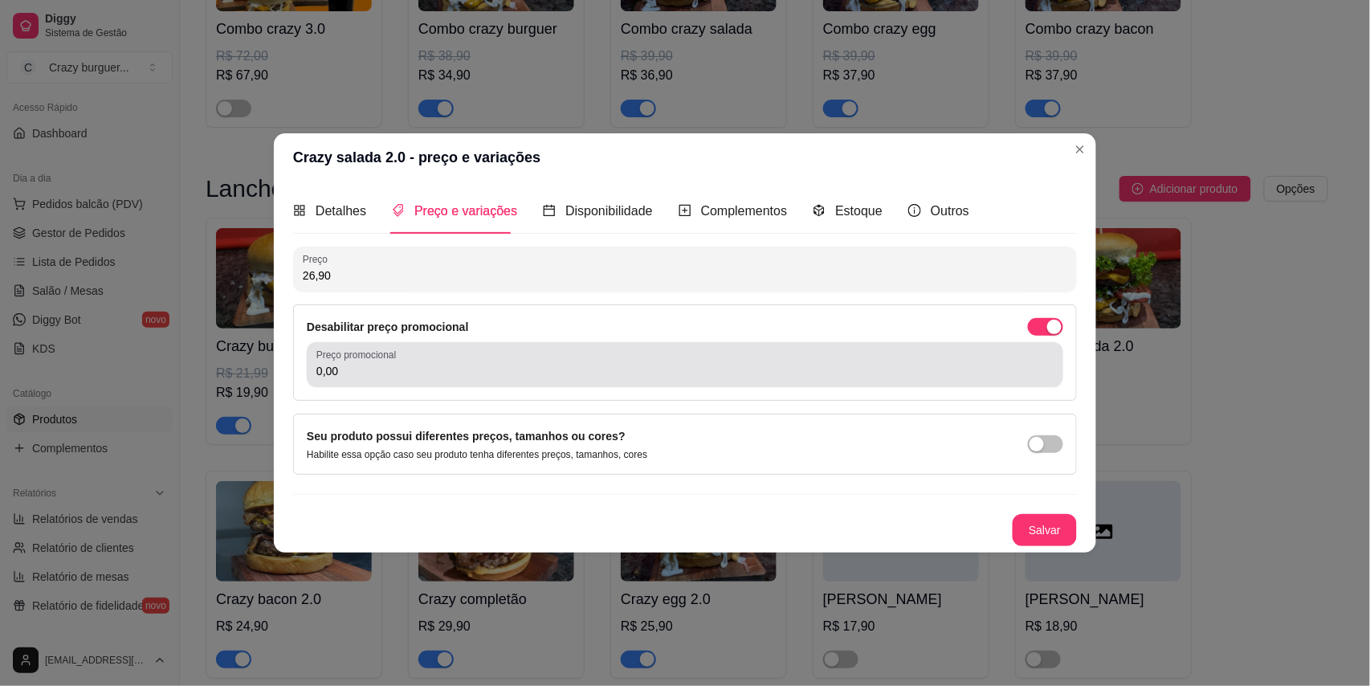
type input "26,90"
click at [847, 381] on div "Preço promocional 0,00" at bounding box center [685, 364] width 757 height 45
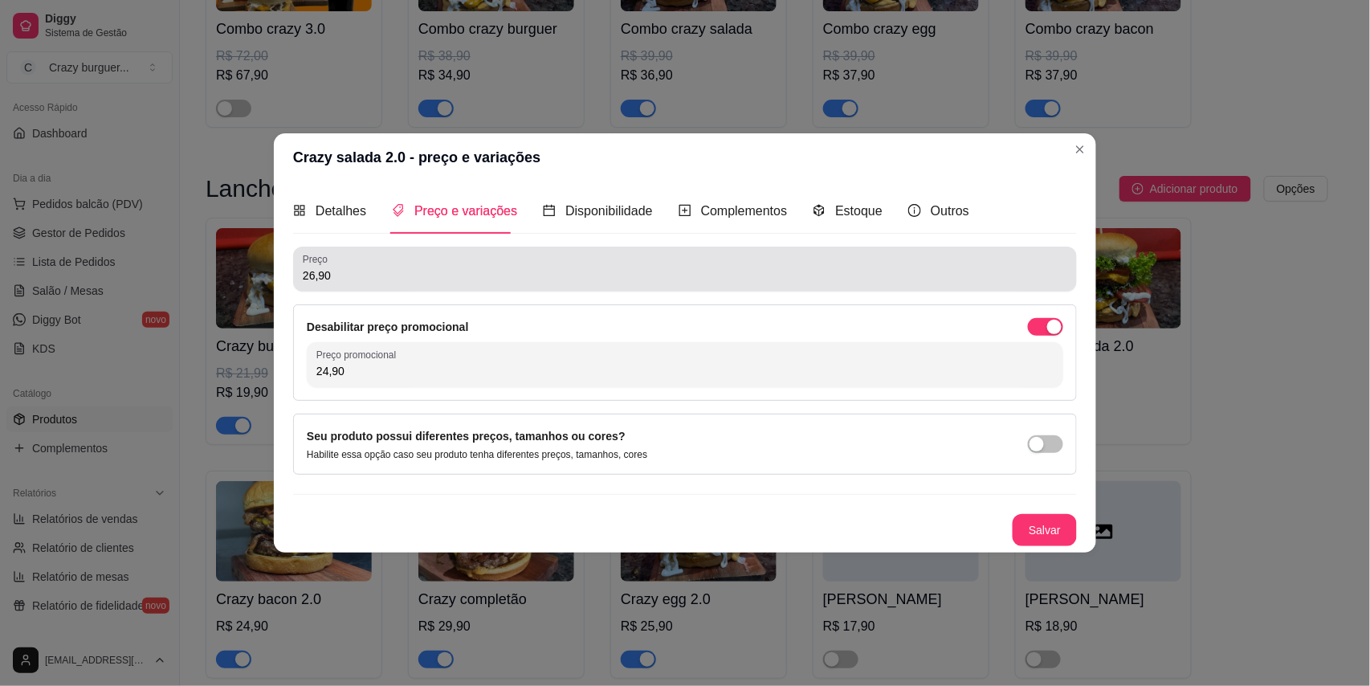
type input "24,90"
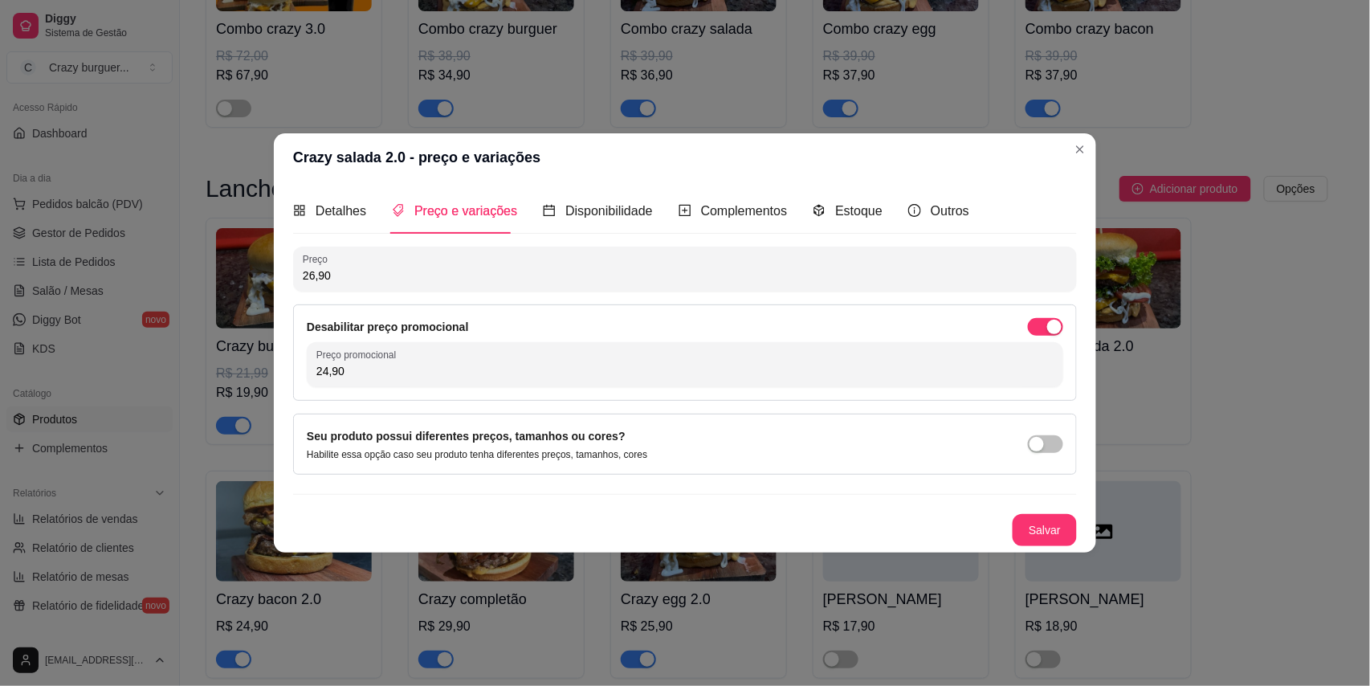
click at [482, 275] on input "26,90" at bounding box center [685, 275] width 765 height 16
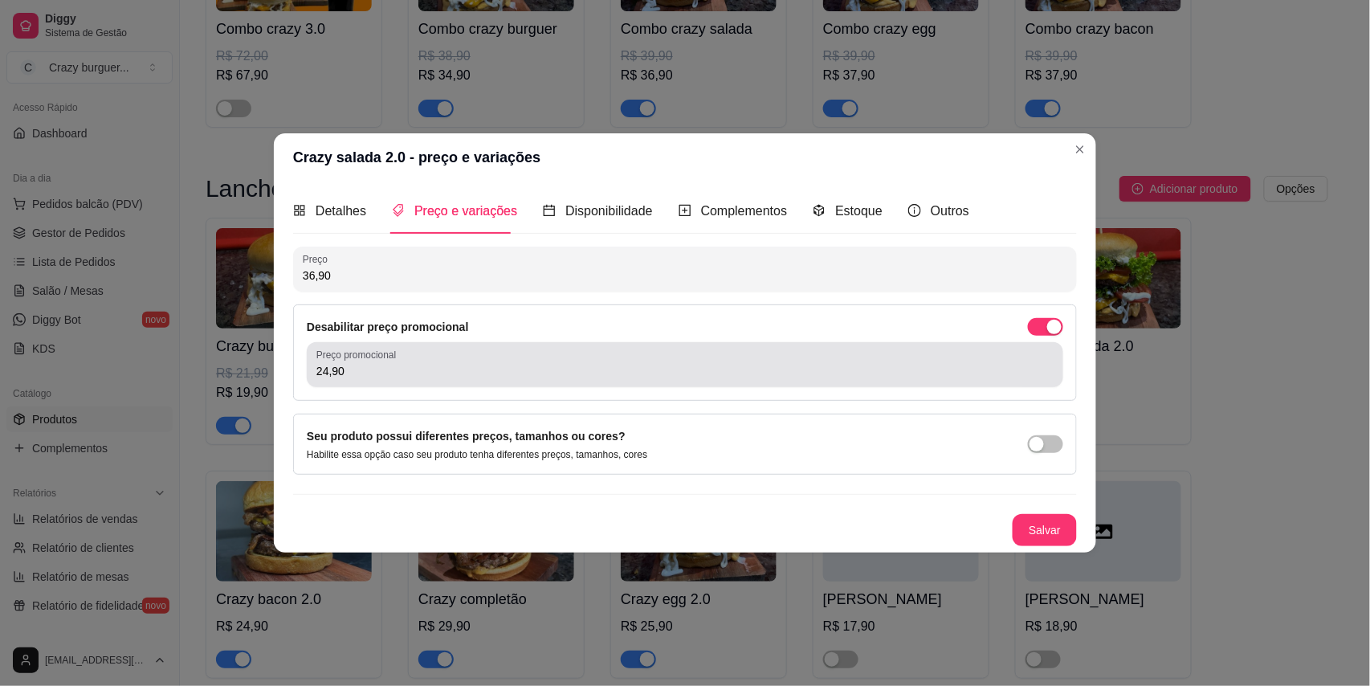
type input "36,90"
click at [415, 373] on input "24,90" at bounding box center [684, 371] width 737 height 16
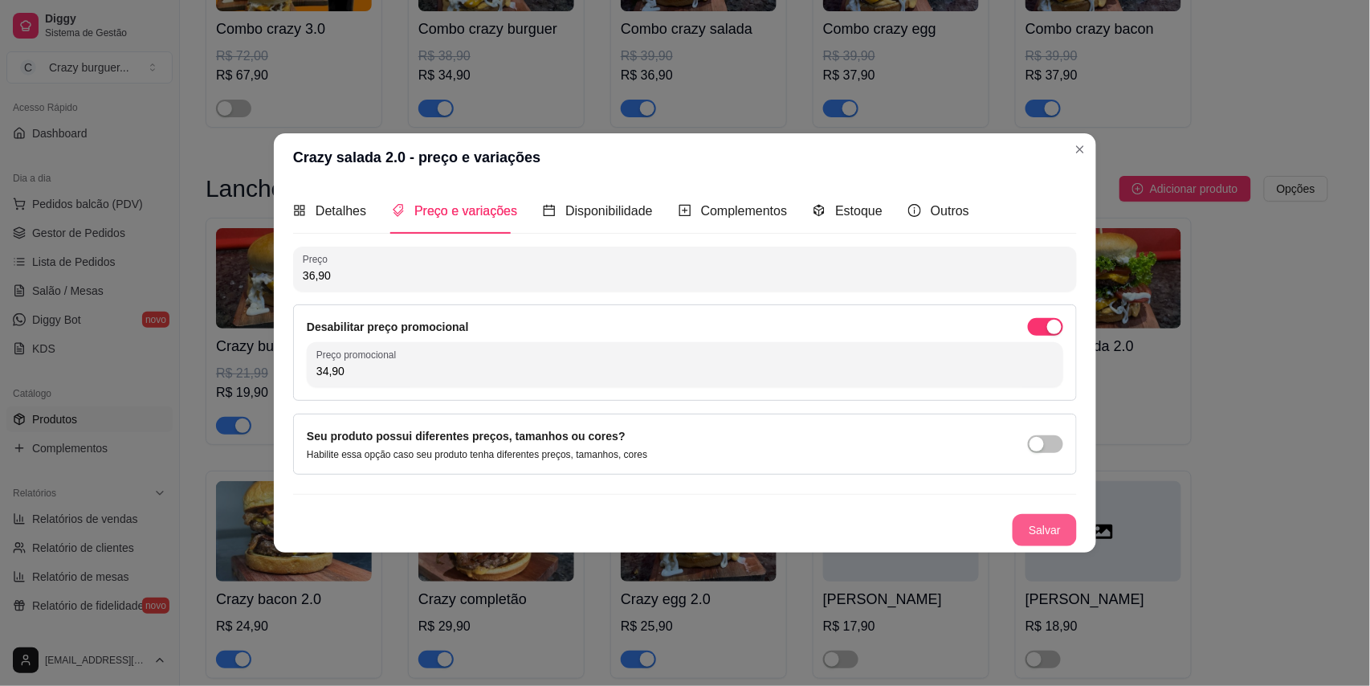
type input "34,90"
click at [1023, 525] on button "Salvar" at bounding box center [1045, 530] width 64 height 32
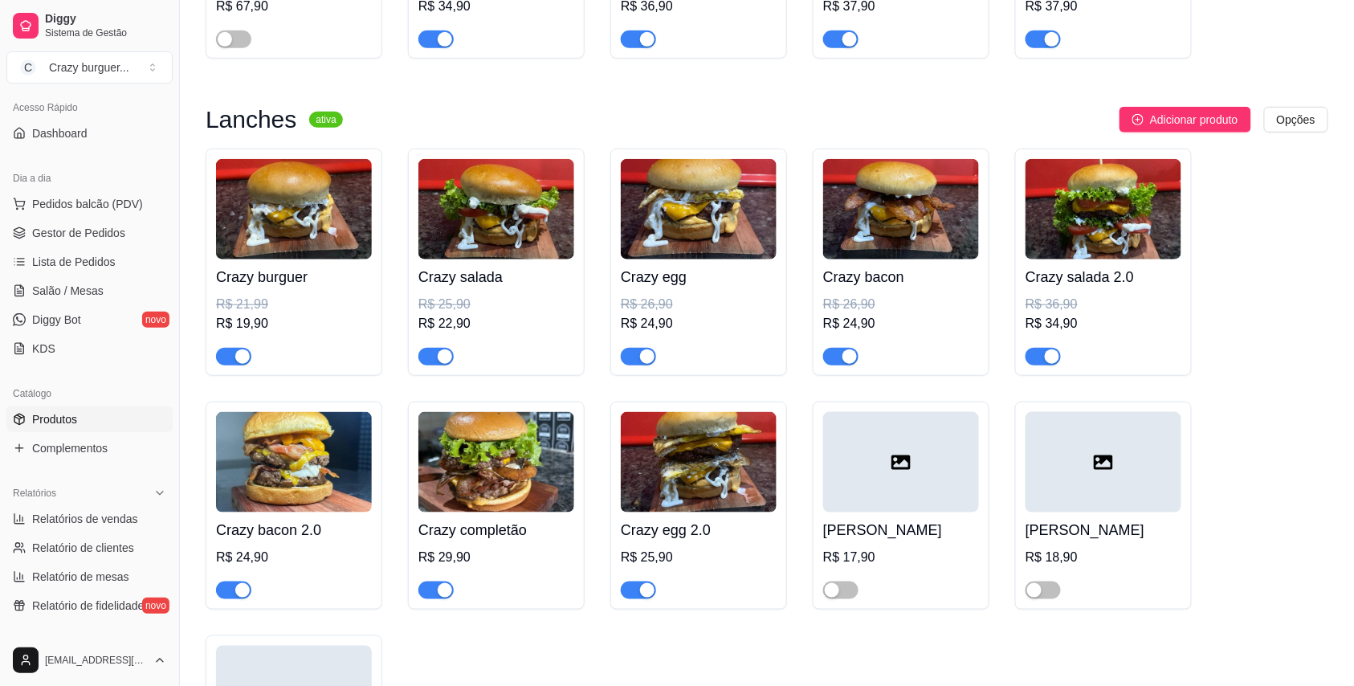
scroll to position [428, 0]
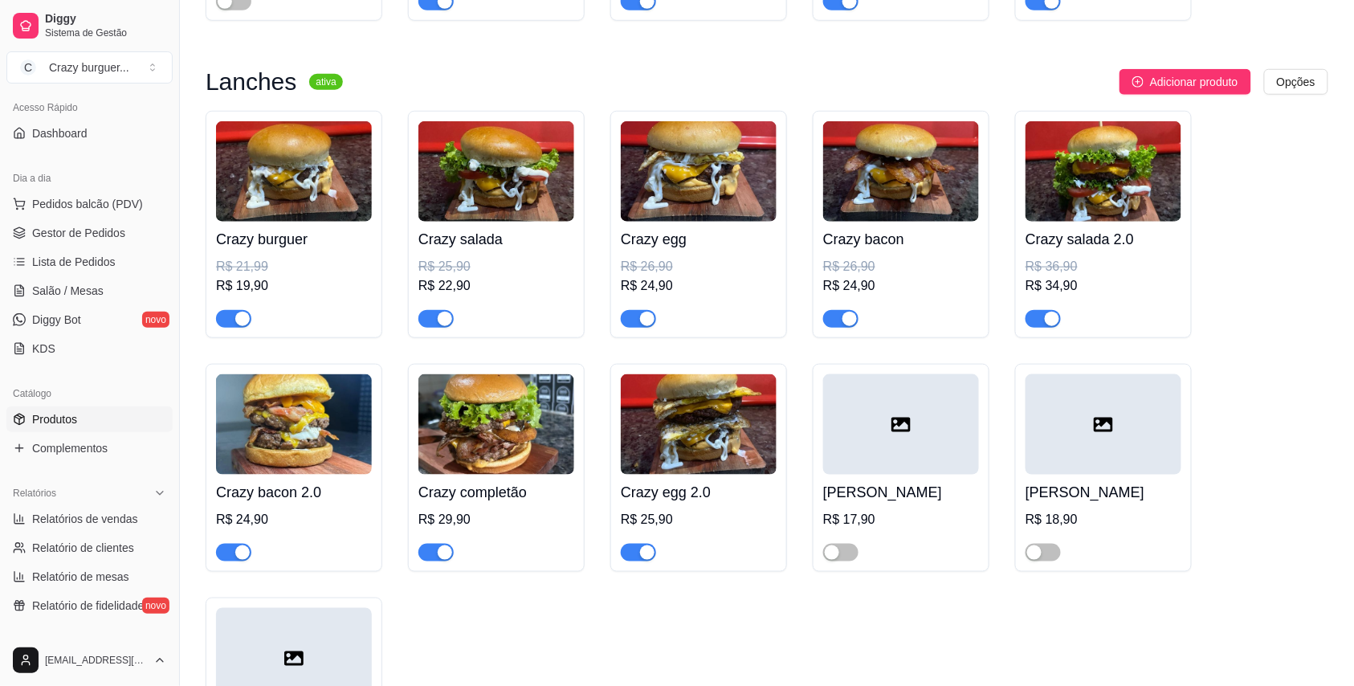
click at [323, 423] on img at bounding box center [294, 424] width 156 height 100
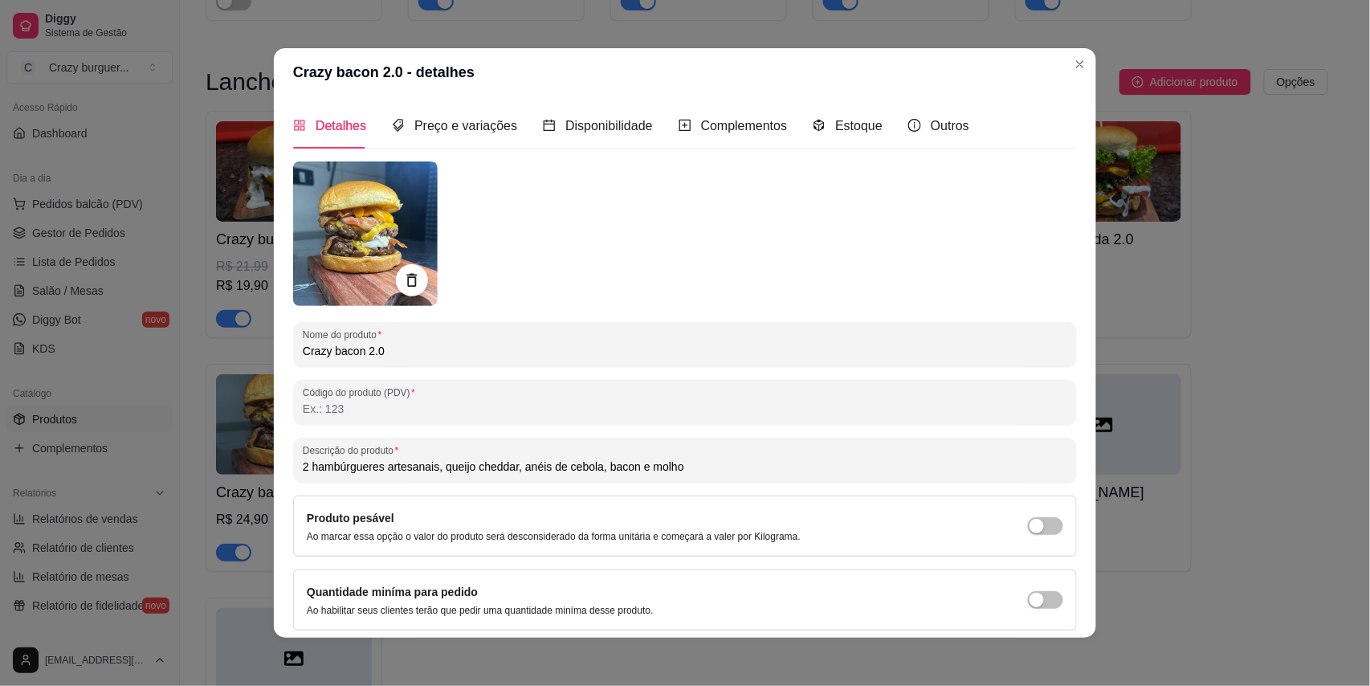
click at [490, 113] on div "Preço e variações" at bounding box center [454, 126] width 125 height 46
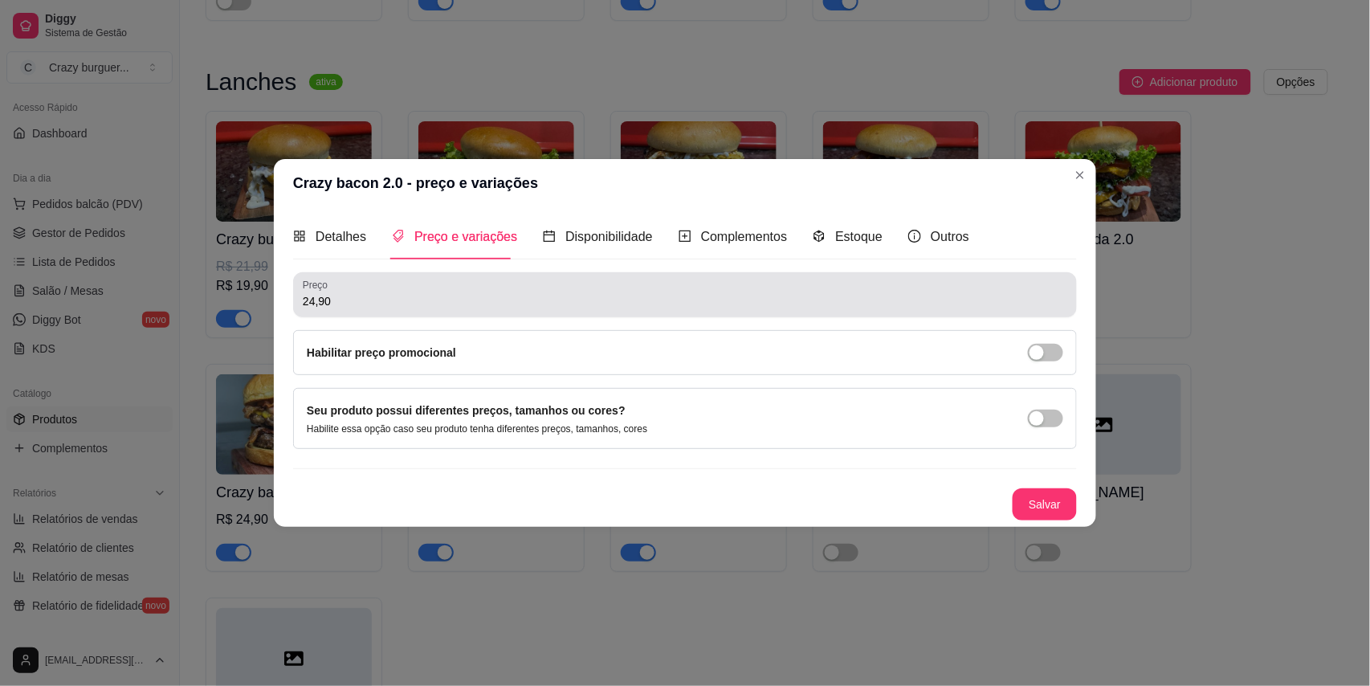
click at [377, 302] on input "24,90" at bounding box center [685, 301] width 765 height 16
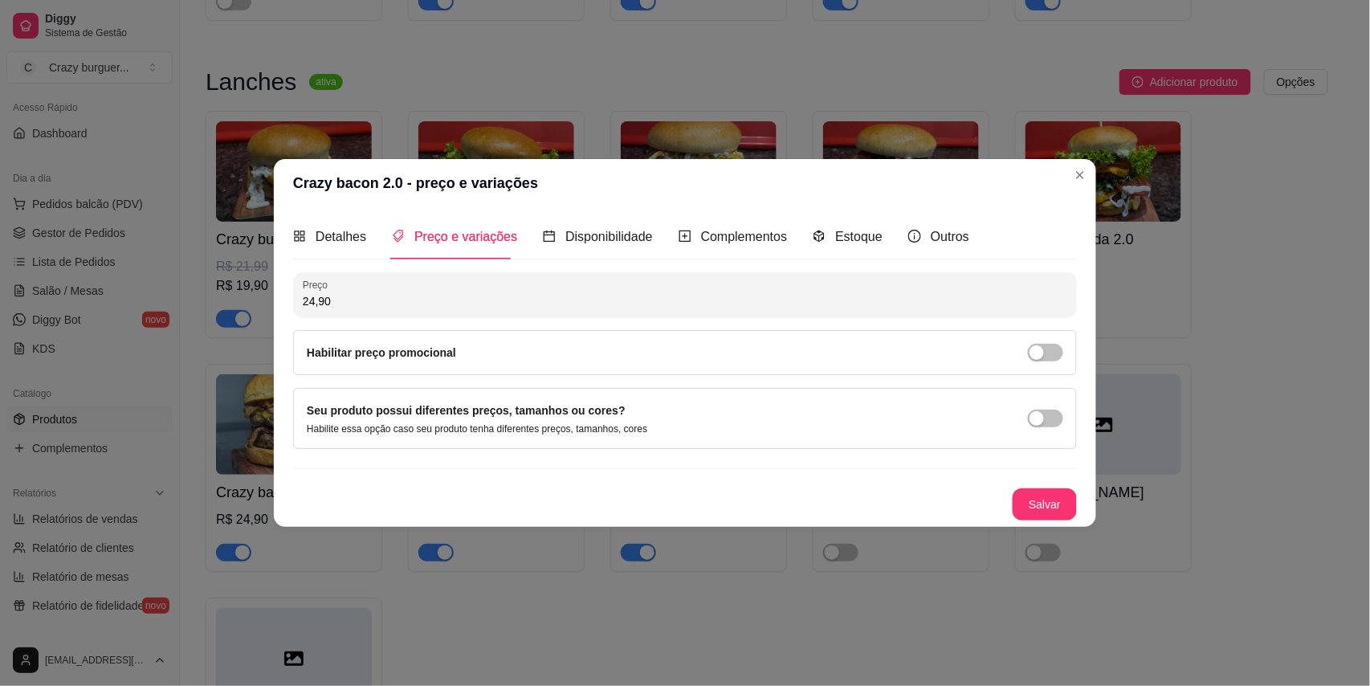
click at [586, 365] on div "Habilitar preço promocional" at bounding box center [685, 352] width 784 height 45
drag, startPoint x: 607, startPoint y: 353, endPoint x: 639, endPoint y: 357, distance: 32.4
click at [610, 357] on div "Habilitar preço promocional" at bounding box center [685, 353] width 757 height 18
click at [1049, 358] on span "button" at bounding box center [1045, 353] width 35 height 18
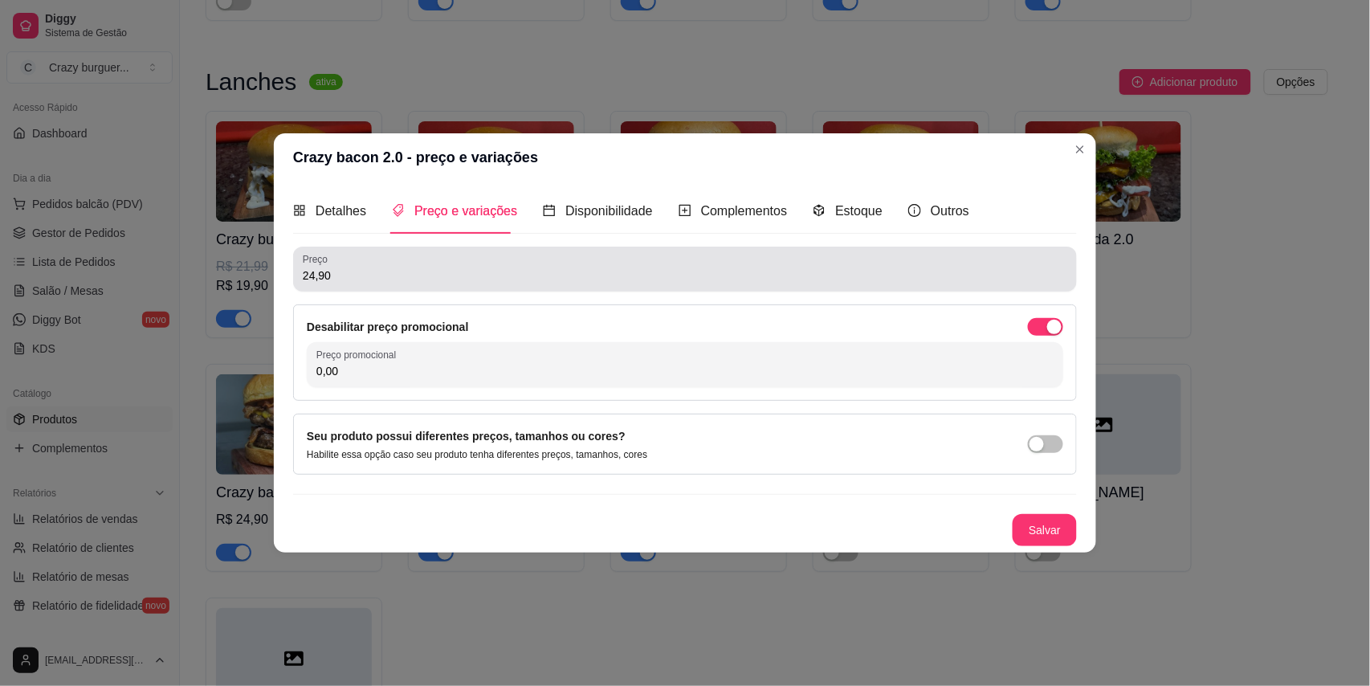
click at [640, 289] on div "Preço 24,90" at bounding box center [685, 269] width 784 height 45
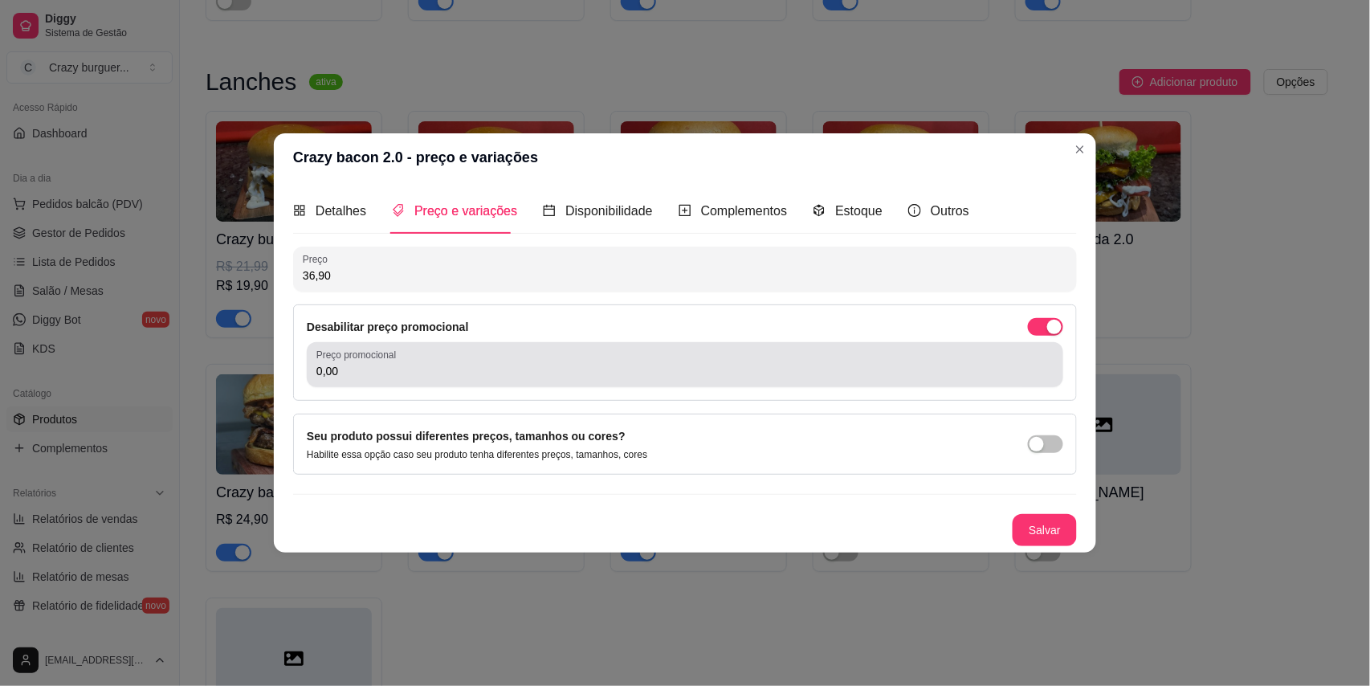
type input "36,90"
click at [606, 365] on input "0,00" at bounding box center [684, 371] width 737 height 16
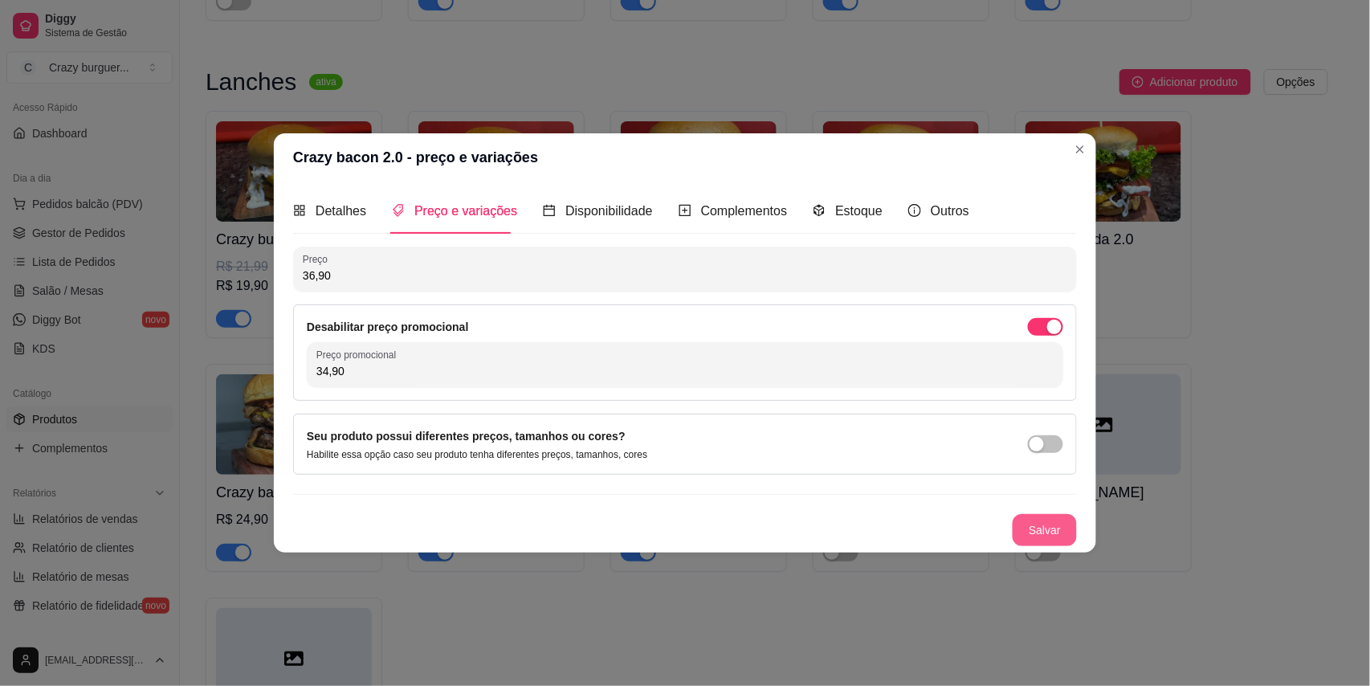
type input "34,90"
click at [1055, 527] on button "Salvar" at bounding box center [1045, 530] width 64 height 32
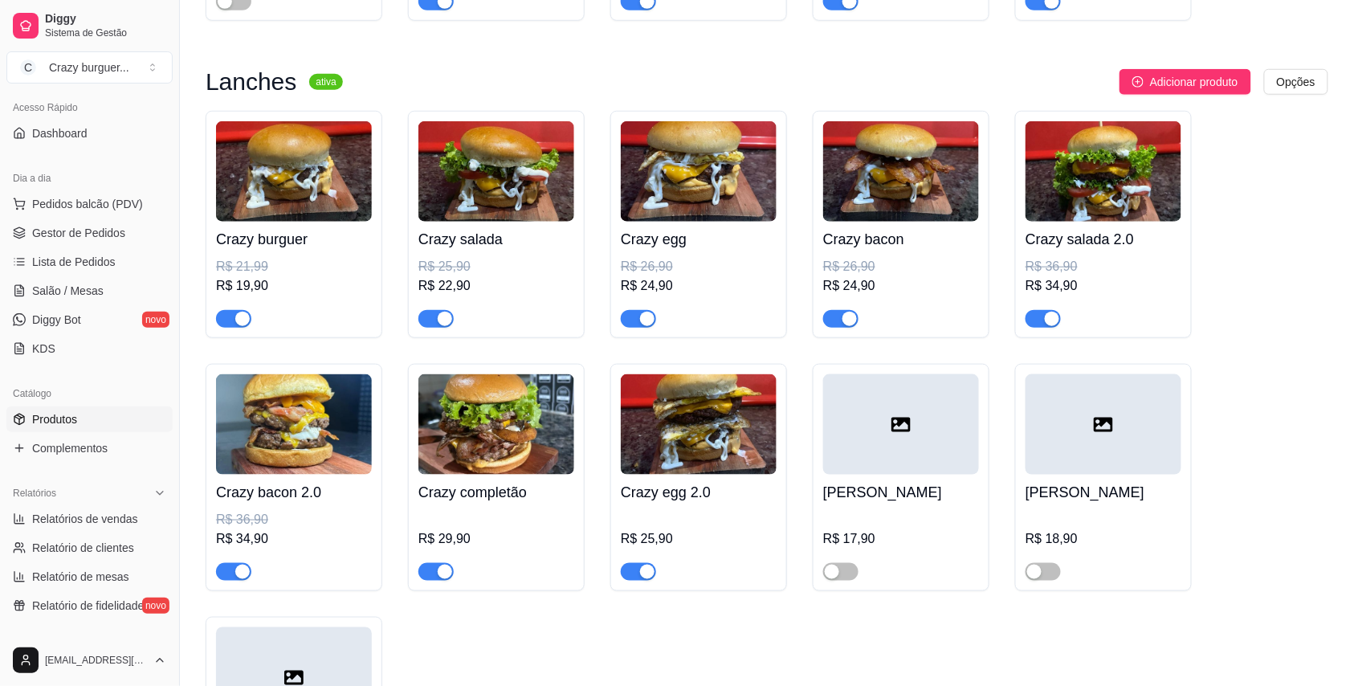
click at [739, 421] on img at bounding box center [699, 424] width 156 height 100
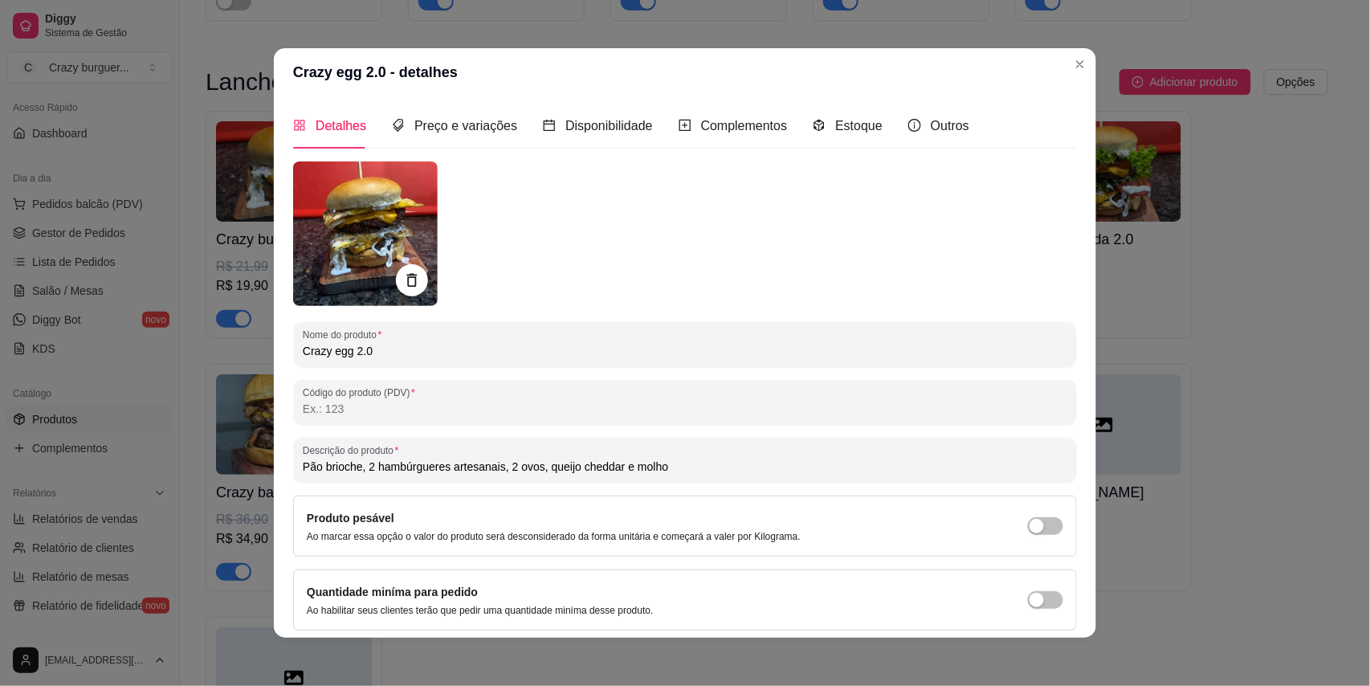
click at [467, 136] on div "Preço e variações" at bounding box center [454, 126] width 125 height 46
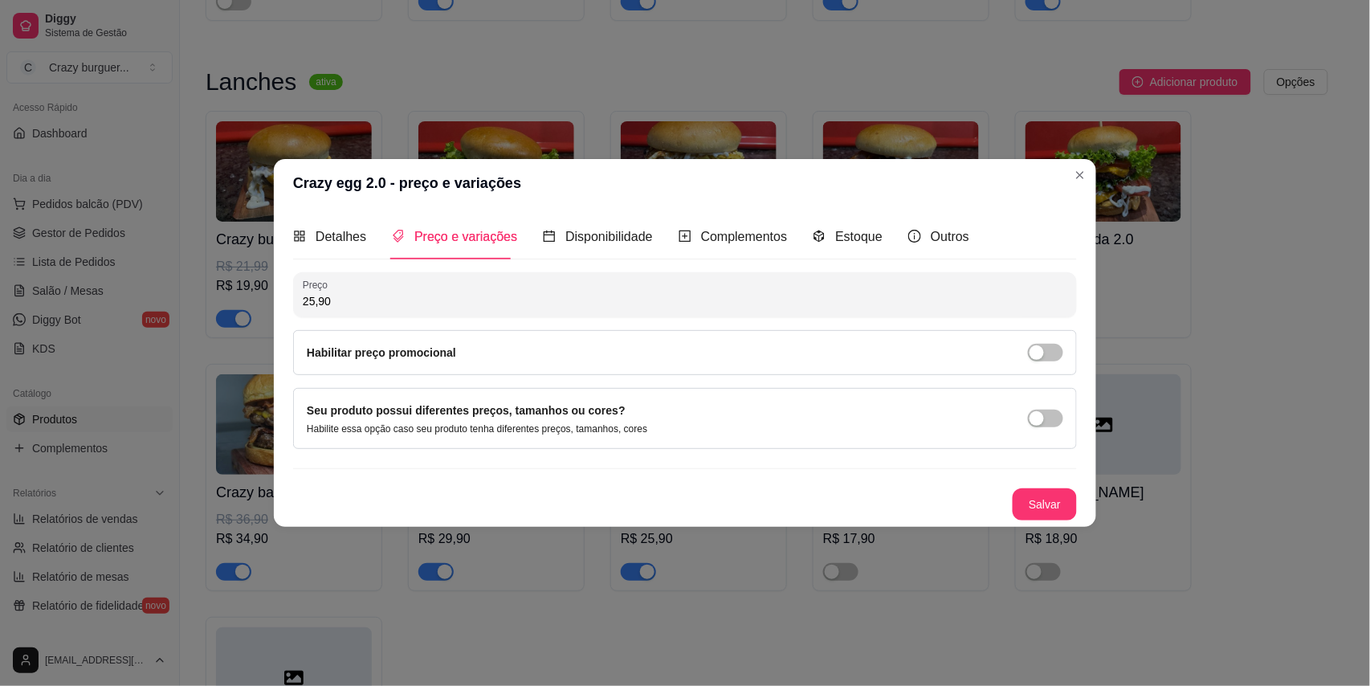
click at [437, 268] on div "Detalhes Preço e variações Disponibilidade Complementos Estoque Outros Nome do …" at bounding box center [685, 367] width 784 height 307
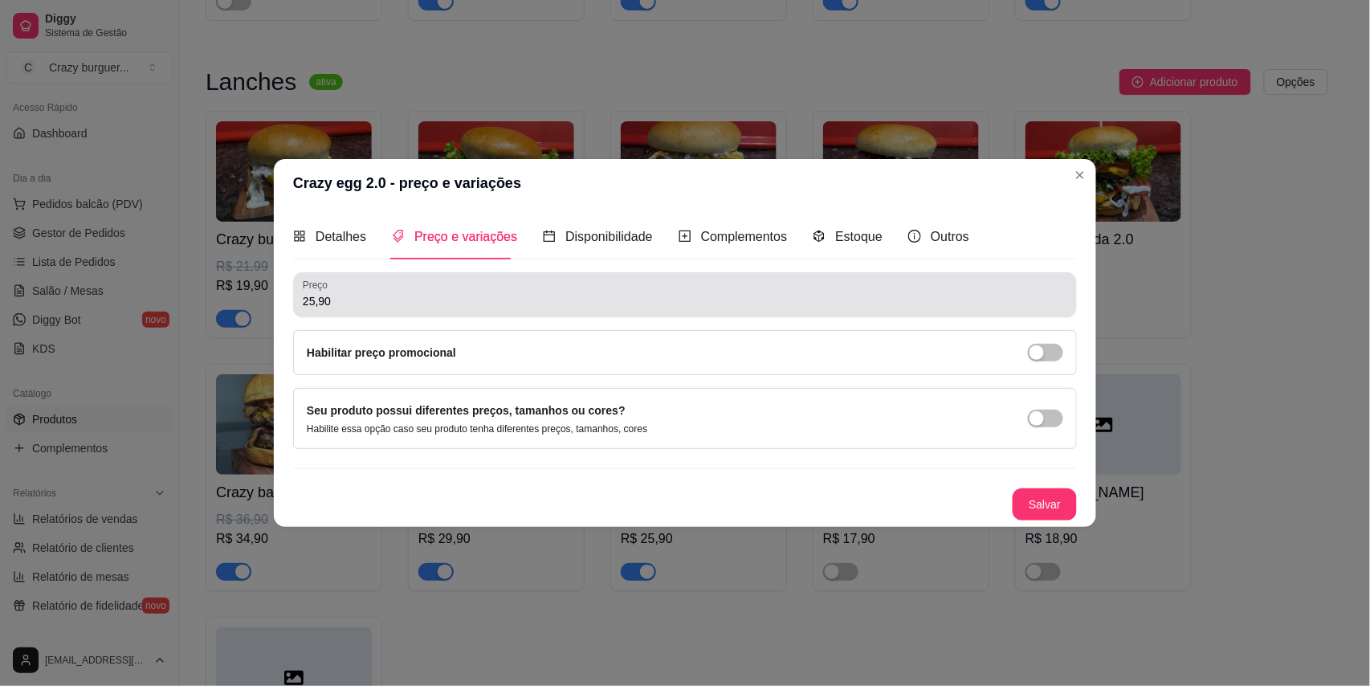
click at [435, 283] on div "25,90" at bounding box center [685, 295] width 765 height 32
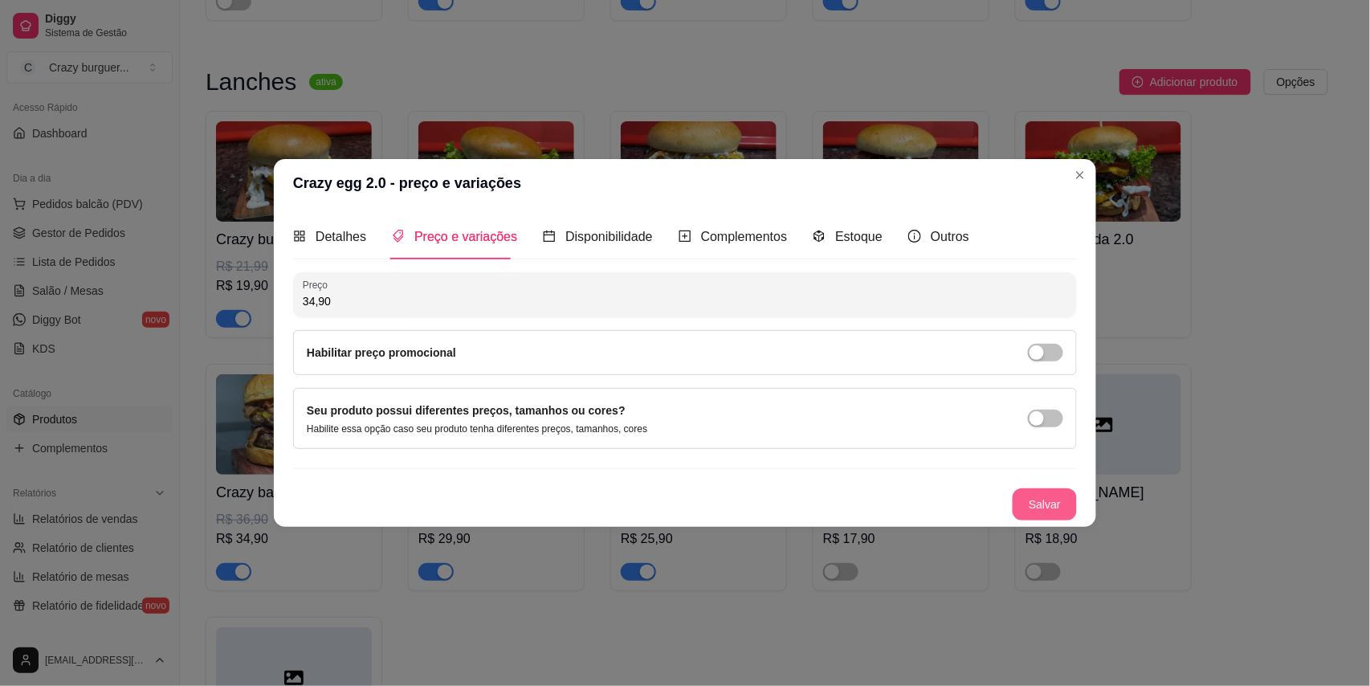
type input "34,90"
click at [1023, 499] on button "Salvar" at bounding box center [1045, 504] width 64 height 32
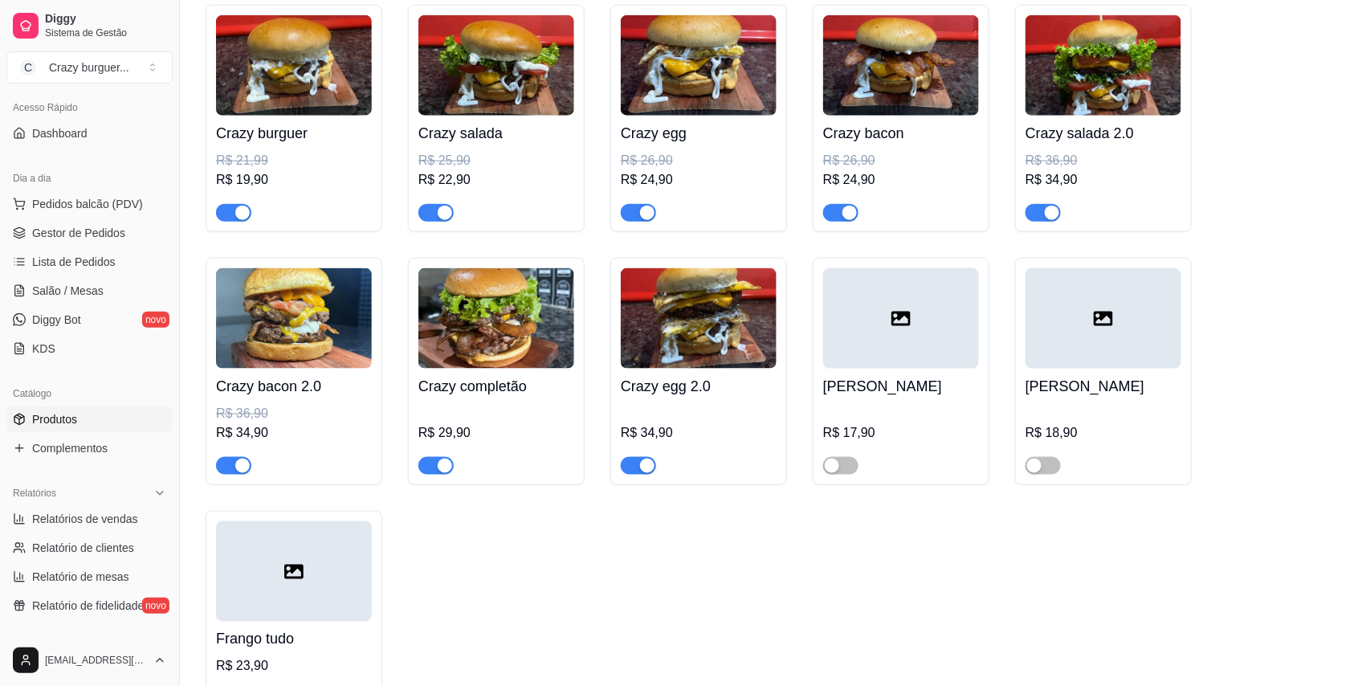
scroll to position [535, 0]
click at [476, 389] on h4 "Crazy completão" at bounding box center [497, 385] width 156 height 22
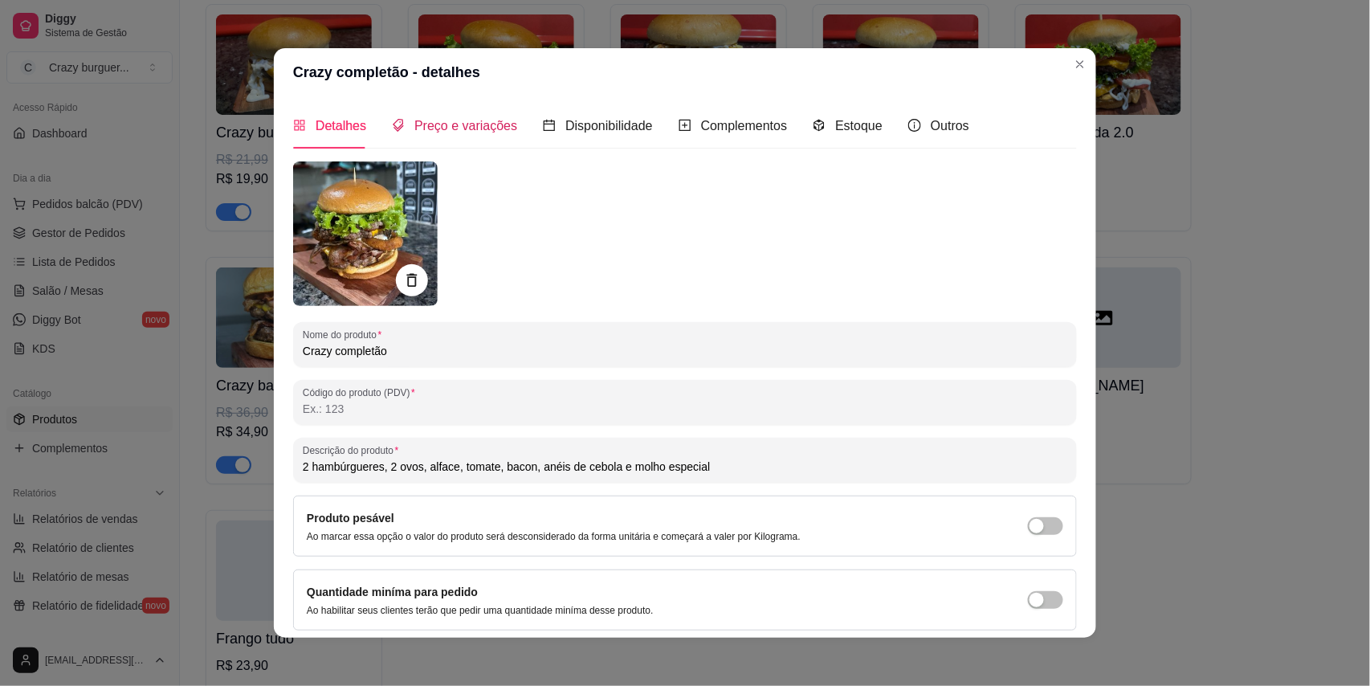
click at [479, 132] on span "Preço e variações" at bounding box center [465, 126] width 103 height 14
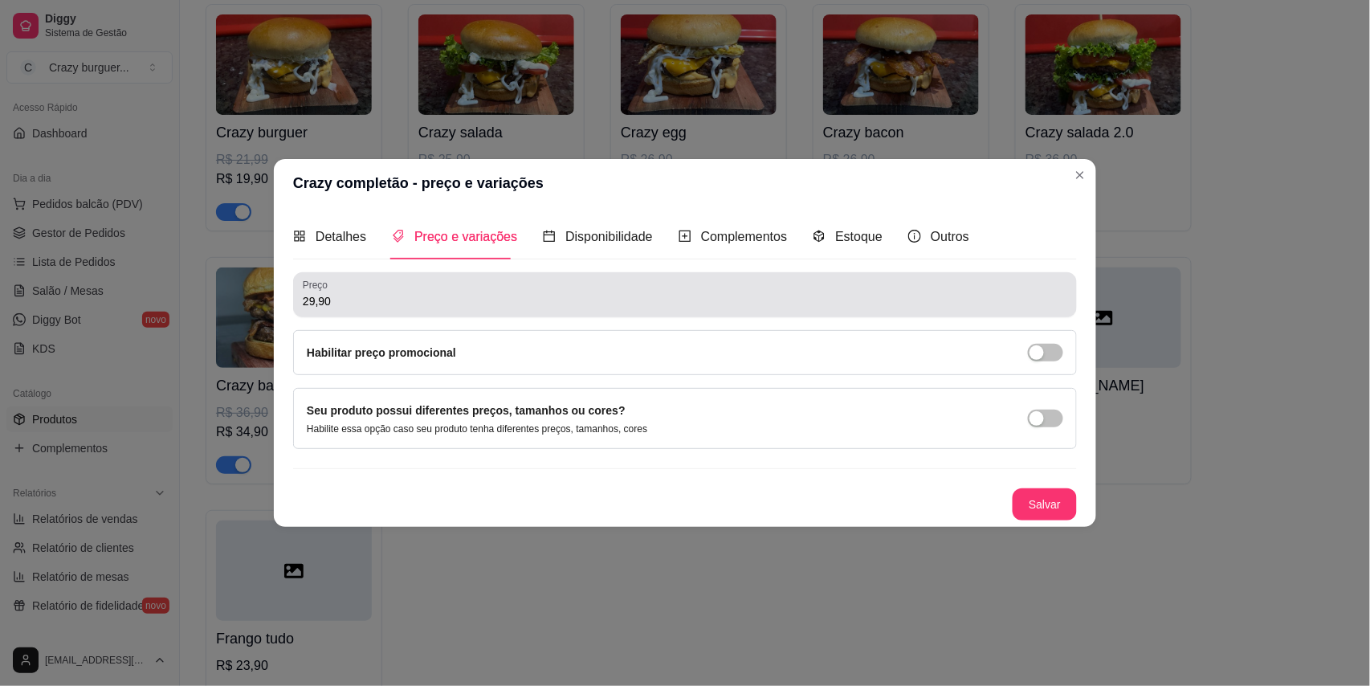
click at [448, 299] on input "29,90" at bounding box center [685, 301] width 765 height 16
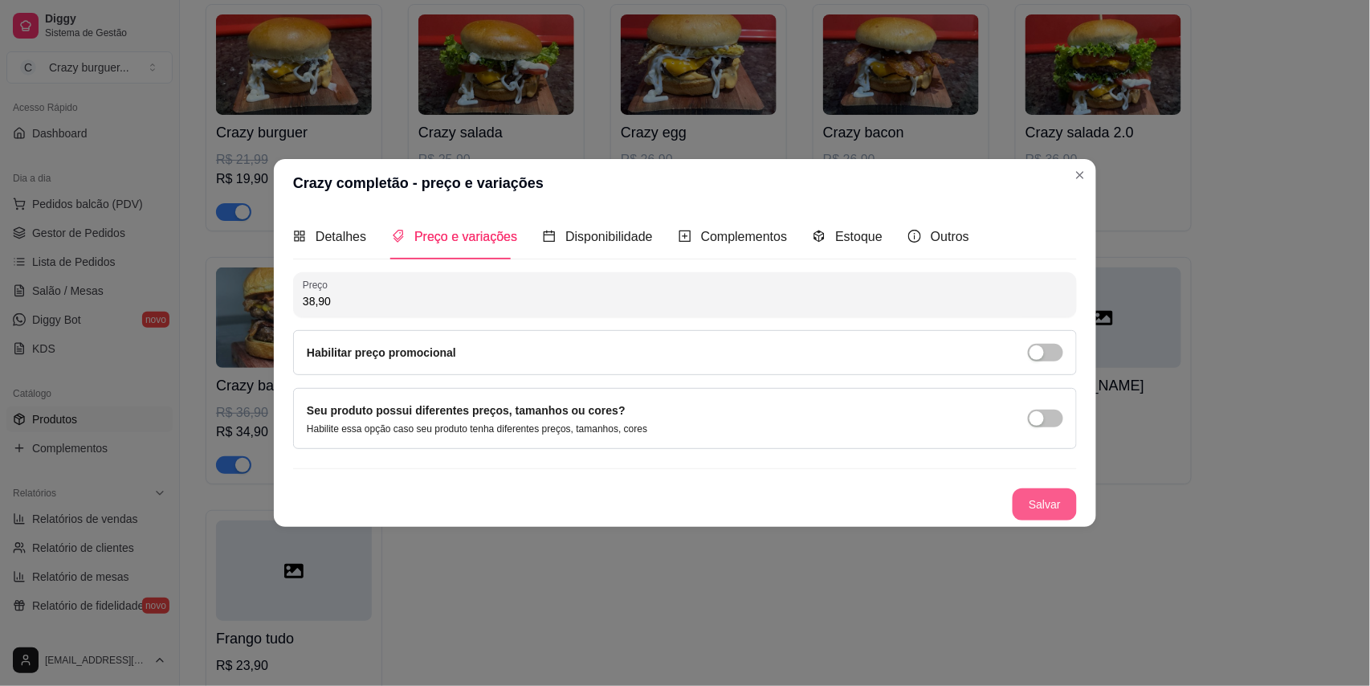
type input "38,90"
click at [1031, 508] on button "Salvar" at bounding box center [1045, 504] width 64 height 32
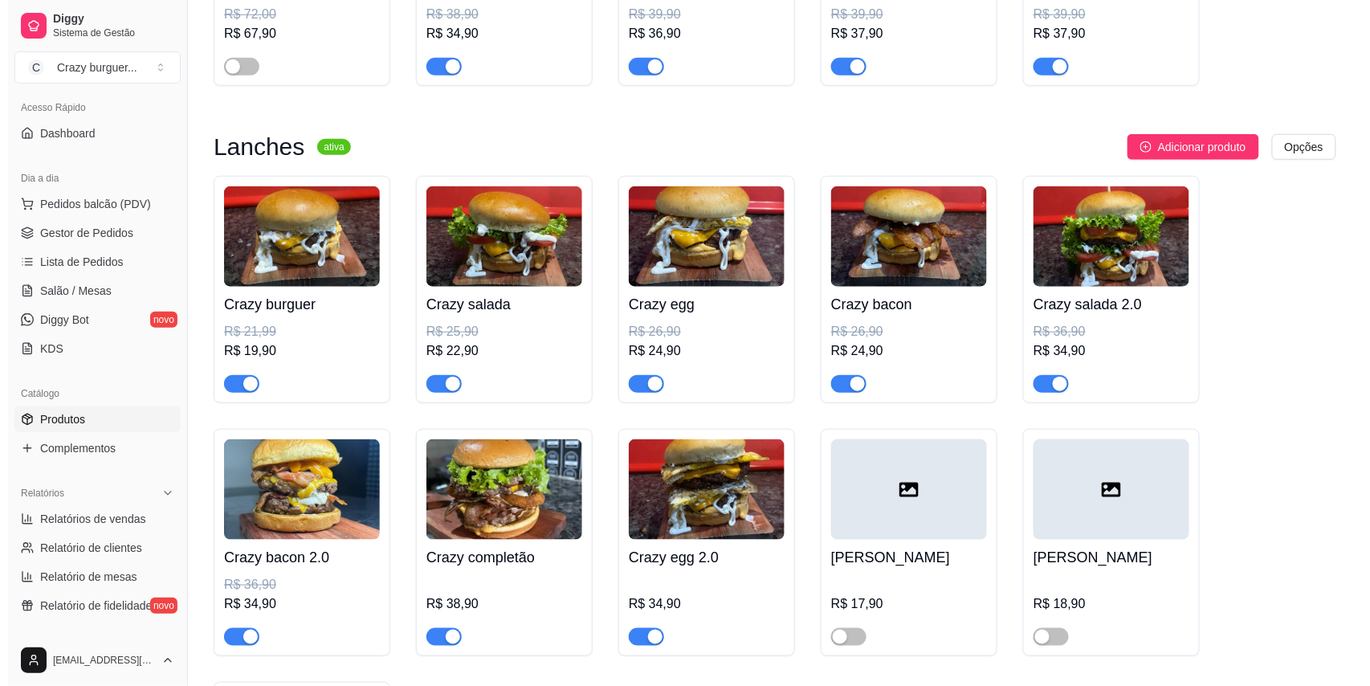
scroll to position [428, 0]
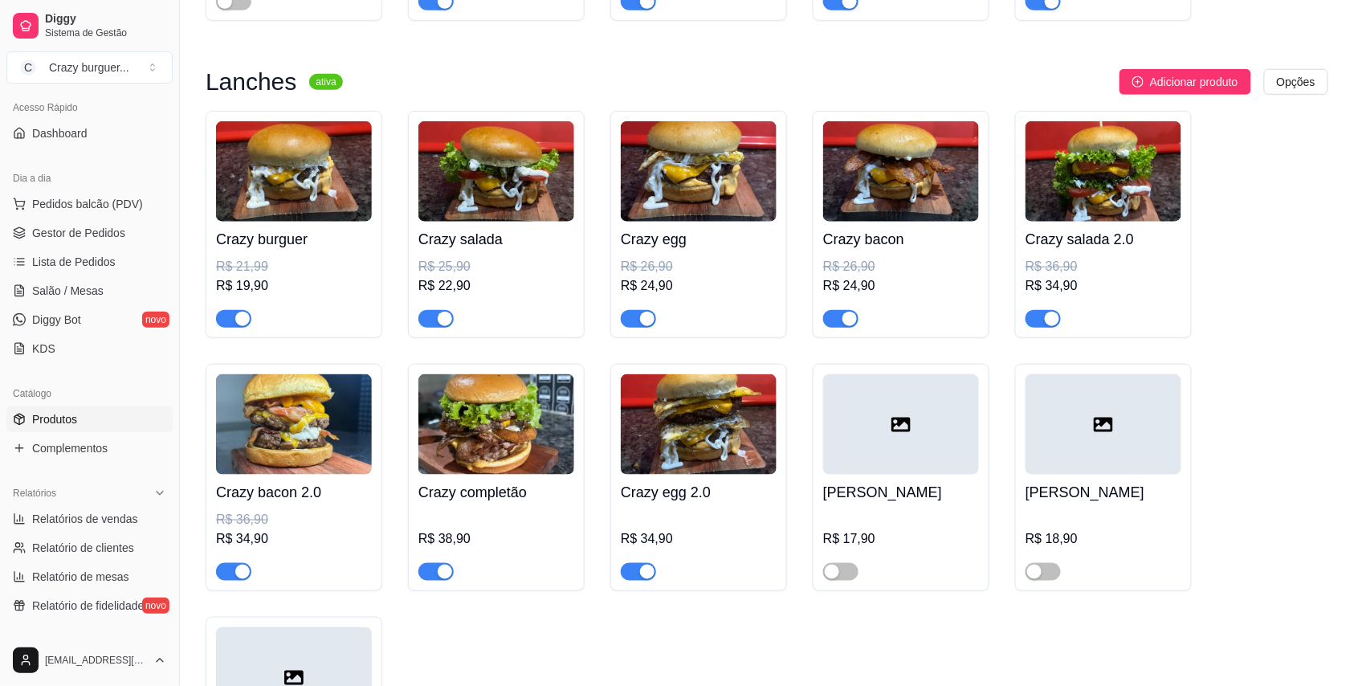
click at [544, 495] on h4 "Crazy completão" at bounding box center [497, 492] width 156 height 22
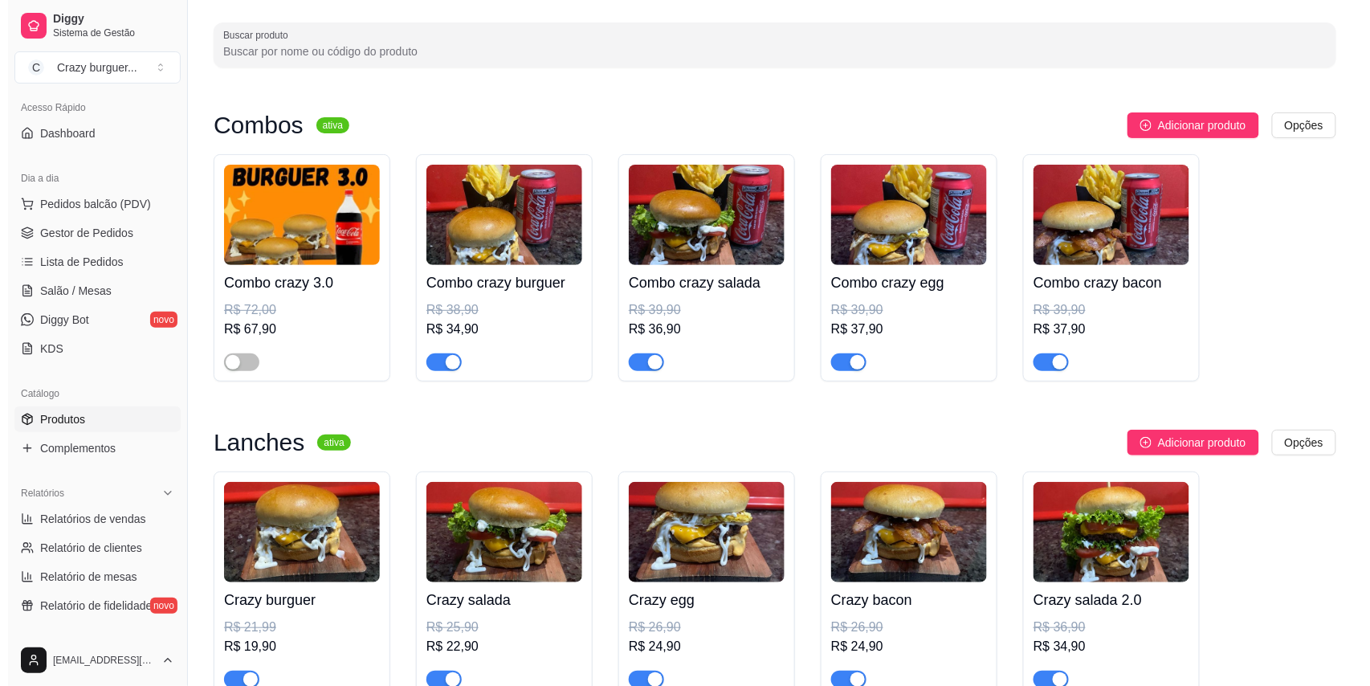
scroll to position [0, 0]
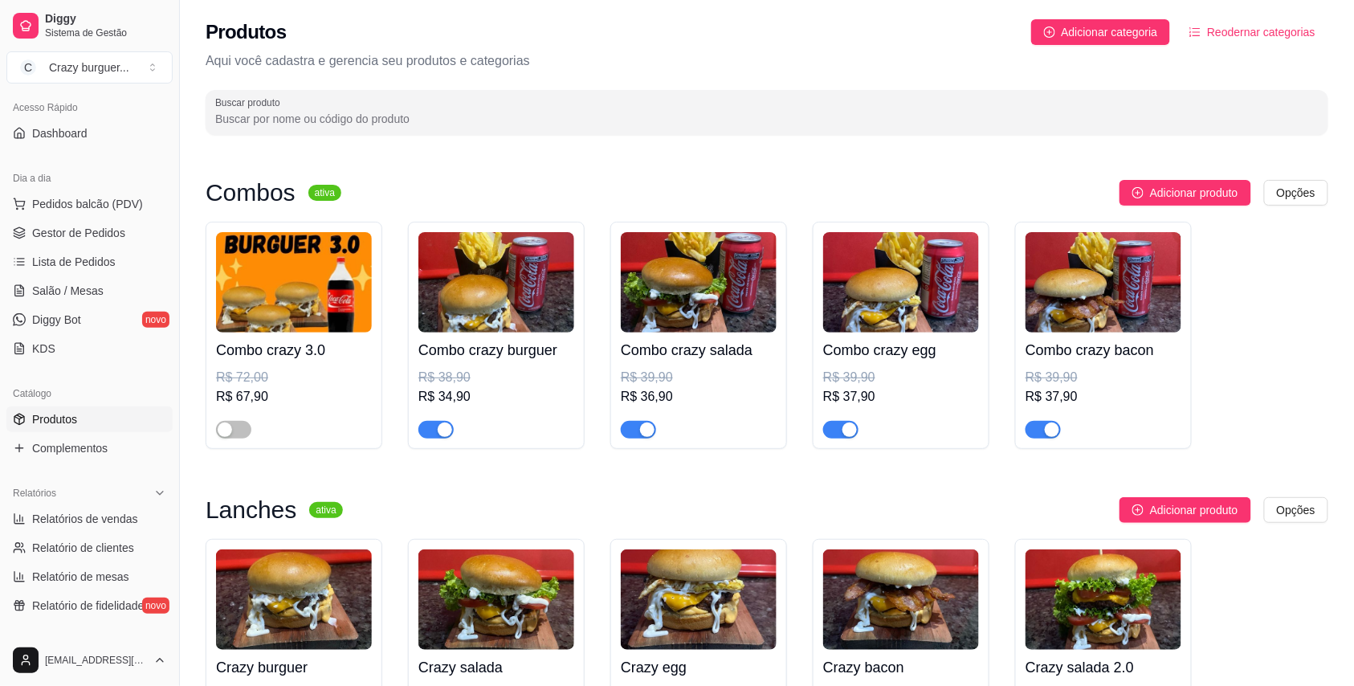
click at [294, 395] on div "R$ 67,90" at bounding box center [294, 396] width 156 height 19
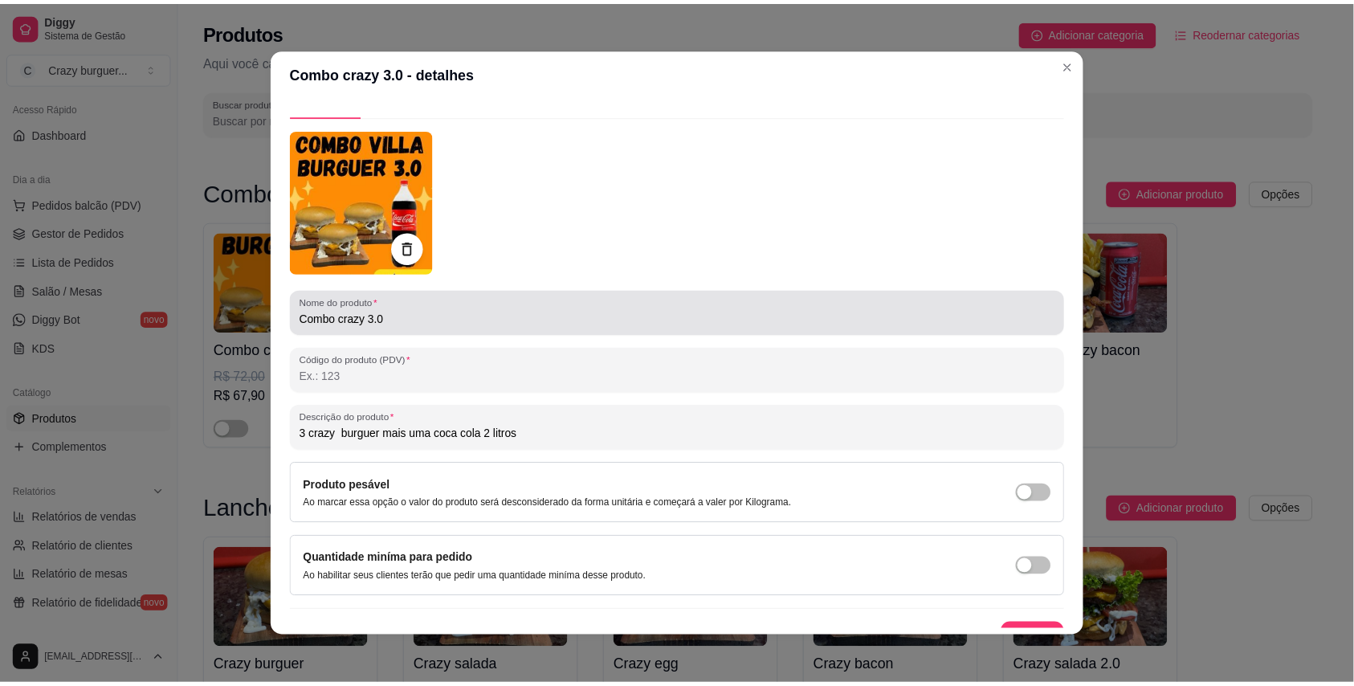
scroll to position [59, 0]
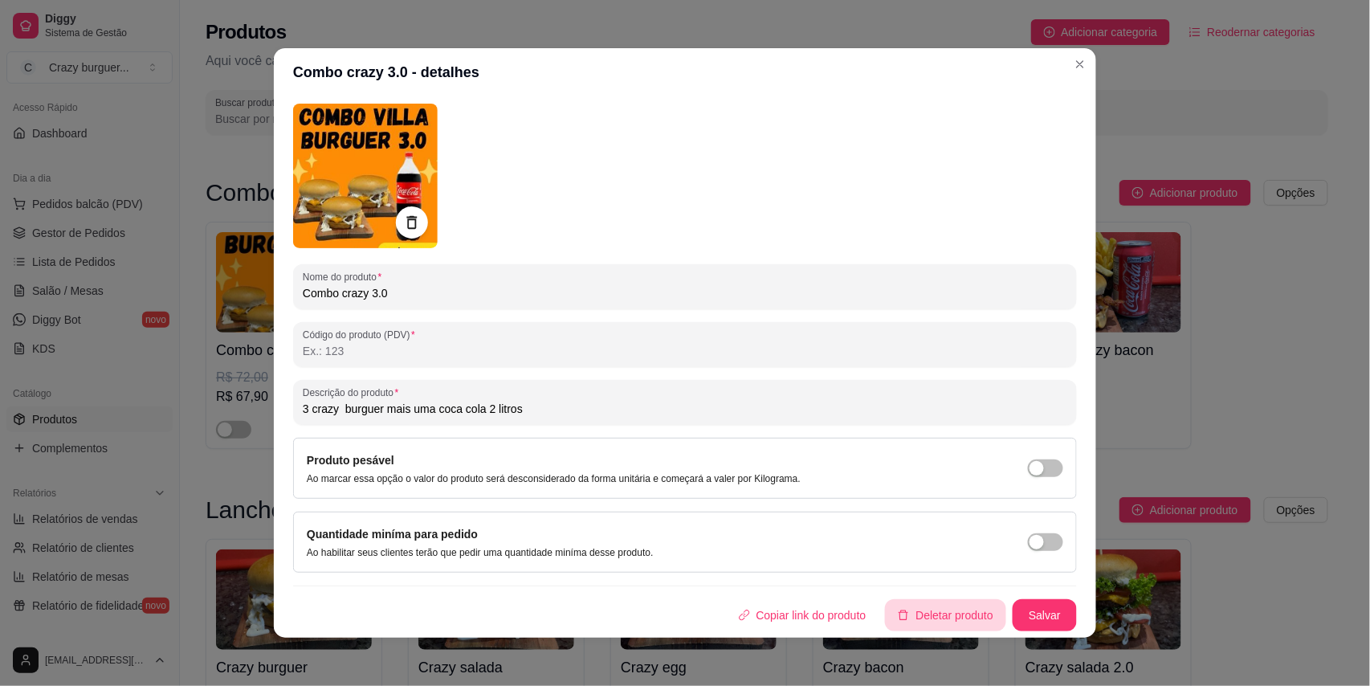
click at [935, 624] on button "Deletar produto" at bounding box center [945, 615] width 121 height 32
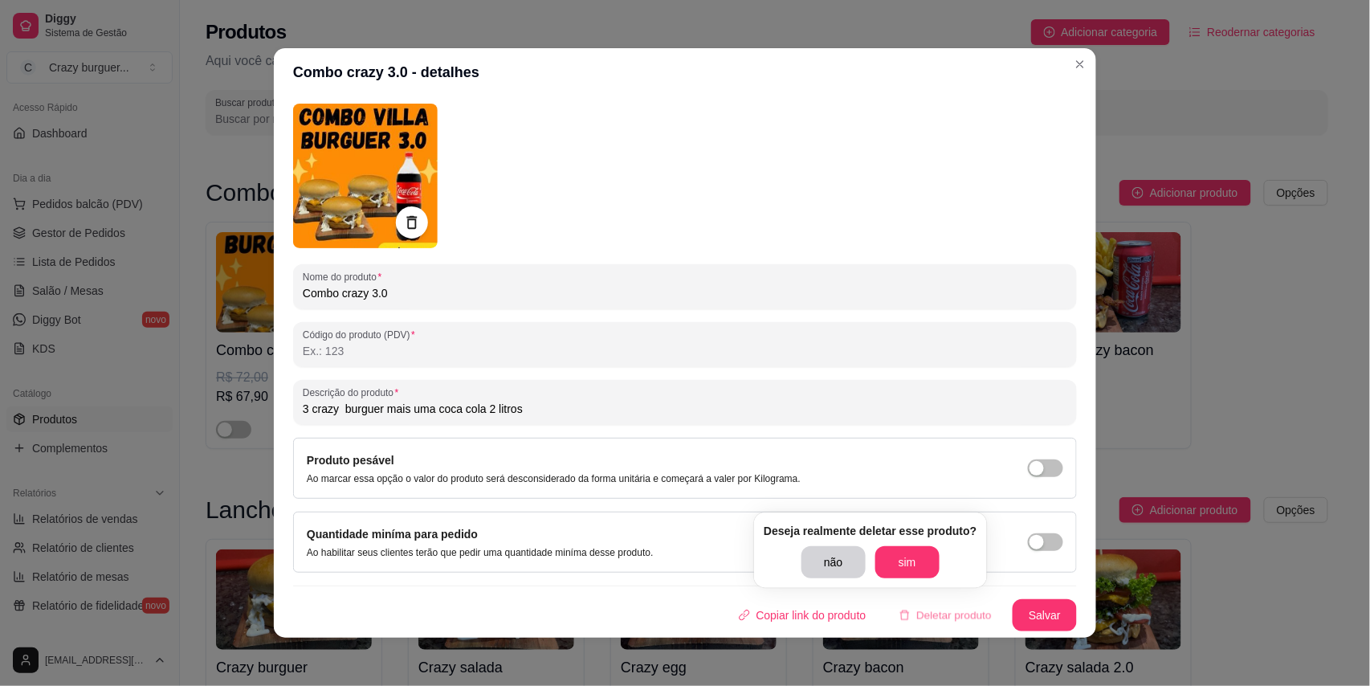
click at [908, 576] on button "sim" at bounding box center [908, 562] width 64 height 32
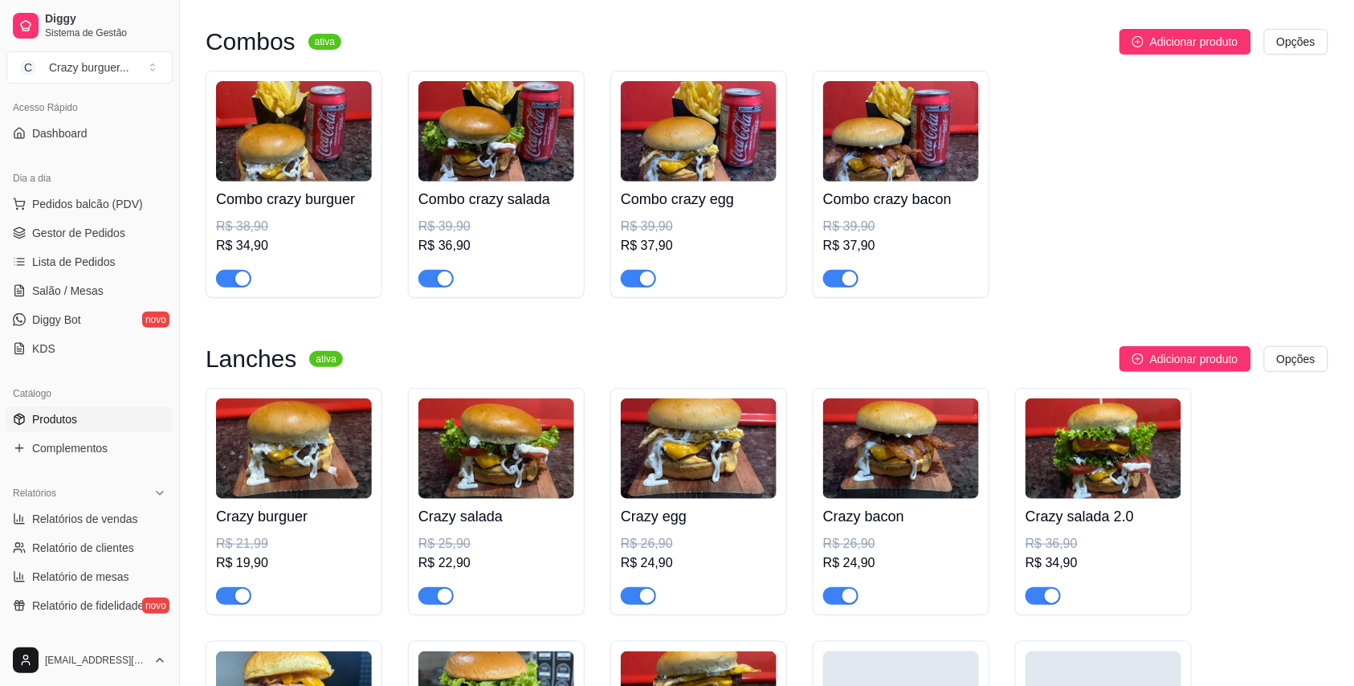
scroll to position [0, 0]
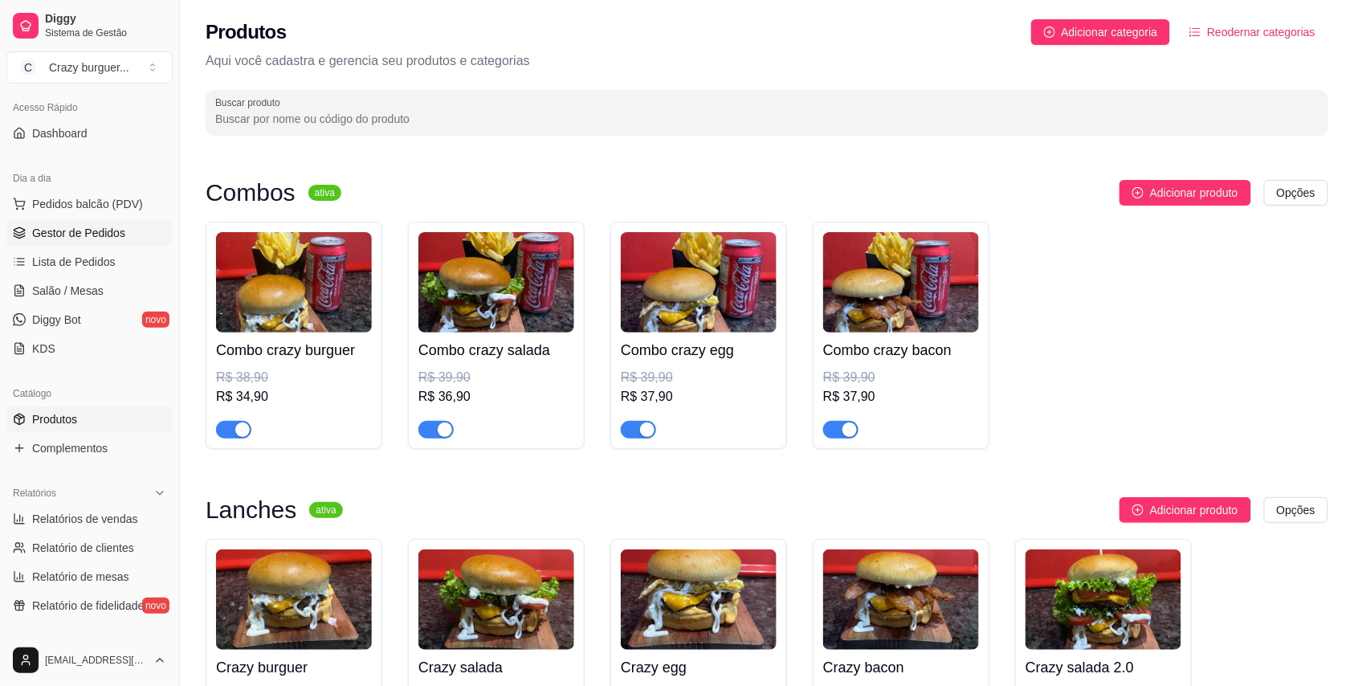
click at [138, 243] on link "Gestor de Pedidos" at bounding box center [89, 233] width 166 height 26
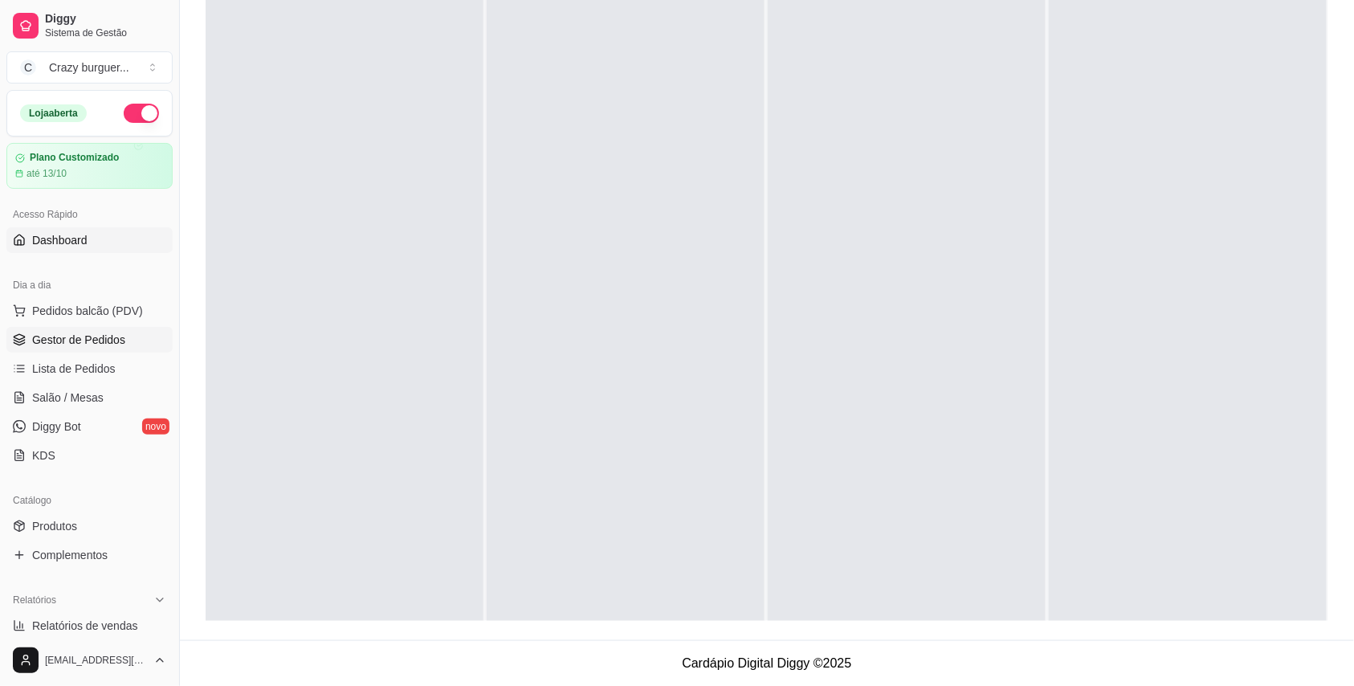
click at [62, 239] on span "Dashboard" at bounding box center [59, 240] width 55 height 16
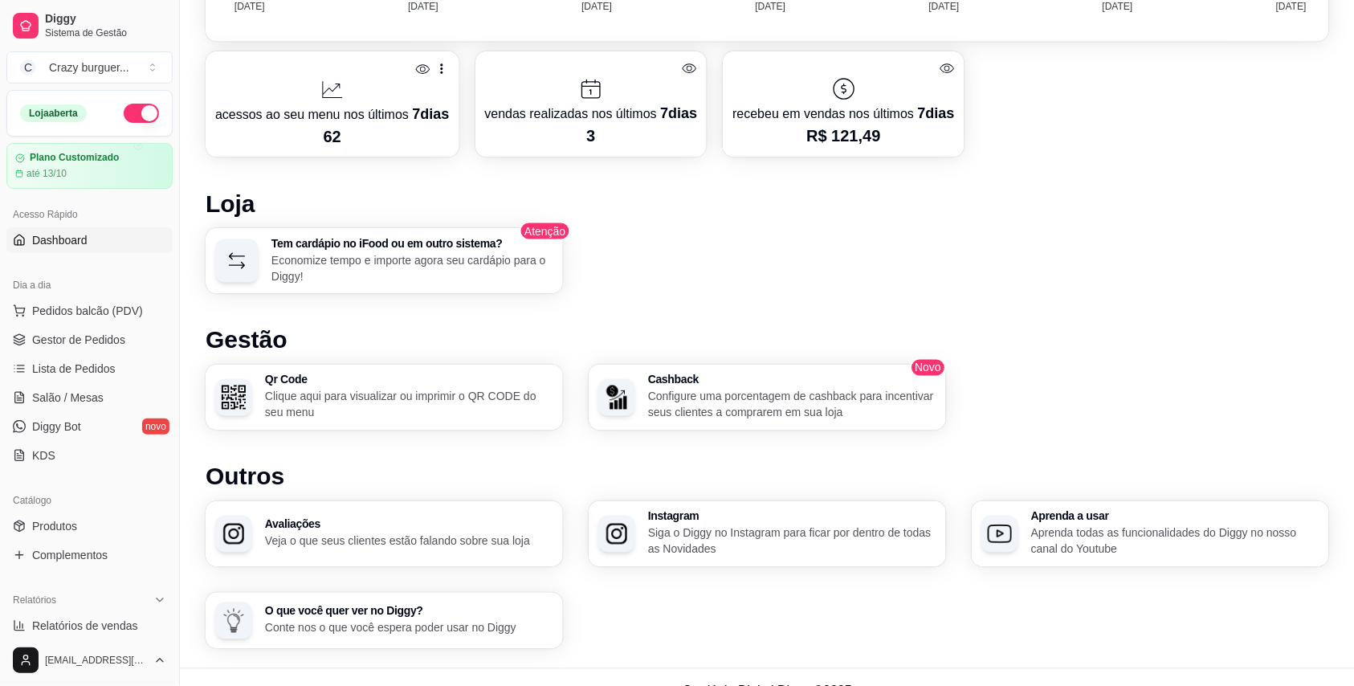
scroll to position [519, 0]
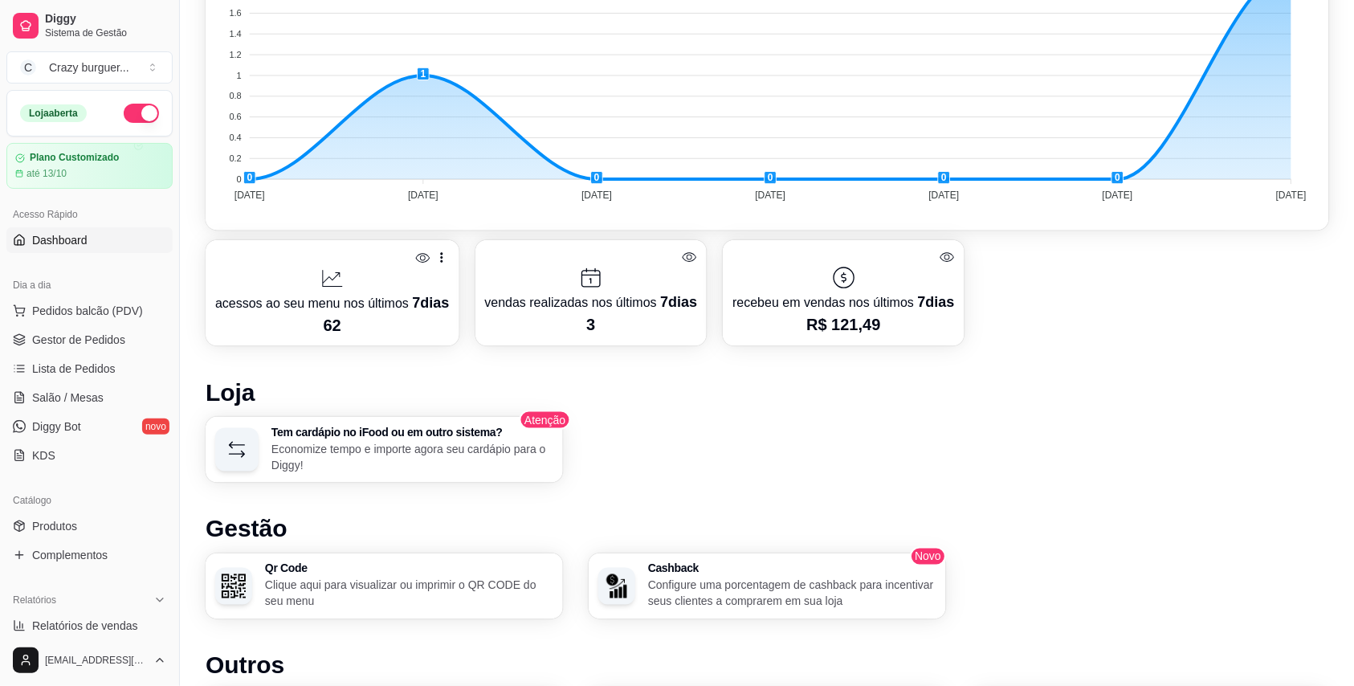
click at [365, 310] on p "acessos ao seu menu nos últimos 7 dias" at bounding box center [332, 303] width 235 height 22
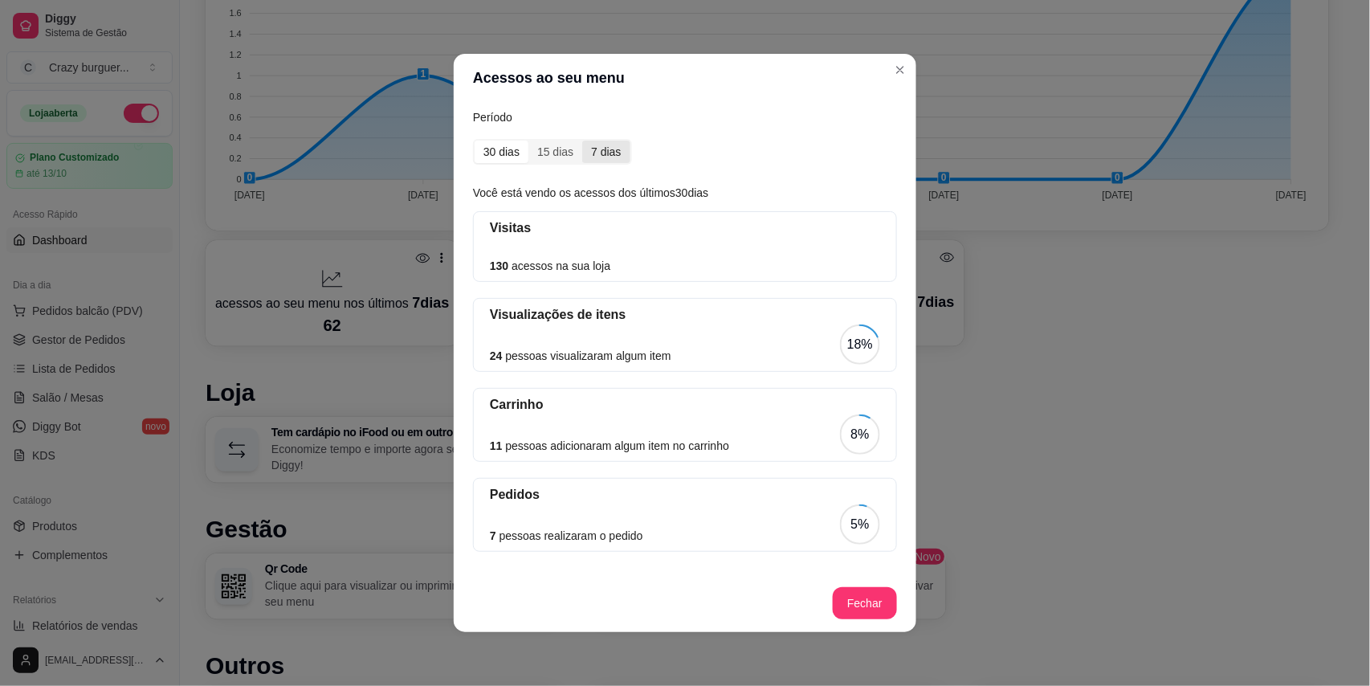
click at [598, 141] on div "7 dias" at bounding box center [605, 152] width 47 height 22
click at [582, 141] on input "7 dias" at bounding box center [582, 141] width 0 height 0
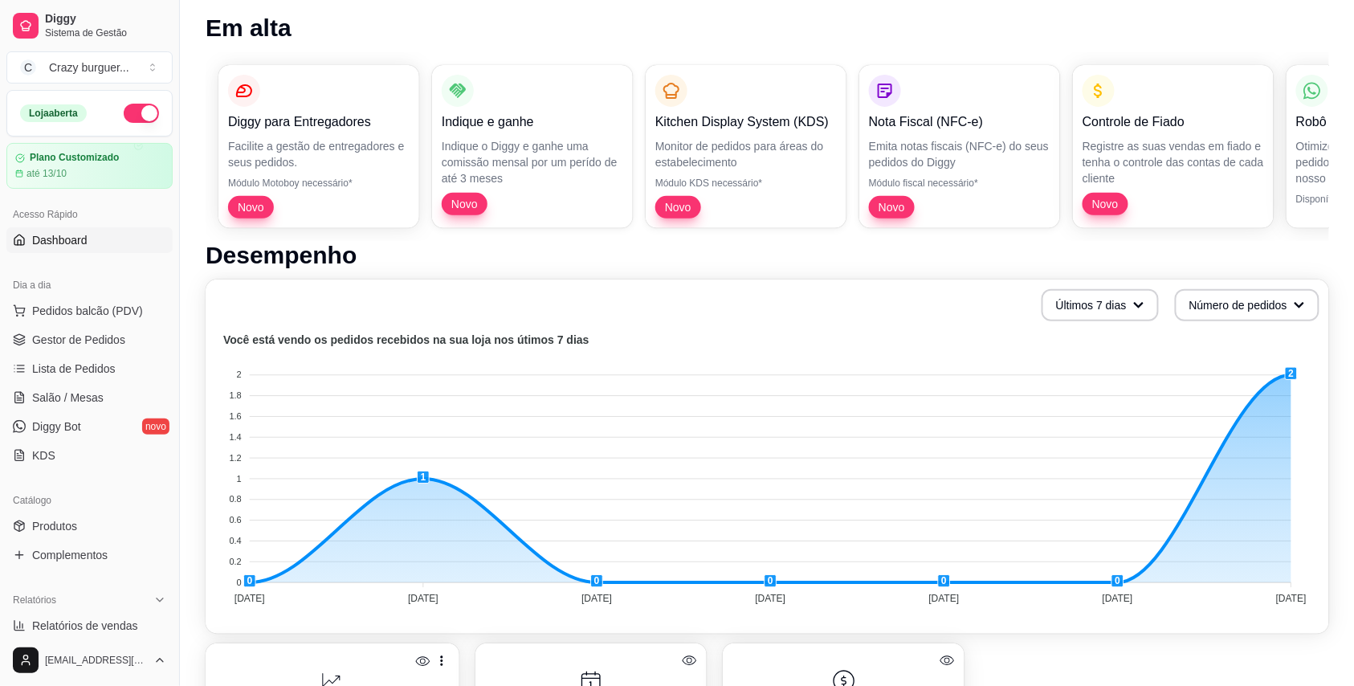
scroll to position [0, 0]
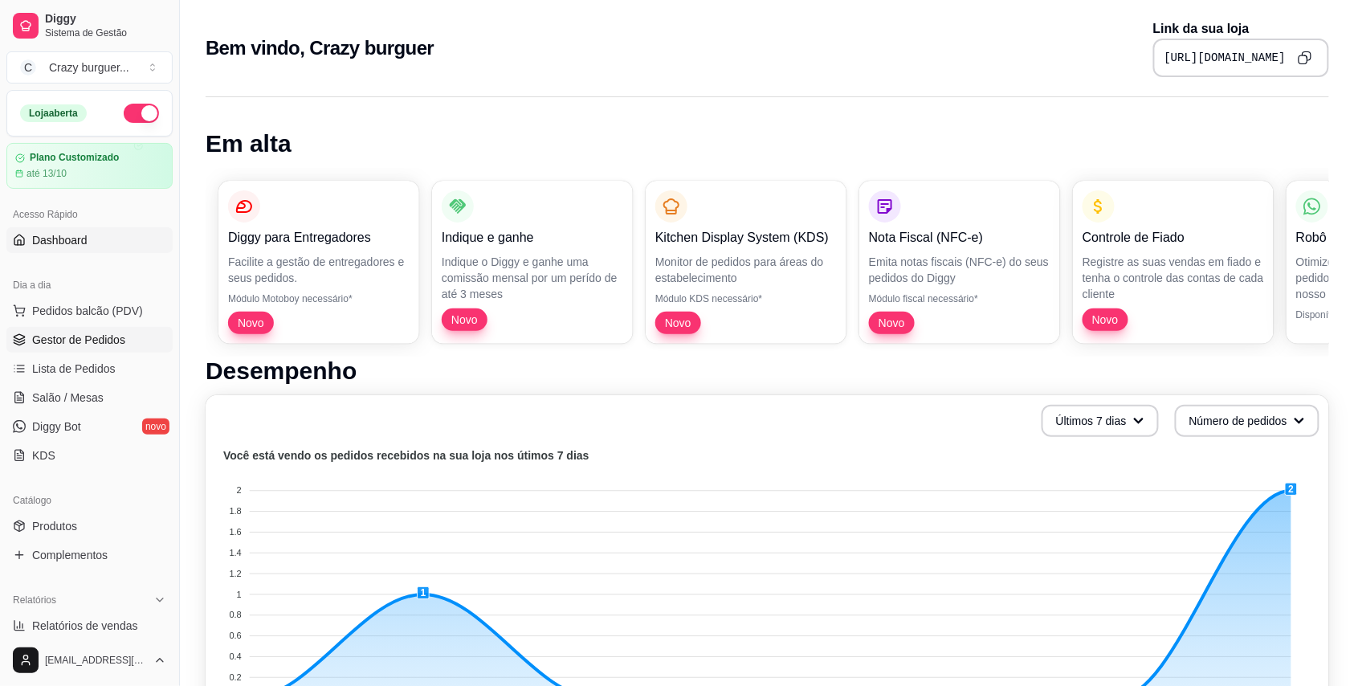
click at [93, 332] on link "Gestor de Pedidos" at bounding box center [89, 340] width 166 height 26
